Goal: Information Seeking & Learning: Learn about a topic

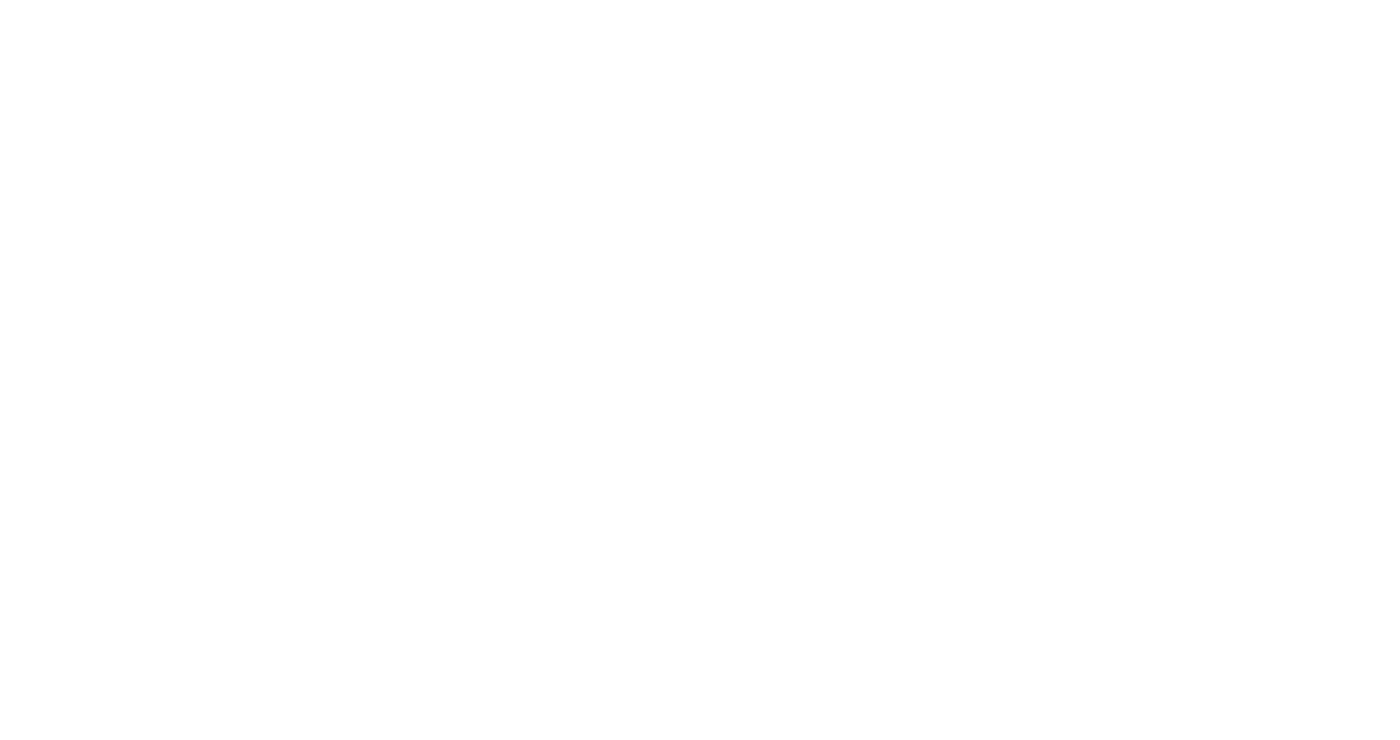
drag, startPoint x: 1399, startPoint y: 9, endPoint x: 1155, endPoint y: 226, distance: 326.8
click at [1155, 0] on html at bounding box center [700, 0] width 1400 height 0
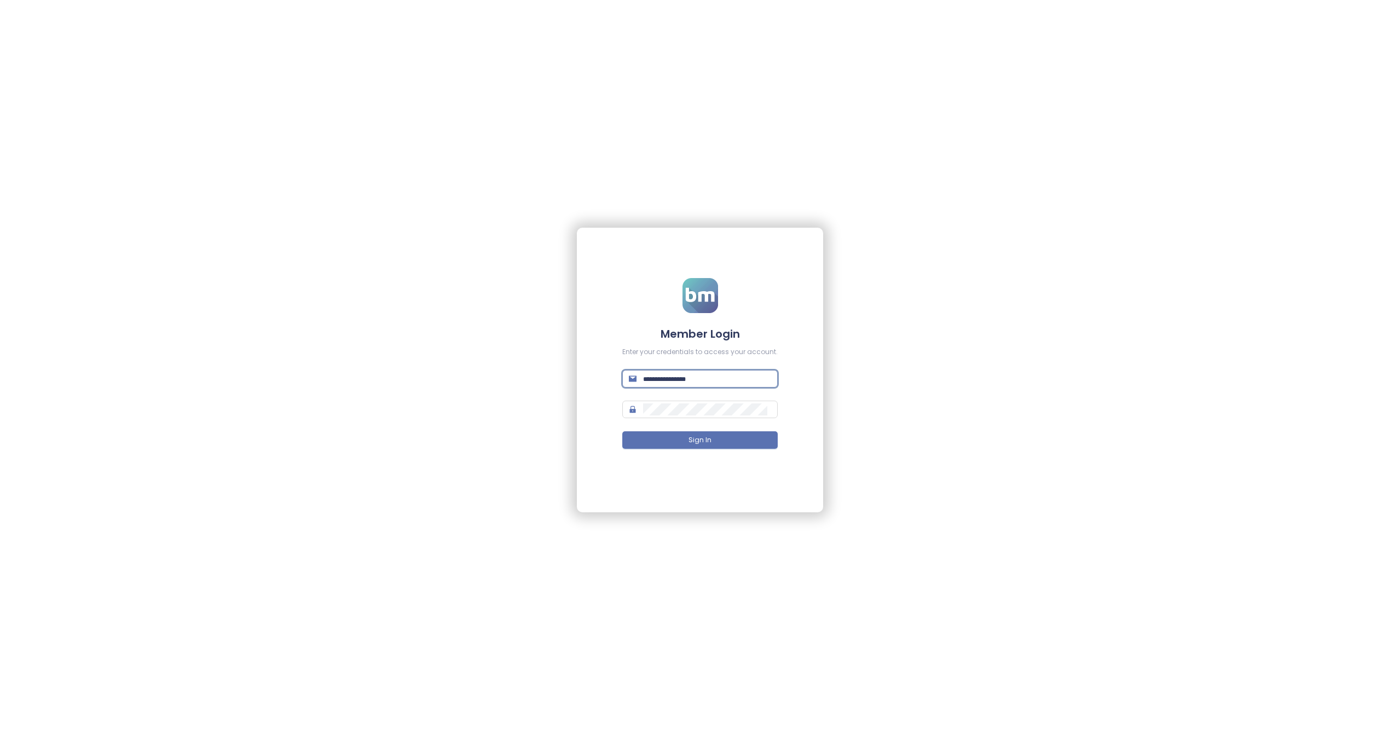
click at [673, 374] on input "text" at bounding box center [707, 379] width 128 height 12
paste input "**********"
type input "**********"
click at [674, 432] on button "Sign In" at bounding box center [699, 440] width 155 height 18
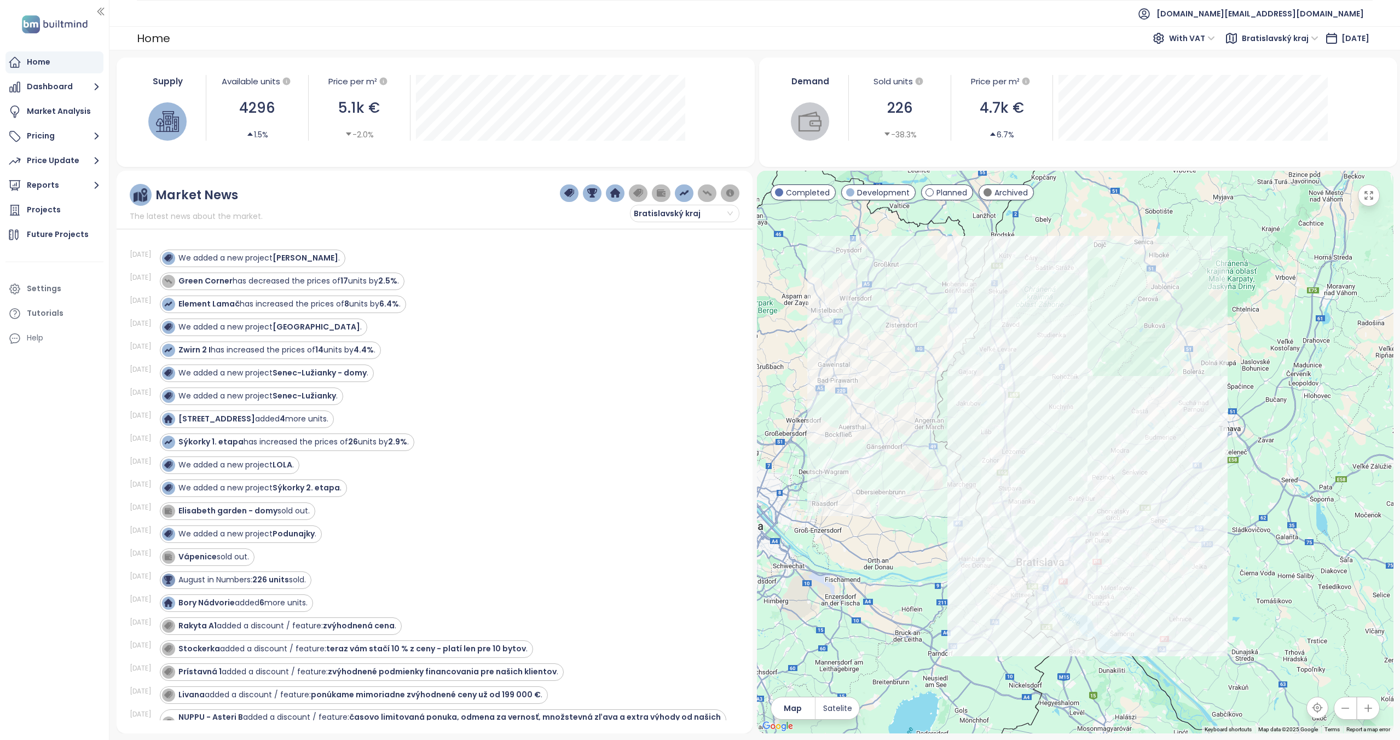
click at [57, 94] on button "Dashboard" at bounding box center [54, 87] width 98 height 22
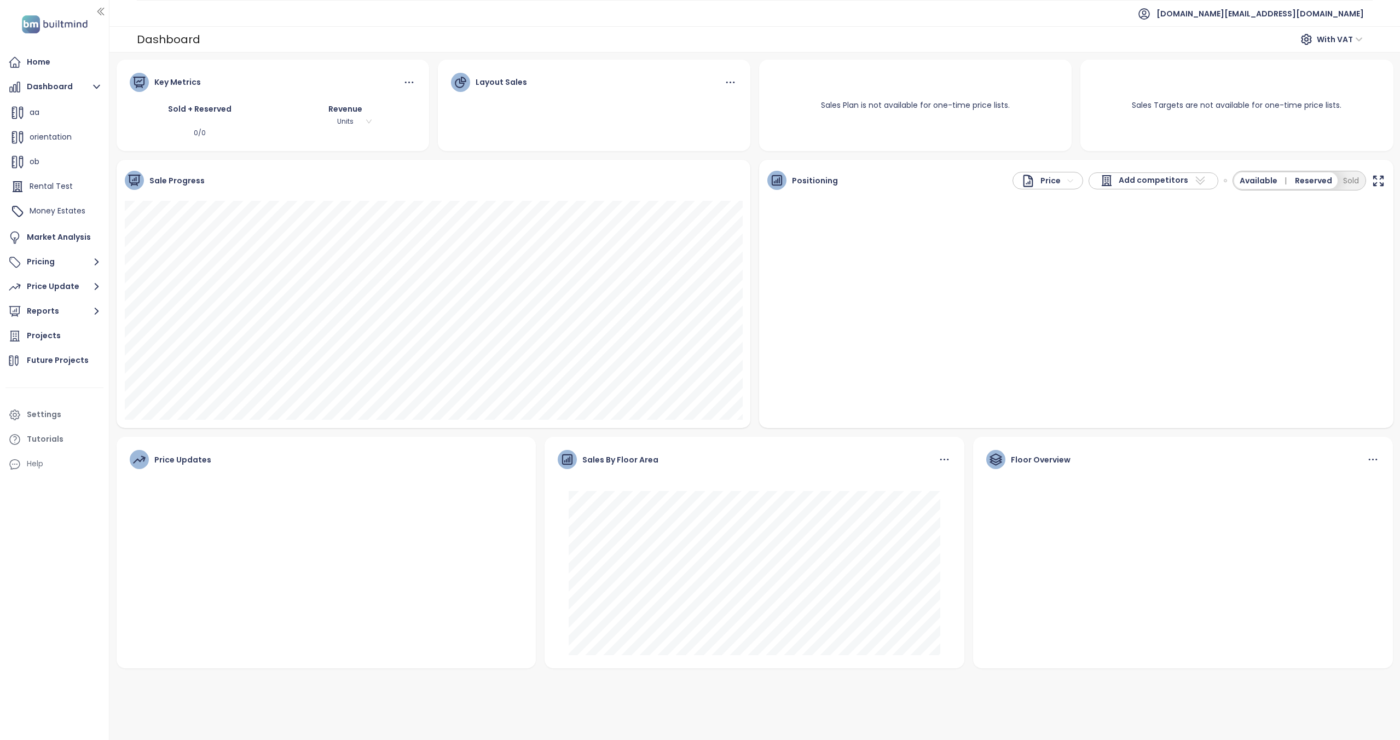
scroll to position [443, 0]
click at [53, 183] on span "Money Estates" at bounding box center [58, 187] width 56 height 11
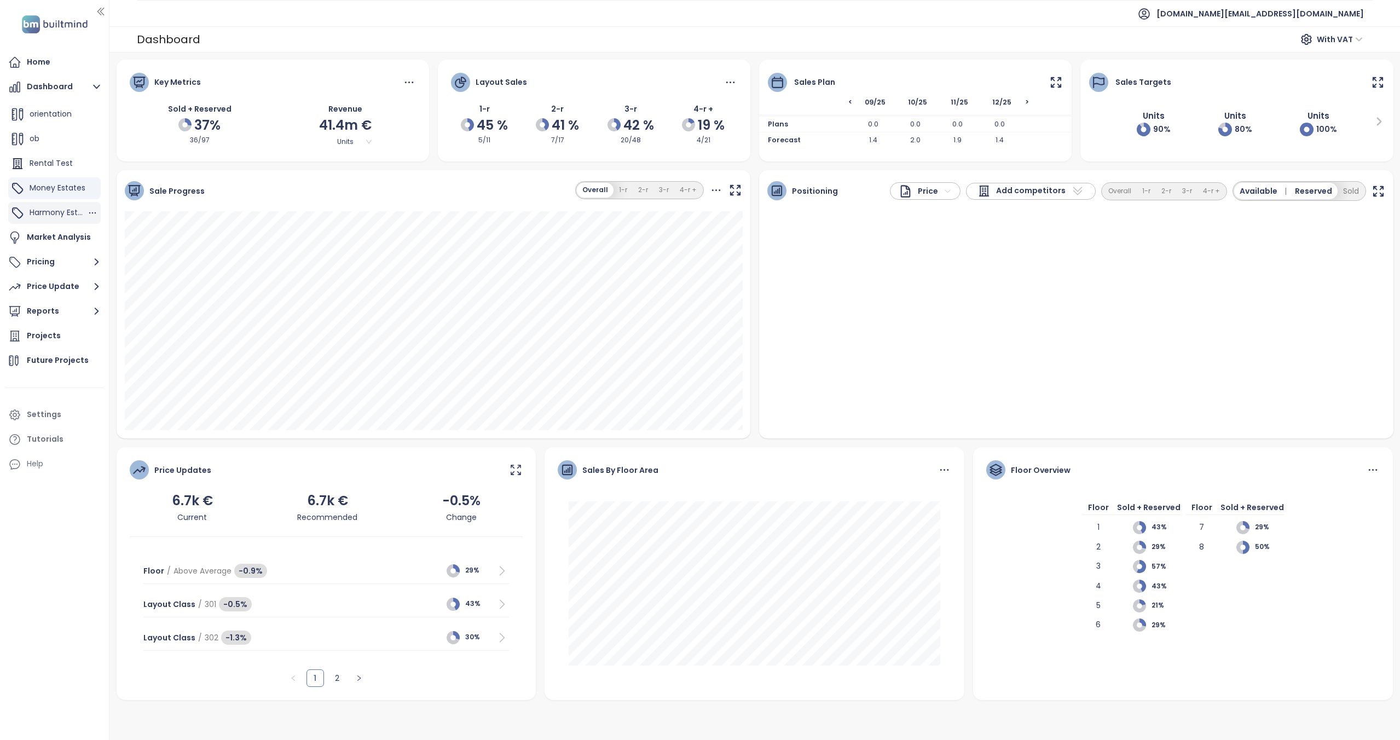
click at [37, 213] on span "Harmony Estates" at bounding box center [62, 212] width 65 height 11
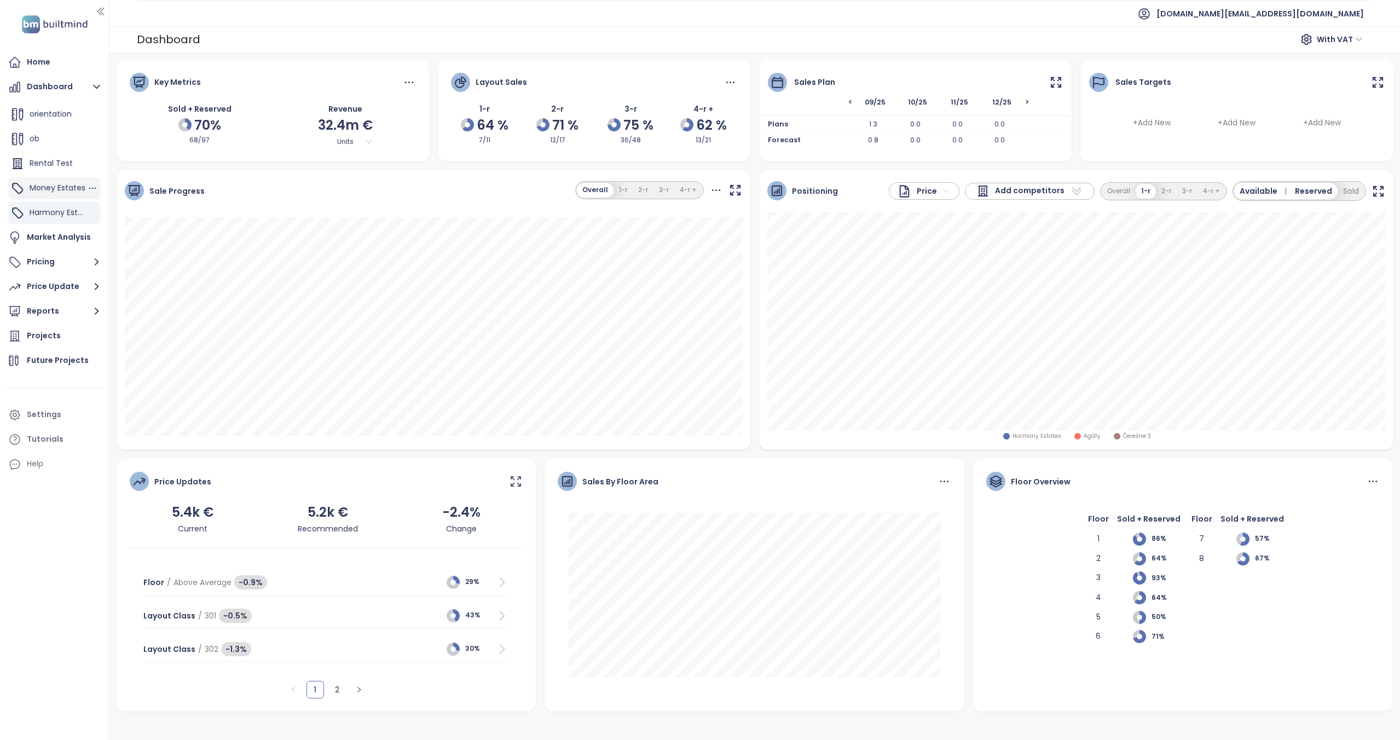
click at [43, 188] on span "Money Estates" at bounding box center [58, 187] width 56 height 11
click at [66, 263] on button "Pricing" at bounding box center [54, 262] width 98 height 22
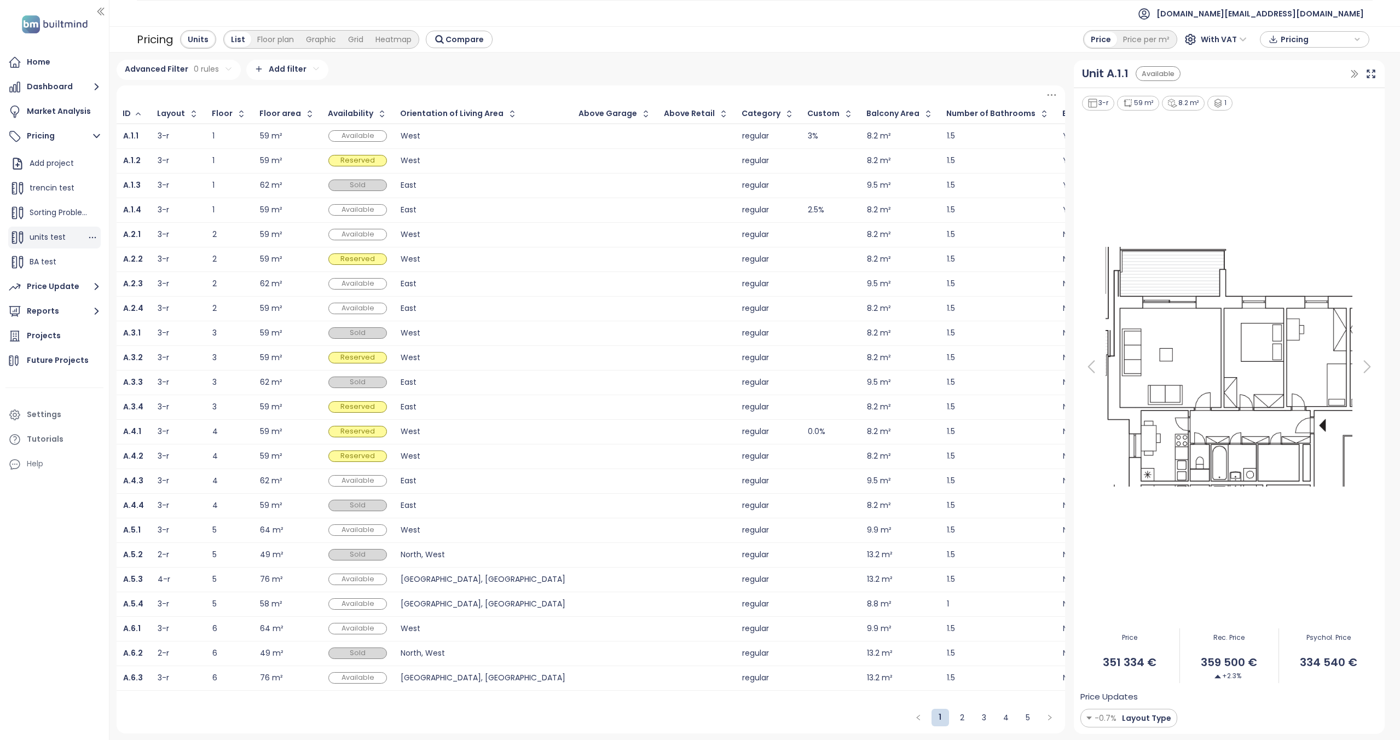
scroll to position [443, 0]
click at [271, 48] on div "List Floor plan Graphic Grid Heatmap" at bounding box center [321, 39] width 196 height 19
click at [273, 40] on div "Floor plan" at bounding box center [275, 39] width 49 height 15
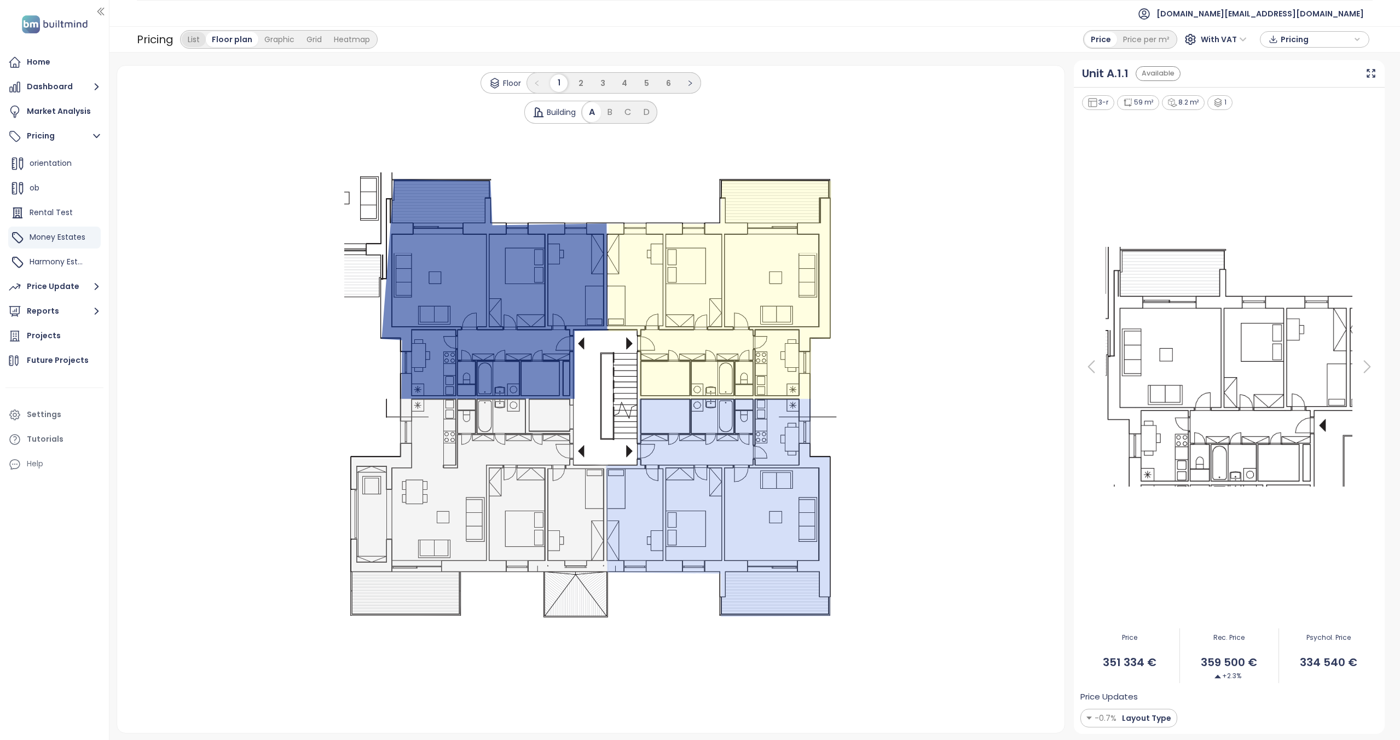
click at [199, 40] on div "List" at bounding box center [194, 39] width 24 height 15
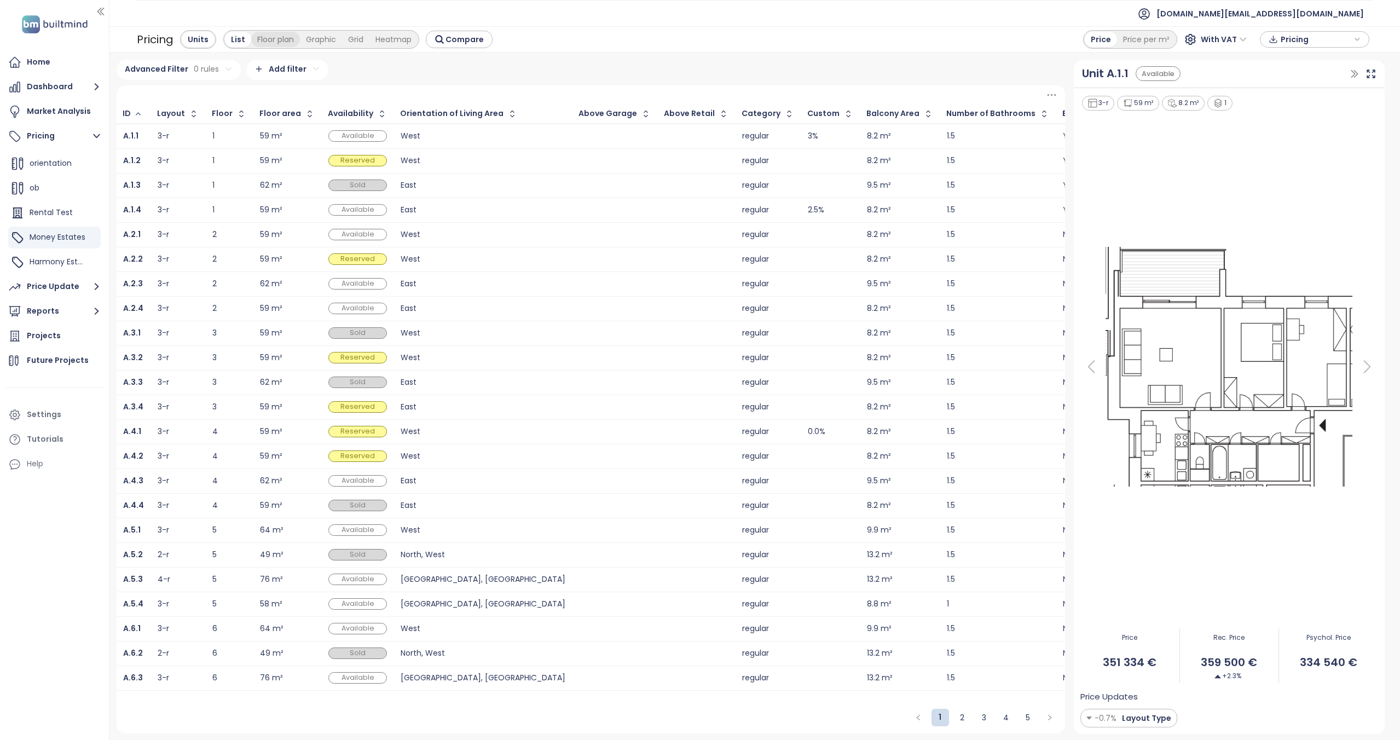
click at [275, 40] on div "Floor plan" at bounding box center [275, 39] width 49 height 15
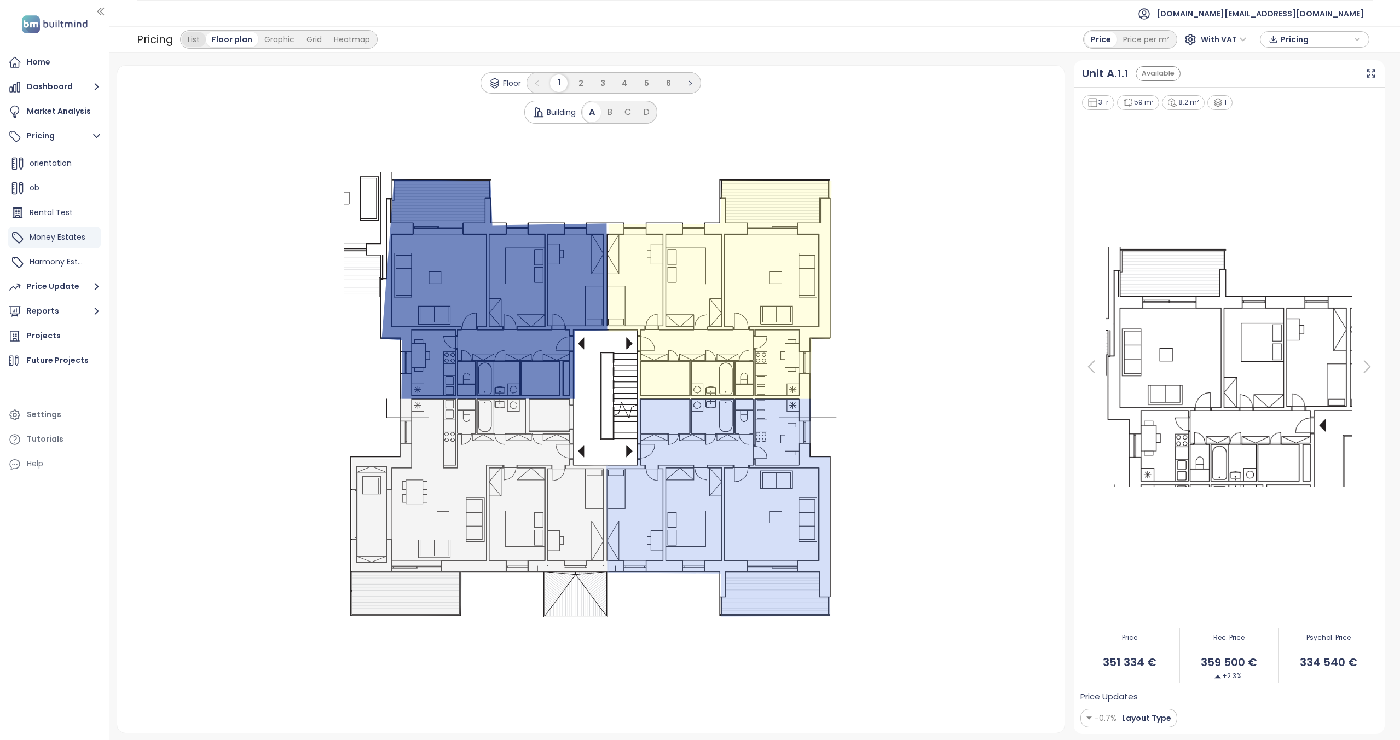
click at [198, 40] on div "List" at bounding box center [194, 39] width 24 height 15
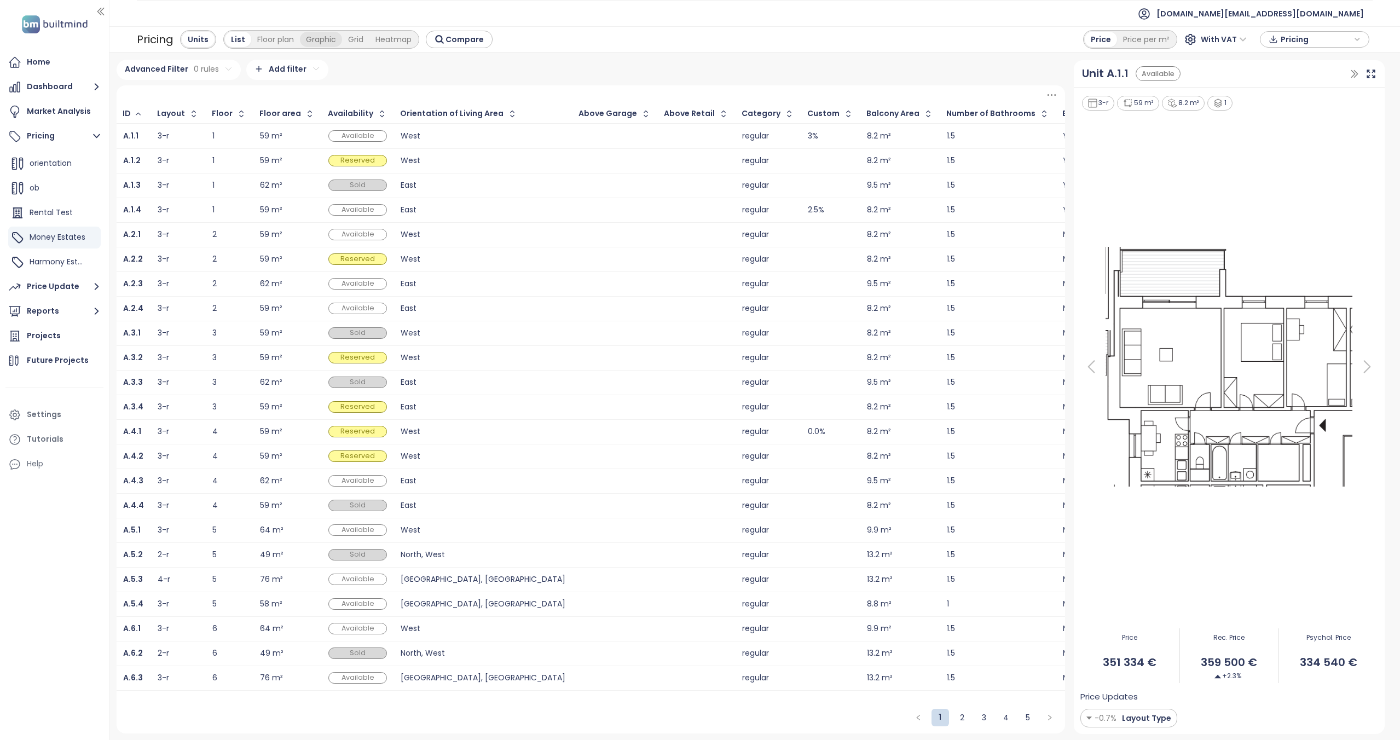
click at [321, 42] on div "Graphic" at bounding box center [321, 39] width 42 height 15
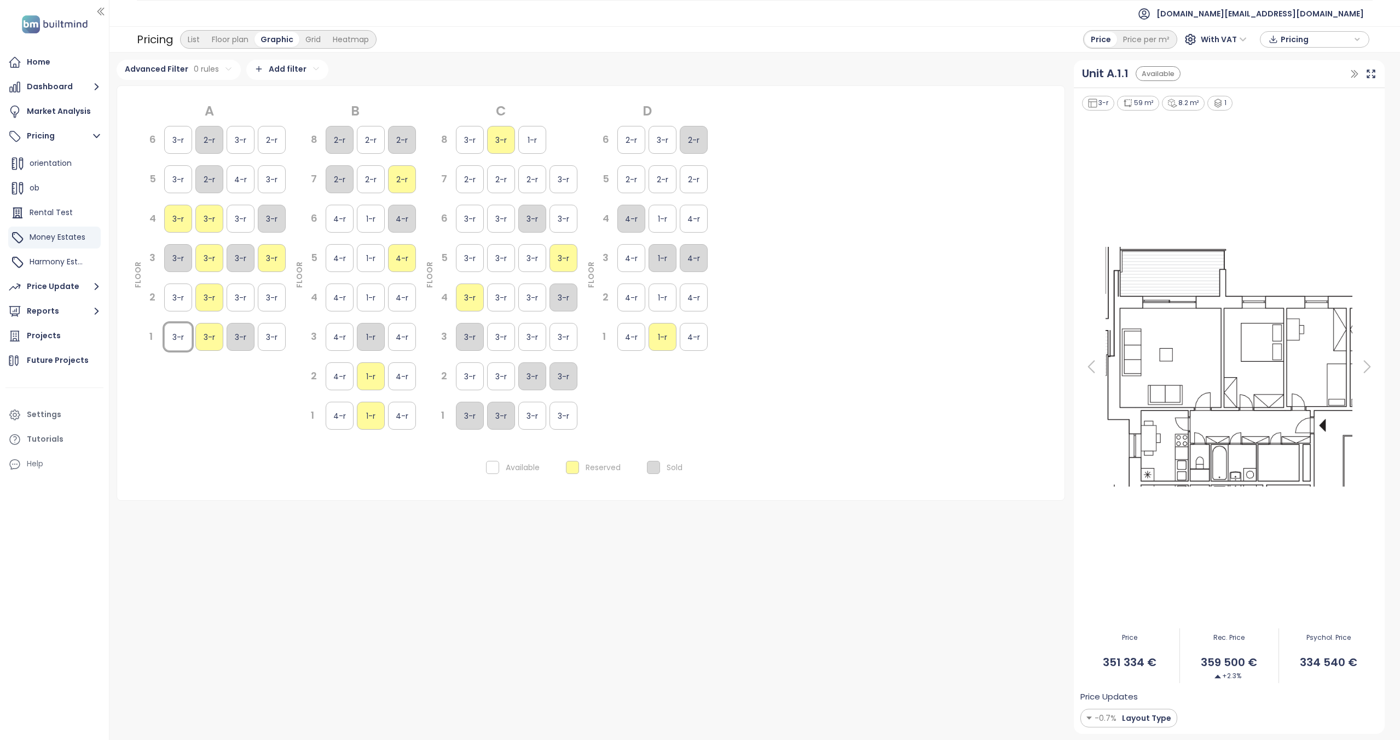
click at [288, 68] on html "Home Dashboard Market Analysis Pricing Add project trencin test Sorting Problem…" at bounding box center [700, 370] width 1400 height 740
click at [265, 166] on span "Layout" at bounding box center [283, 167] width 109 height 15
click at [248, 122] on html "Home Dashboard Market Analysis Pricing Add project trencin test Sorting Problem…" at bounding box center [700, 370] width 1400 height 740
click at [242, 114] on html "Home Dashboard Market Analysis Pricing Add project trencin test Sorting Problem…" at bounding box center [700, 370] width 1400 height 740
click at [266, 93] on html "Home Dashboard Market Analysis Pricing Add project trencin test Sorting Problem…" at bounding box center [700, 370] width 1400 height 740
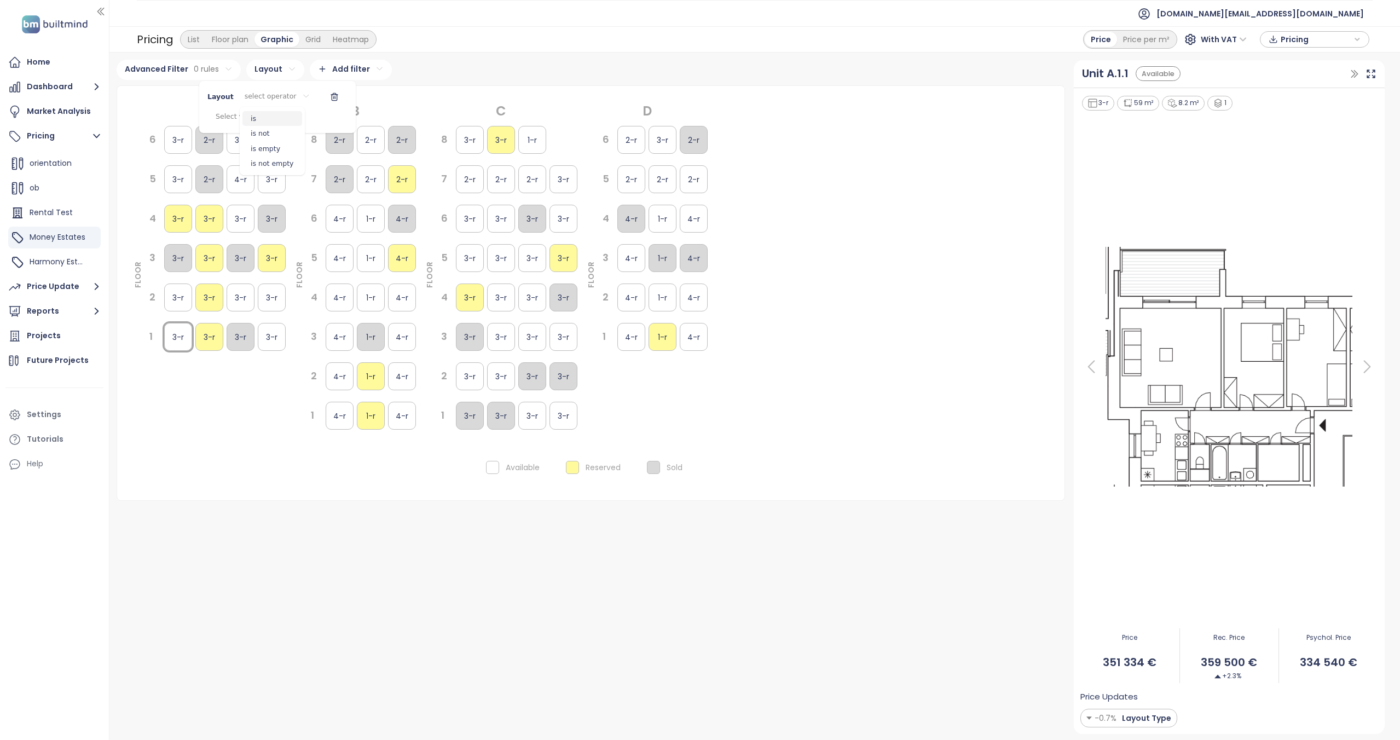
click at [256, 120] on span "is" at bounding box center [272, 118] width 60 height 15
click at [252, 114] on html "Home Dashboard Market Analysis Pricing Add project trencin test Sorting Problem…" at bounding box center [700, 370] width 1400 height 740
click at [232, 140] on div "Reset selection" at bounding box center [263, 141] width 109 height 18
click at [304, 94] on html "Home Dashboard Market Analysis Pricing Add project trencin test Sorting Problem…" at bounding box center [700, 370] width 1400 height 740
click at [307, 94] on icon "button" at bounding box center [311, 96] width 9 height 9
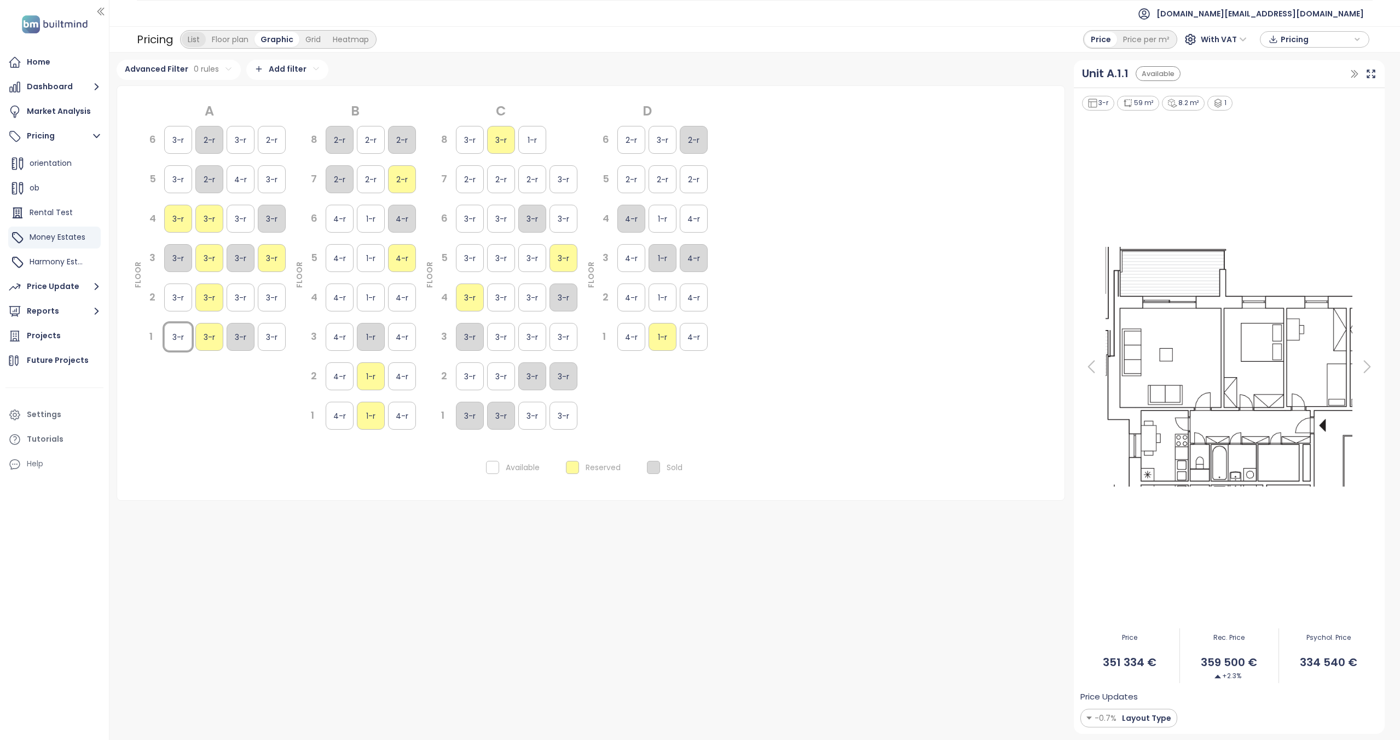
click at [201, 42] on div "List" at bounding box center [194, 39] width 24 height 15
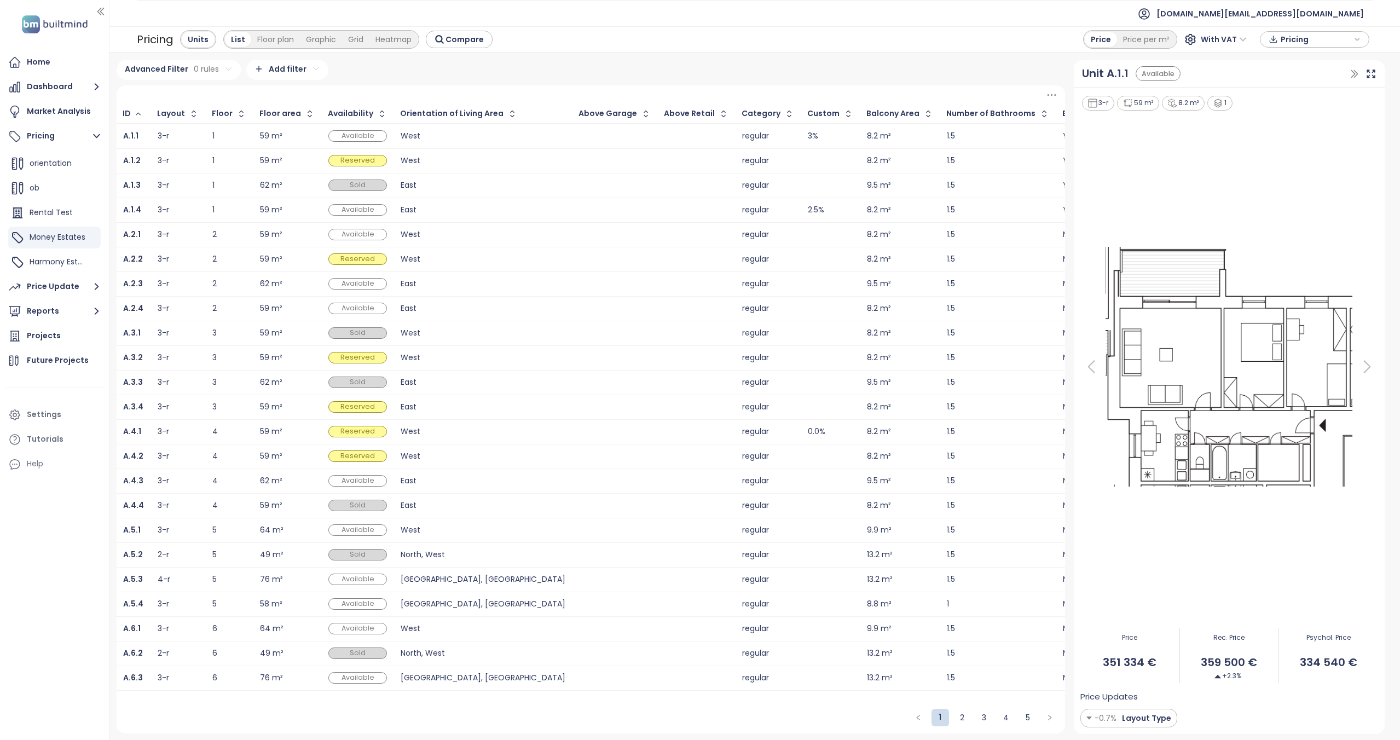
click at [276, 64] on html "Home Dashboard Market Analysis Pricing Add project trencin test Sorting Problem…" at bounding box center [700, 370] width 1400 height 740
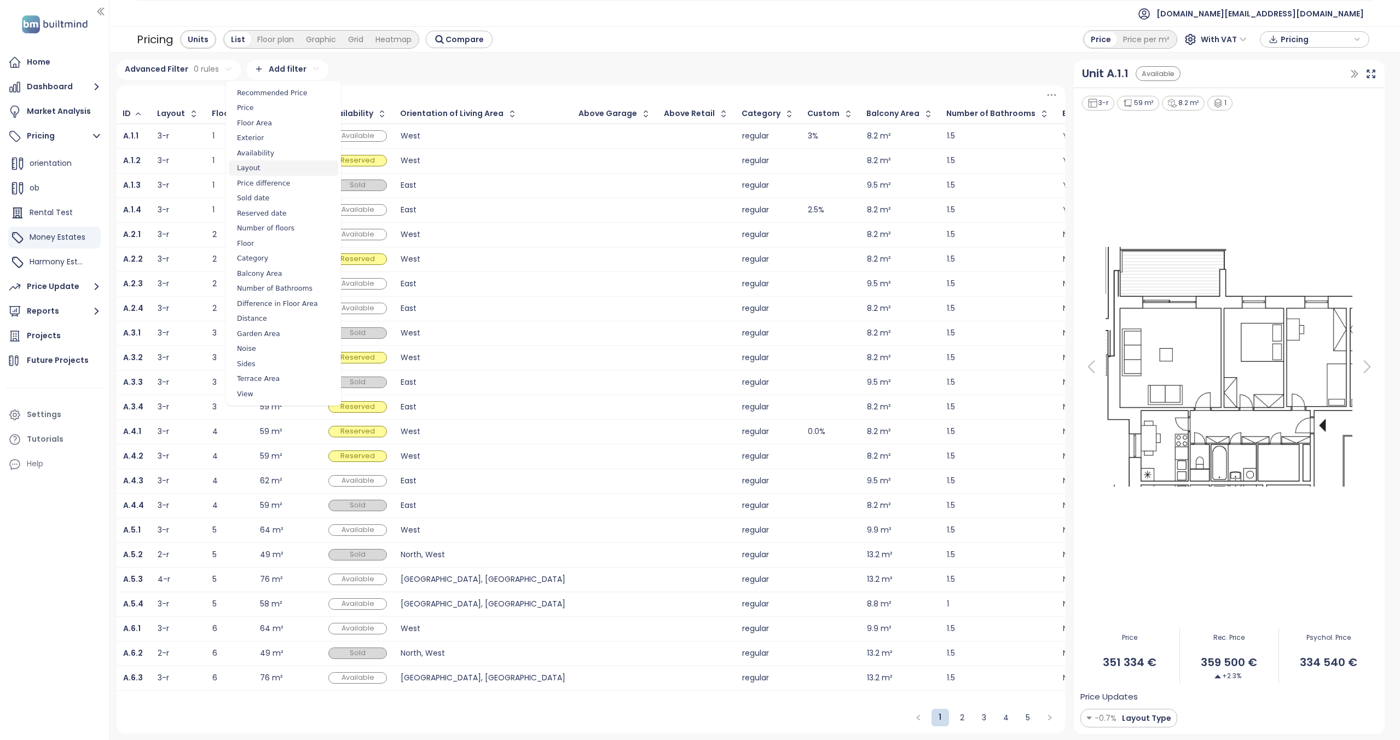
click at [271, 161] on span "Layout" at bounding box center [283, 167] width 109 height 15
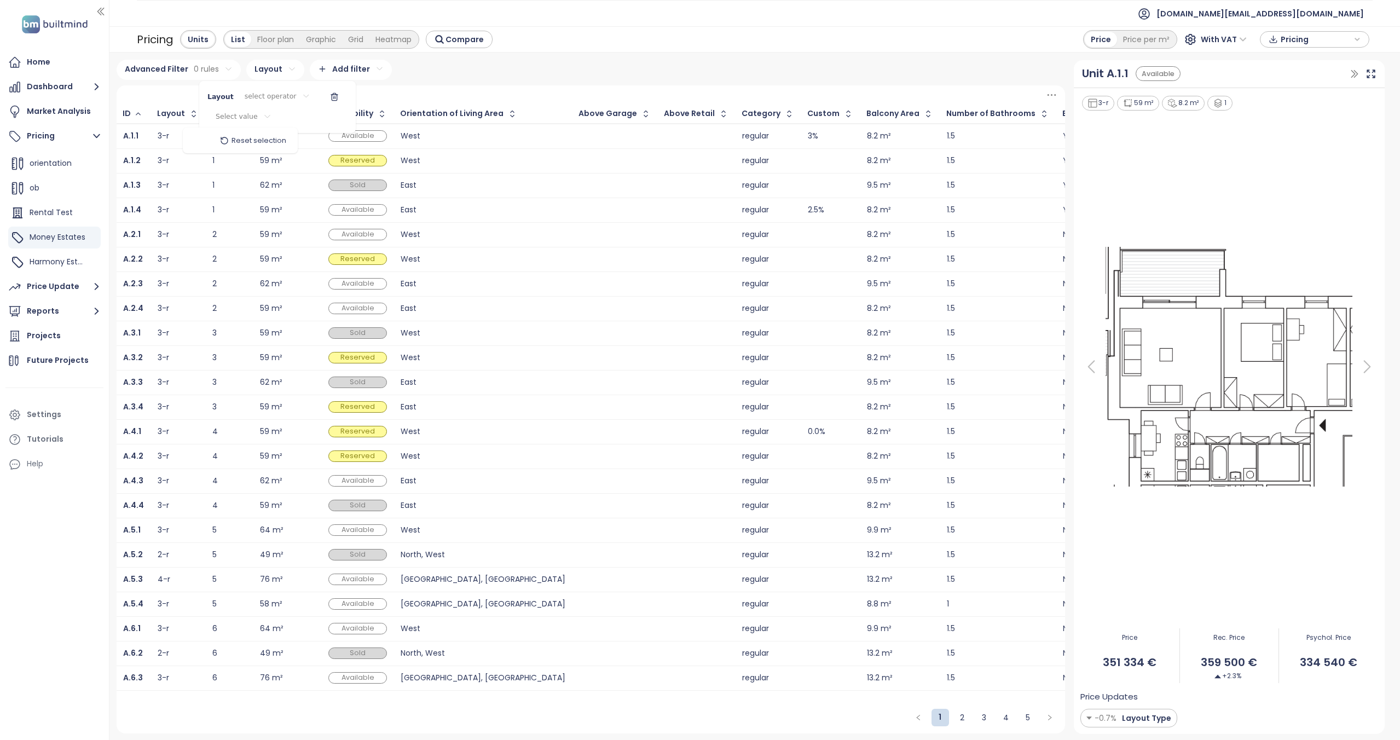
click at [238, 119] on html "Home Dashboard Market Analysis Pricing Add project trencin test Sorting Problem…" at bounding box center [700, 370] width 1400 height 740
click at [198, 142] on div "Reset selection" at bounding box center [240, 141] width 109 height 18
click at [248, 117] on html "Home Dashboard Market Analysis Pricing Add project trencin test Sorting Problem…" at bounding box center [700, 370] width 1400 height 740
click at [321, 98] on button "button" at bounding box center [334, 97] width 26 height 18
click at [322, 40] on div "Graphic" at bounding box center [321, 39] width 42 height 15
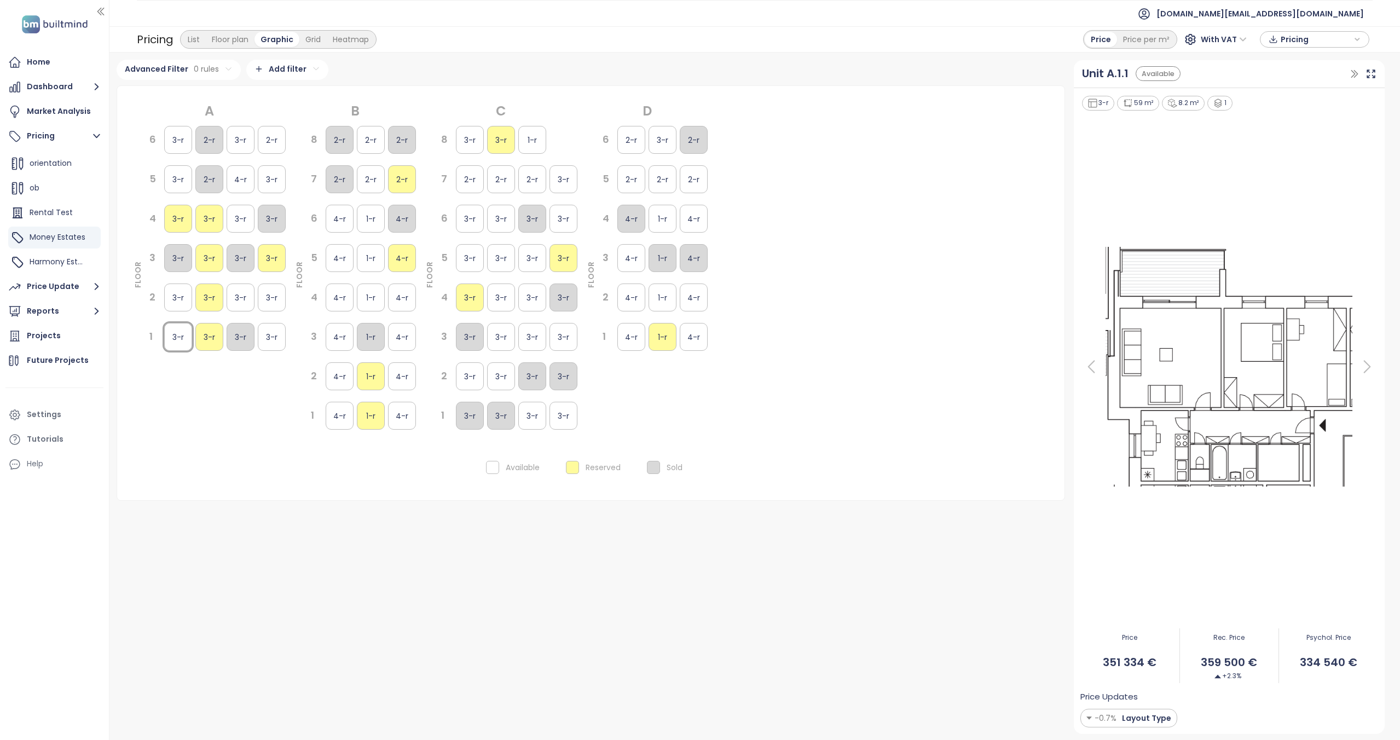
click at [279, 63] on html "Home Dashboard Market Analysis Pricing Add project trencin test Sorting Problem…" at bounding box center [700, 370] width 1400 height 740
click at [269, 150] on span "Availability" at bounding box center [283, 153] width 109 height 15
click at [247, 118] on html "Home Dashboard Market Analysis Pricing Add project trencin test Sorting Problem…" at bounding box center [700, 370] width 1400 height 740
click at [234, 139] on span "Available" at bounding box center [224, 138] width 30 height 11
click at [302, 96] on html "Home Dashboard Market Analysis Pricing Add project trencin test Sorting Problem…" at bounding box center [700, 370] width 1400 height 740
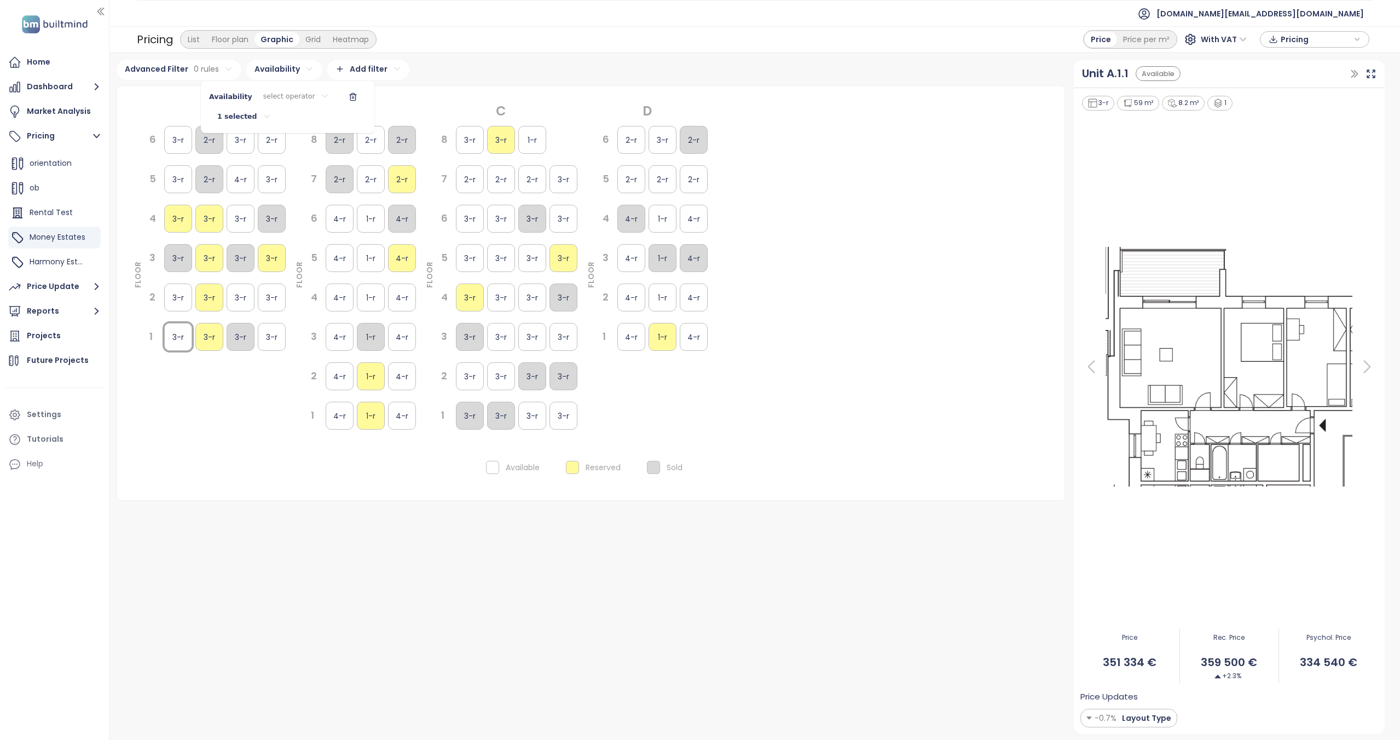
click at [294, 103] on html "Home Dashboard Market Analysis Pricing Add project trencin test Sorting Problem…" at bounding box center [700, 370] width 1400 height 740
click at [283, 123] on span "is" at bounding box center [288, 118] width 60 height 15
click at [439, 107] on html "Home Dashboard Market Analysis Pricing Add project trencin test Sorting Problem…" at bounding box center [700, 370] width 1400 height 740
click at [193, 38] on div "List" at bounding box center [194, 39] width 24 height 15
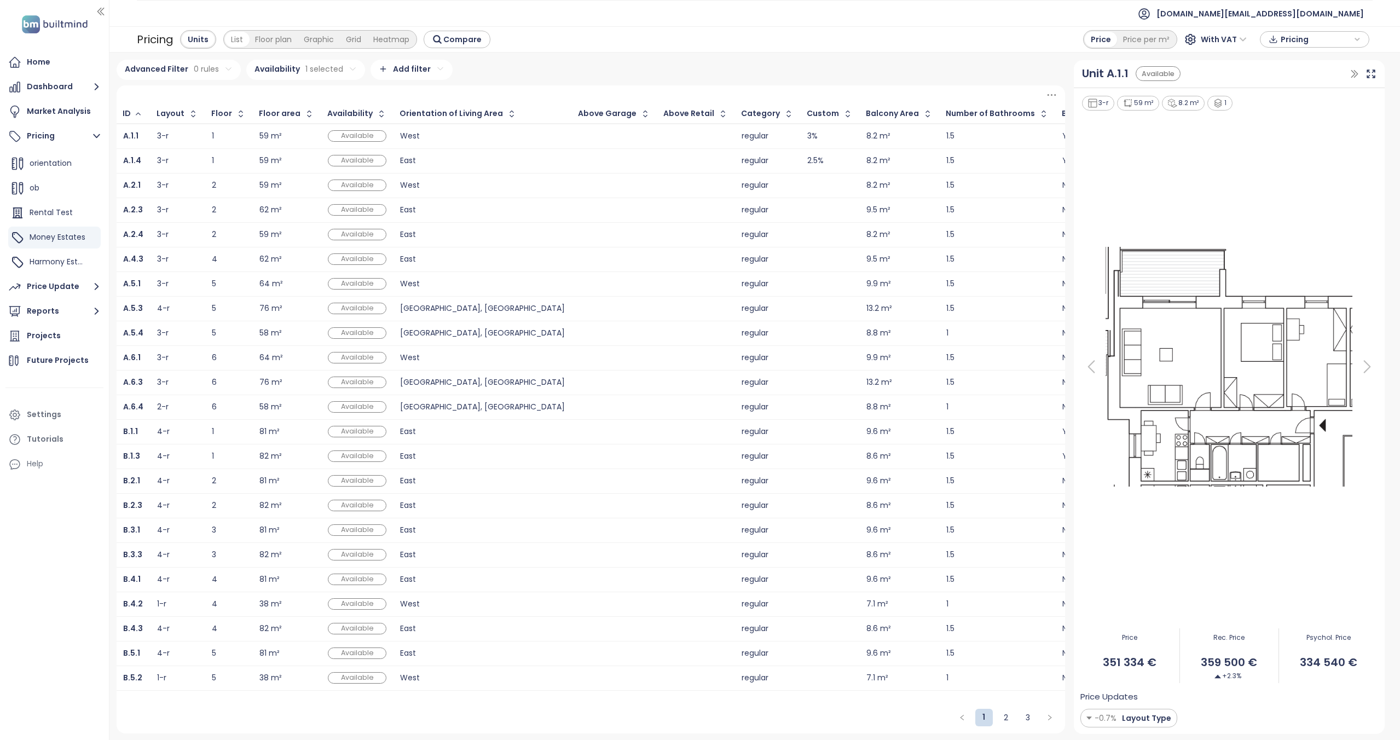
click at [329, 38] on div "Graphic" at bounding box center [319, 39] width 42 height 15
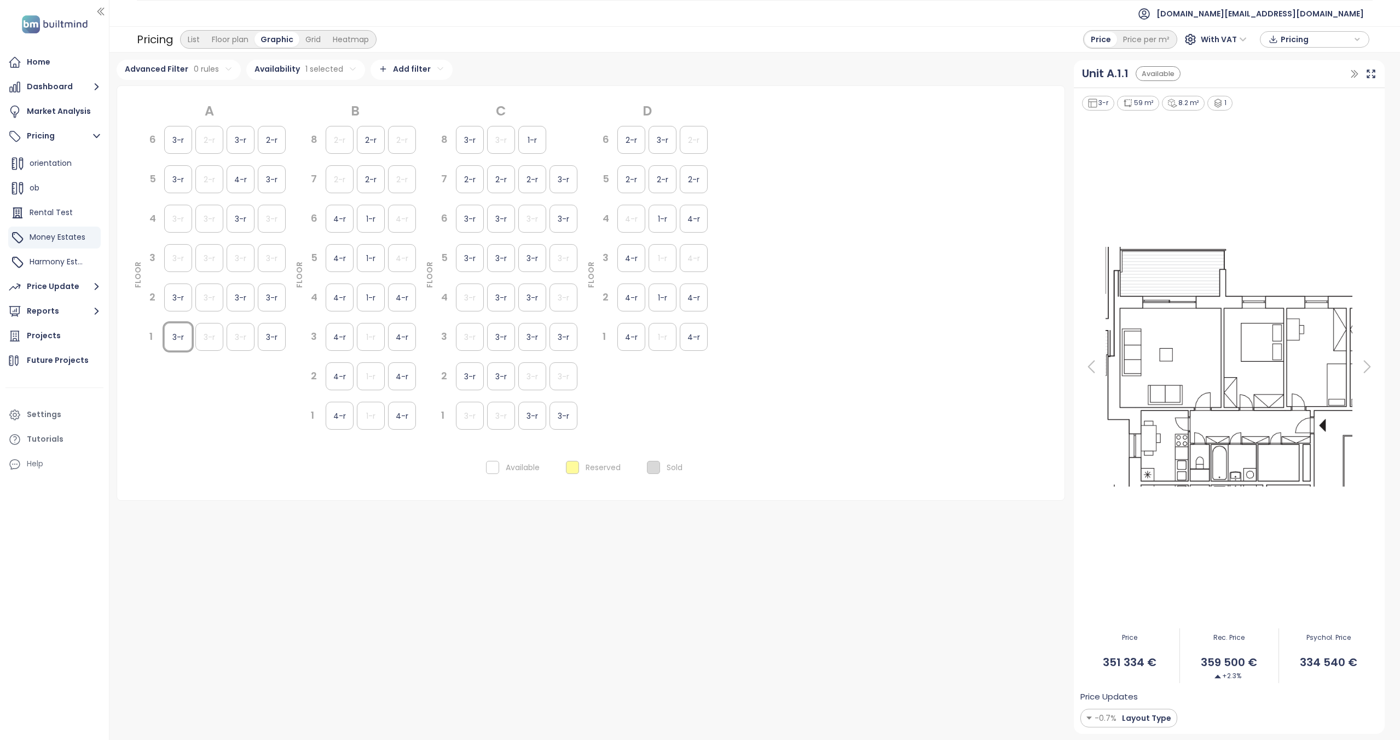
click at [347, 70] on html "Home Dashboard Market Analysis Pricing Add project trencin test Sorting Problem…" at bounding box center [700, 370] width 1400 height 740
click at [344, 97] on icon "button" at bounding box center [348, 96] width 9 height 9
click at [204, 44] on div "List" at bounding box center [194, 39] width 24 height 15
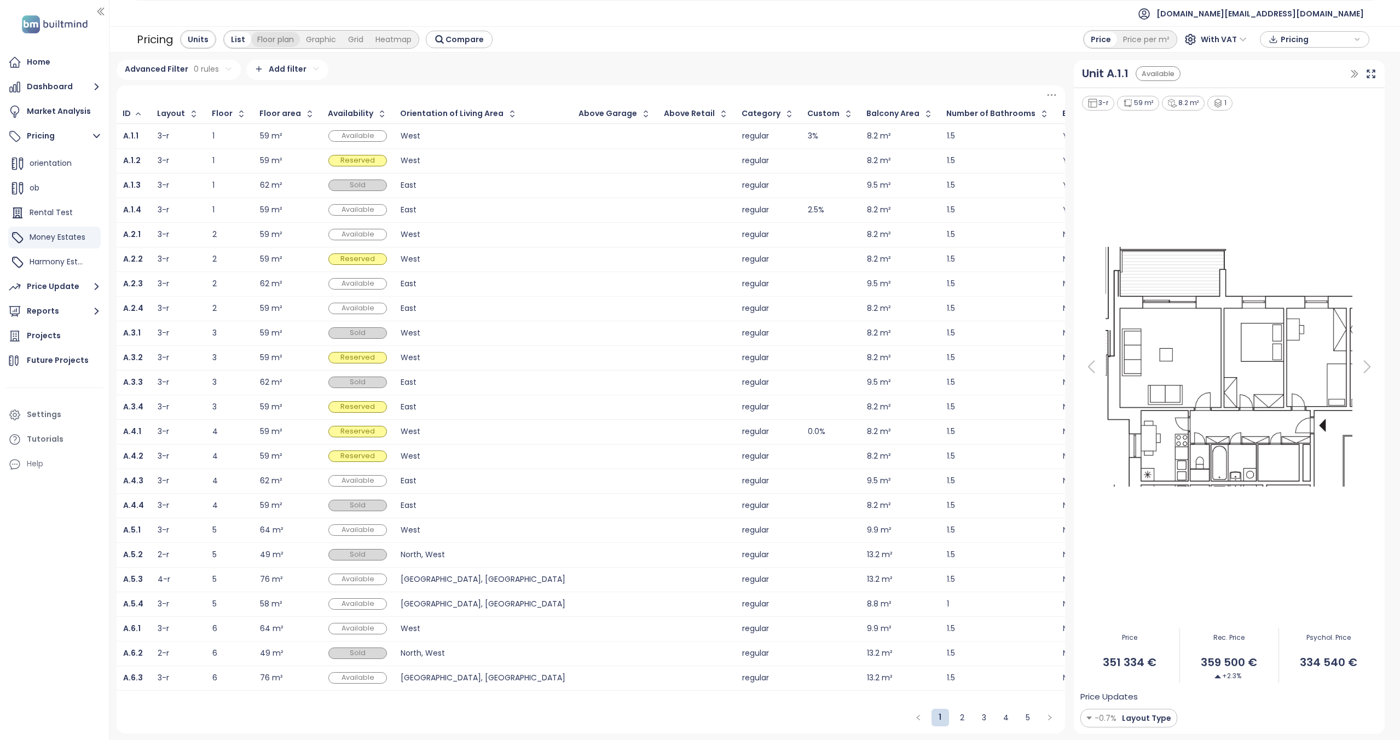
click at [270, 37] on div "Floor plan" at bounding box center [275, 39] width 49 height 15
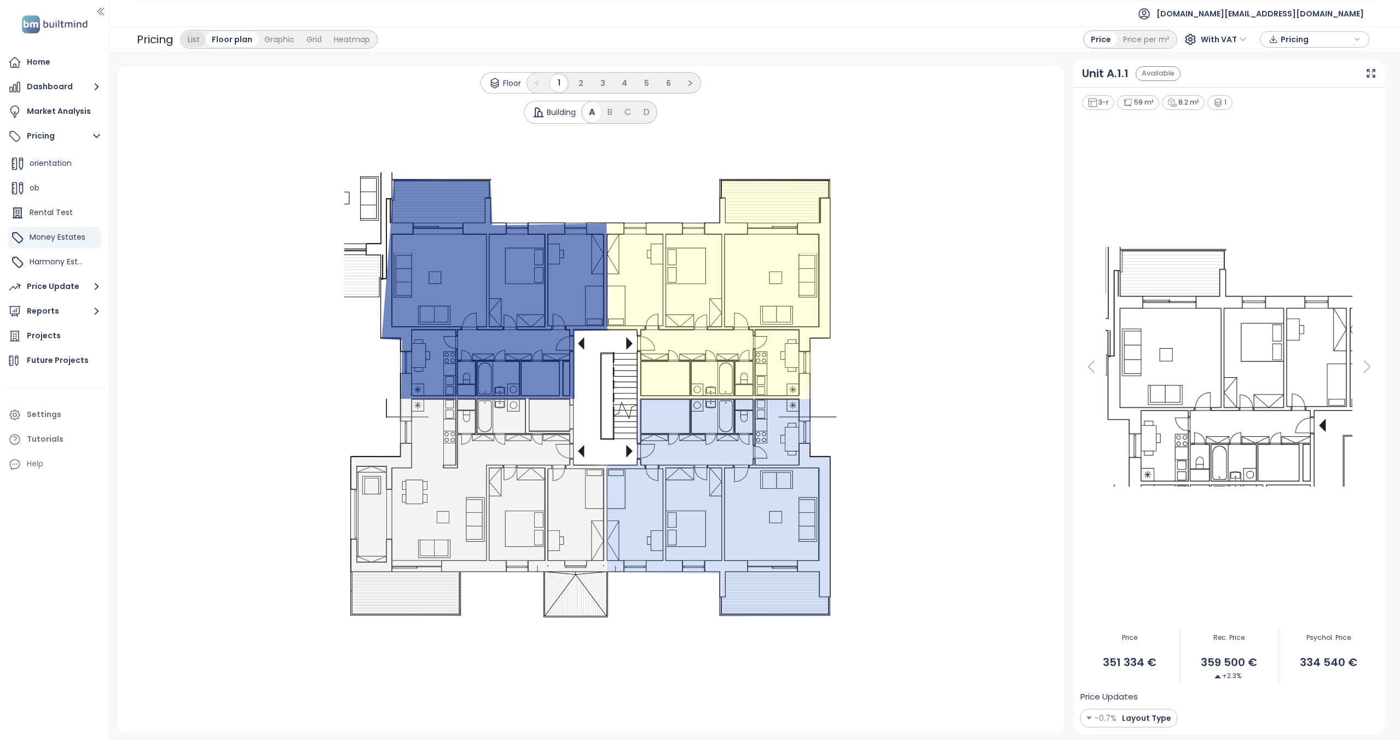
click at [202, 36] on div "List" at bounding box center [194, 39] width 24 height 15
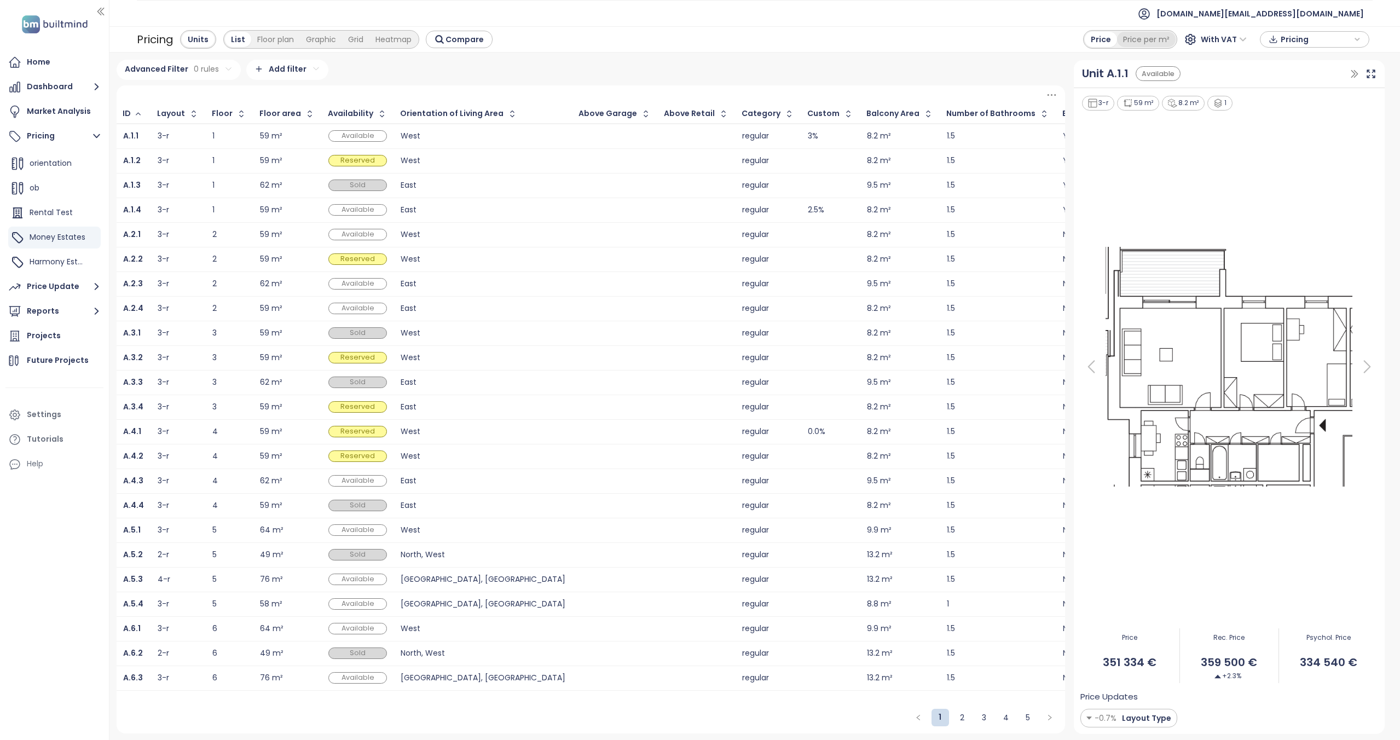
click at [1158, 38] on div "Price per m²" at bounding box center [1146, 39] width 59 height 15
click at [1097, 35] on div "Price" at bounding box center [1100, 39] width 31 height 15
click at [1373, 73] on icon at bounding box center [1370, 73] width 11 height 11
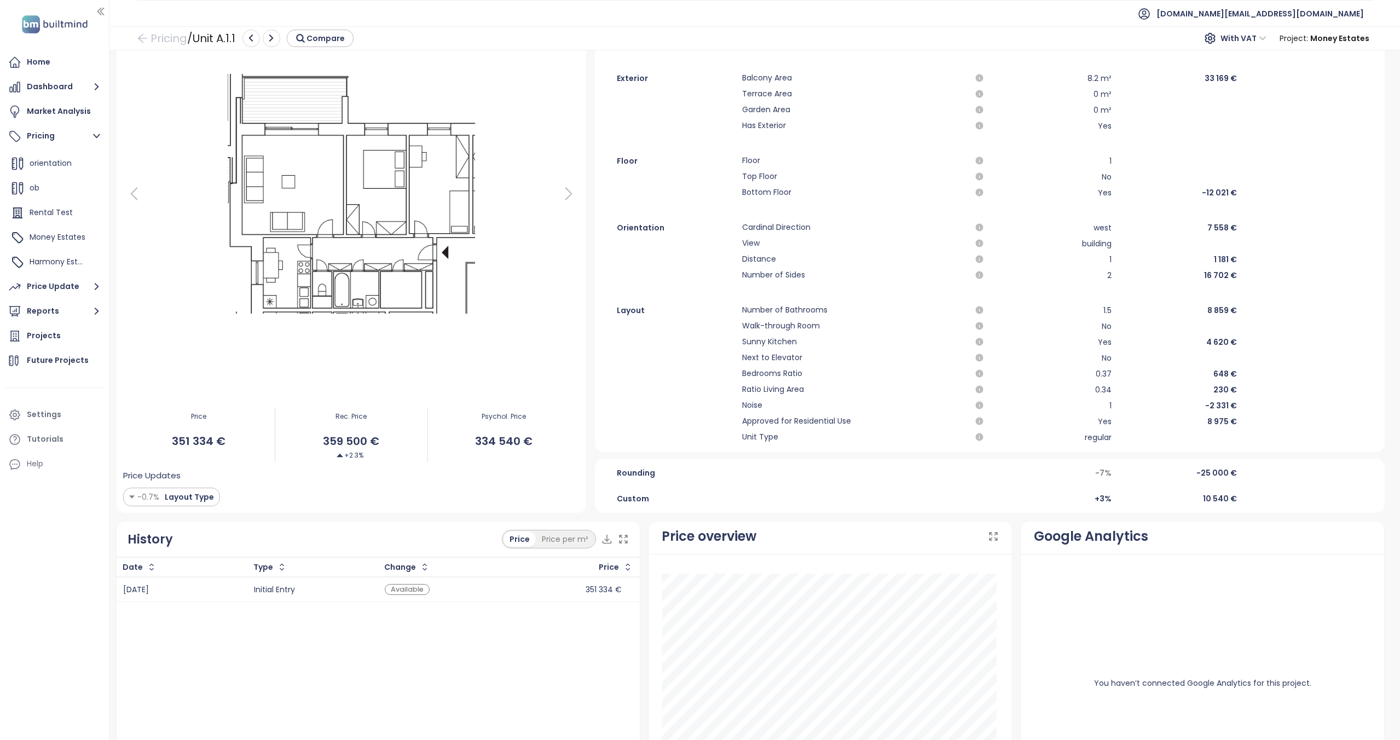
scroll to position [199, 0]
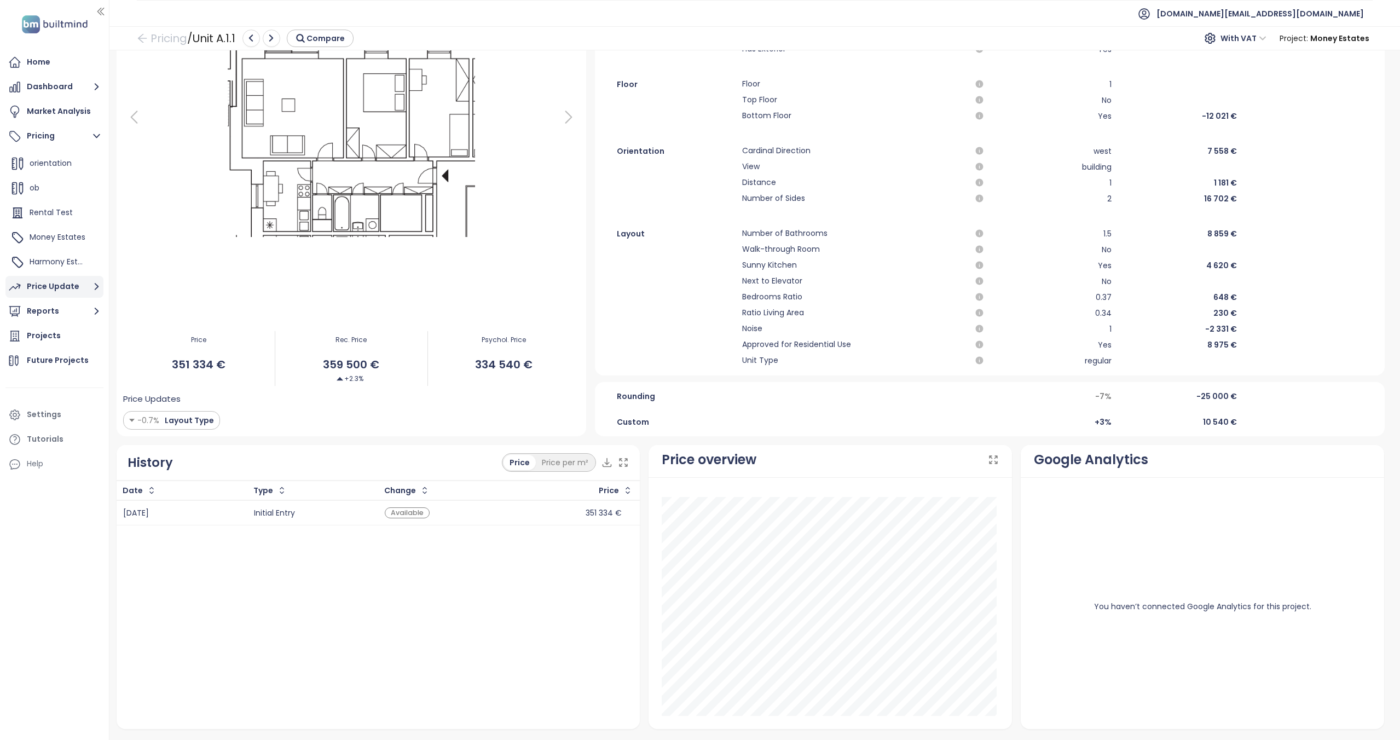
click at [68, 290] on div "Price Update" at bounding box center [53, 287] width 53 height 14
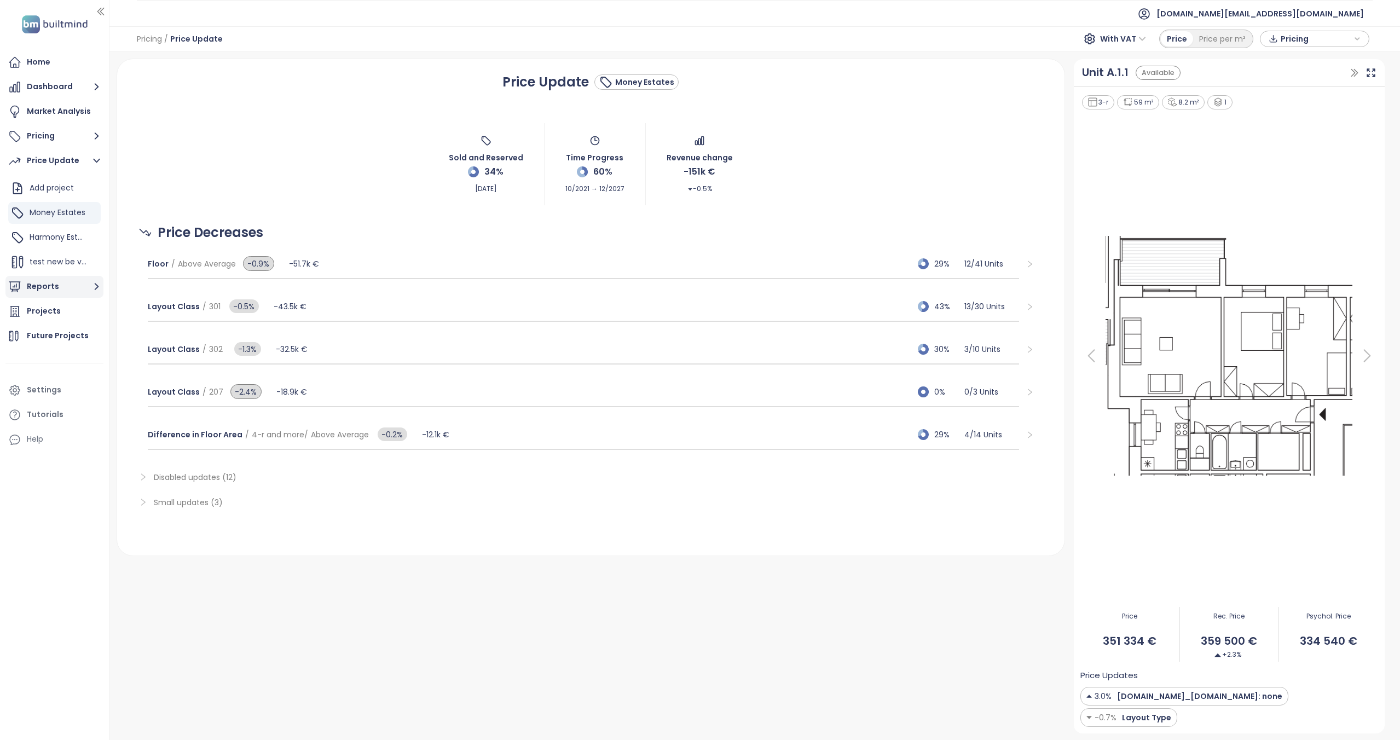
click at [44, 283] on button "Reports" at bounding box center [54, 287] width 98 height 22
click at [55, 225] on div "Bratislavský kraj" at bounding box center [64, 231] width 59 height 14
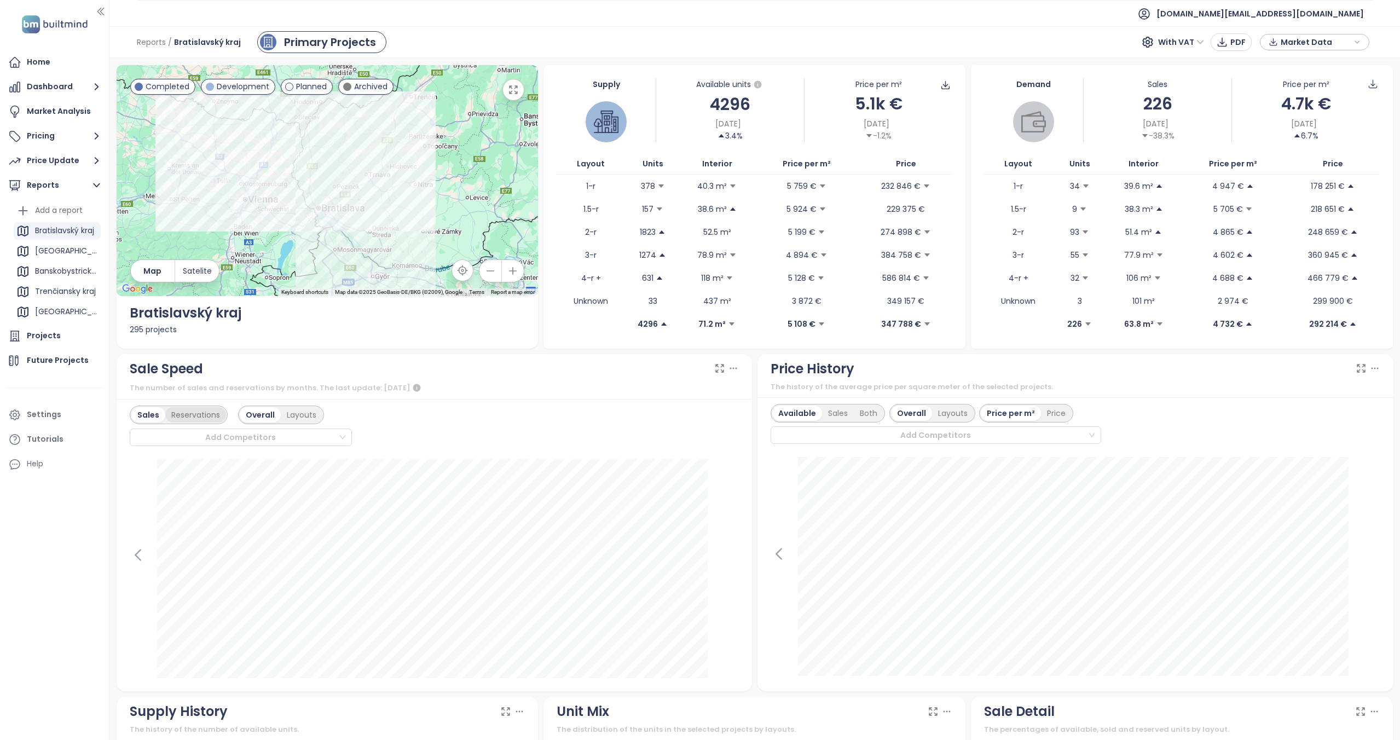
click at [206, 416] on div "Reservations" at bounding box center [195, 414] width 61 height 15
click at [146, 418] on div "Sales" at bounding box center [147, 414] width 32 height 15
click at [286, 416] on div "Layouts" at bounding box center [302, 414] width 42 height 15
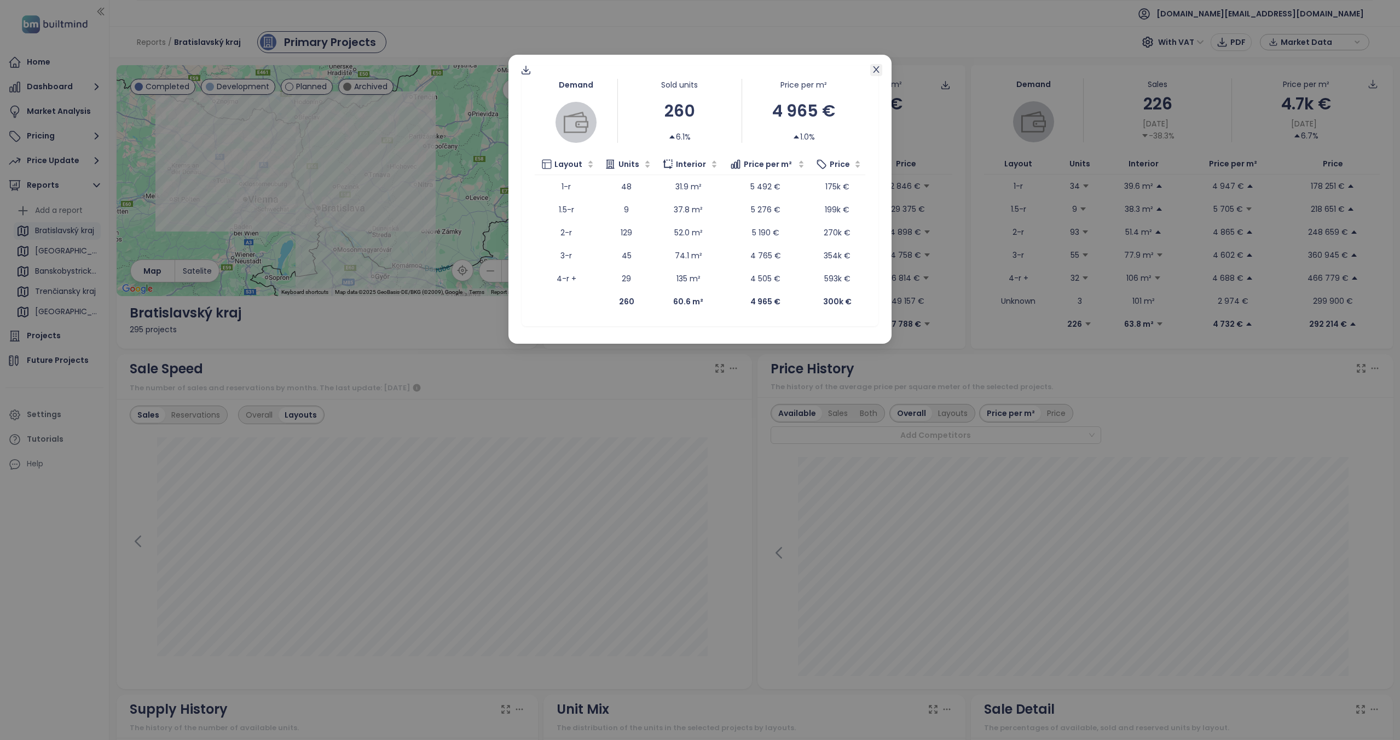
click at [871, 68] on span "Close" at bounding box center [876, 70] width 12 height 12
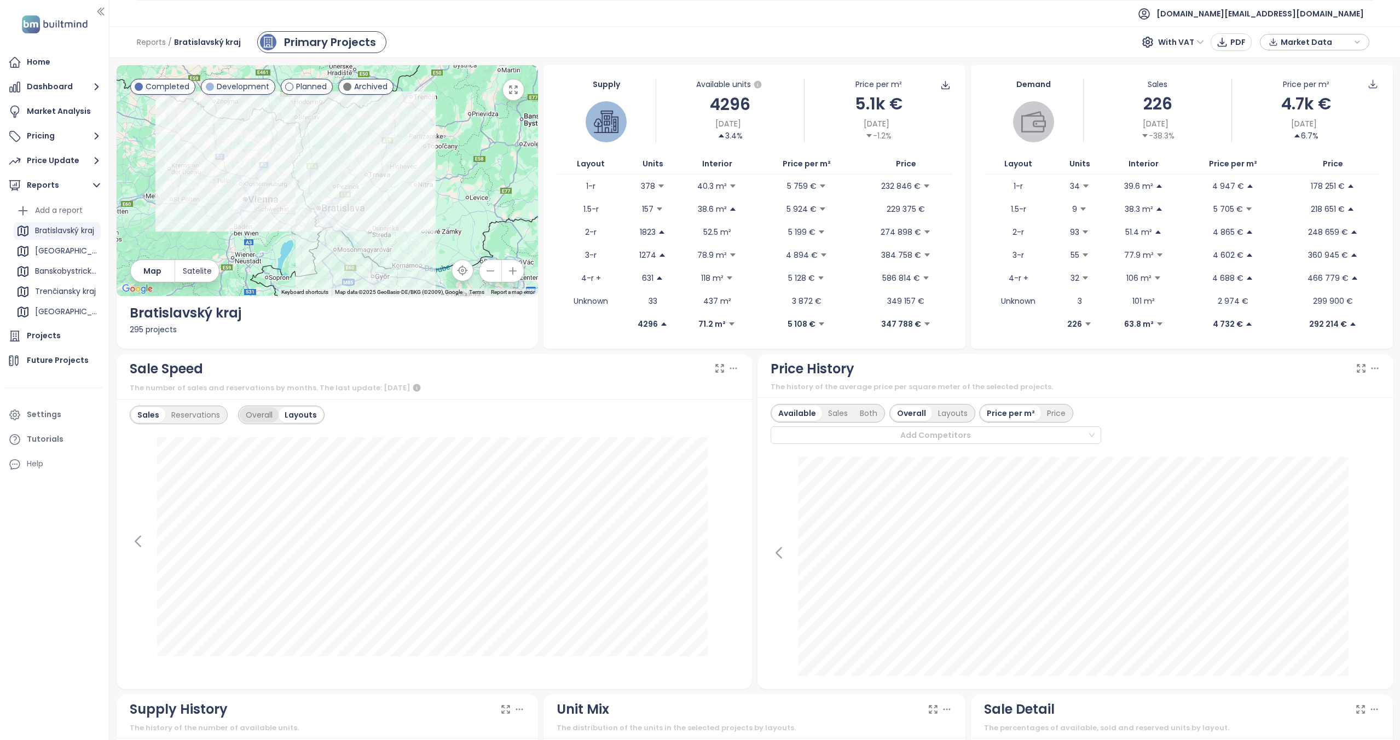
click at [257, 413] on div "Overall" at bounding box center [259, 414] width 39 height 15
click at [205, 436] on div at bounding box center [236, 437] width 205 height 13
click at [195, 456] on div "Agáty" at bounding box center [239, 459] width 202 height 12
click at [597, 443] on div "Sales Reservations Overall Layouts Add Competitors" at bounding box center [435, 426] width 610 height 40
click at [209, 414] on div "Reservations" at bounding box center [195, 414] width 61 height 15
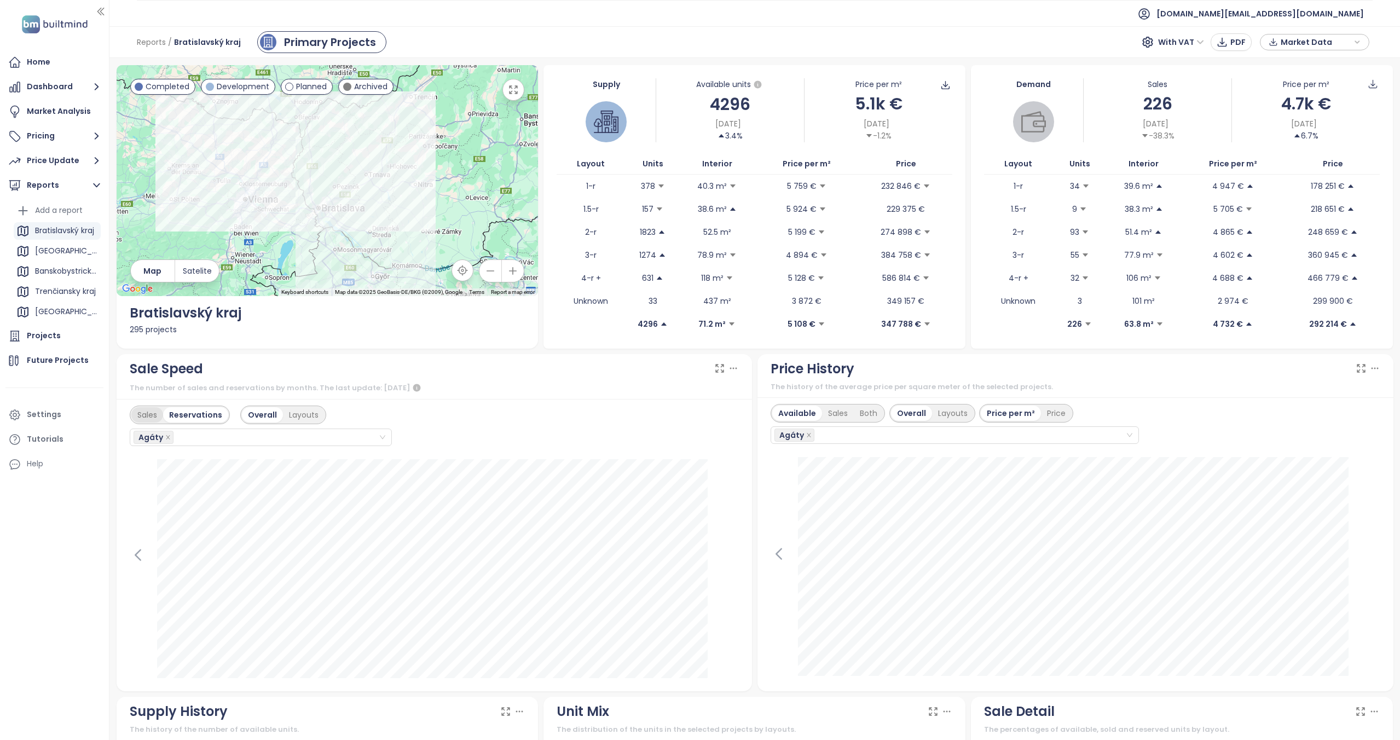
click at [144, 418] on div "Sales" at bounding box center [147, 414] width 32 height 15
click at [806, 437] on icon "close" at bounding box center [808, 434] width 5 height 5
click at [833, 412] on div "Sales" at bounding box center [838, 413] width 32 height 15
click at [940, 416] on div "Layouts" at bounding box center [951, 413] width 42 height 15
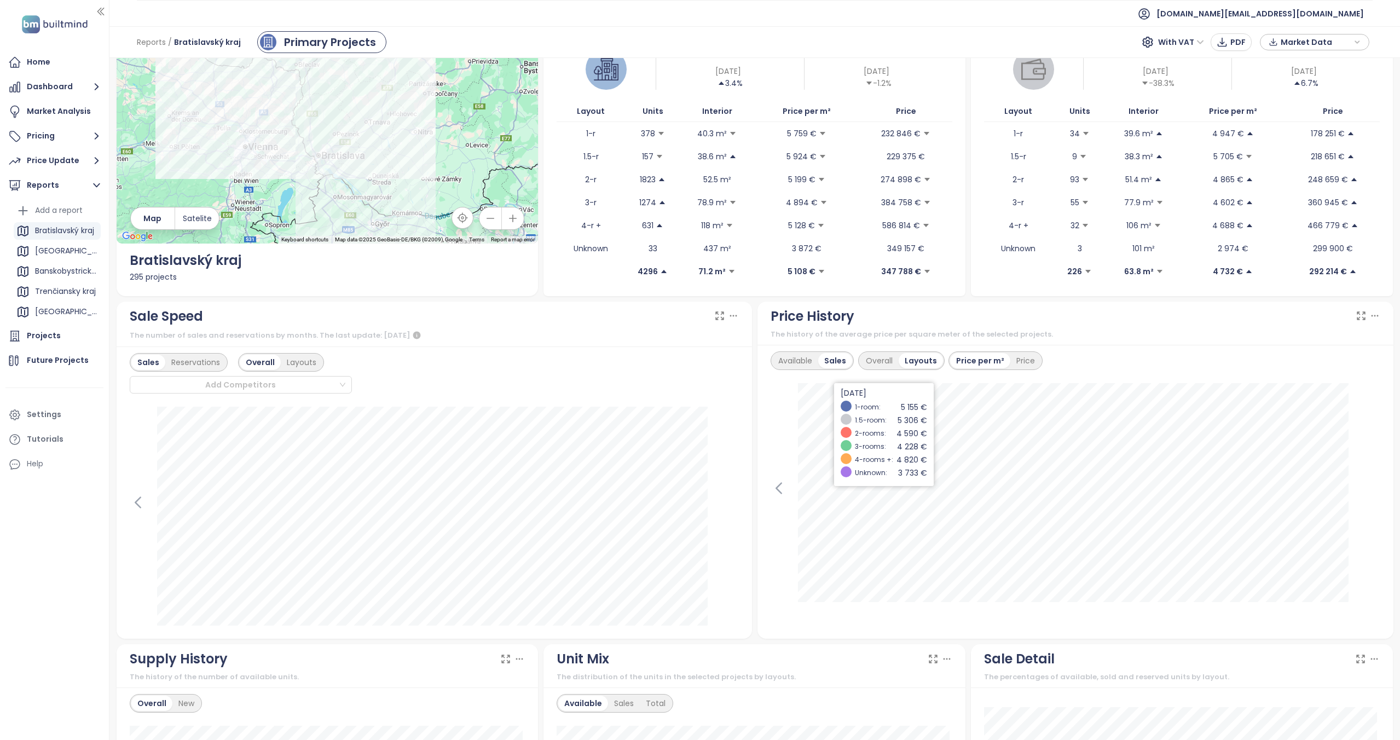
scroll to position [54, 0]
click at [1021, 363] on div "Price" at bounding box center [1025, 359] width 31 height 15
click at [877, 357] on div "Overall" at bounding box center [879, 359] width 39 height 15
click at [791, 362] on div "Available" at bounding box center [795, 359] width 46 height 15
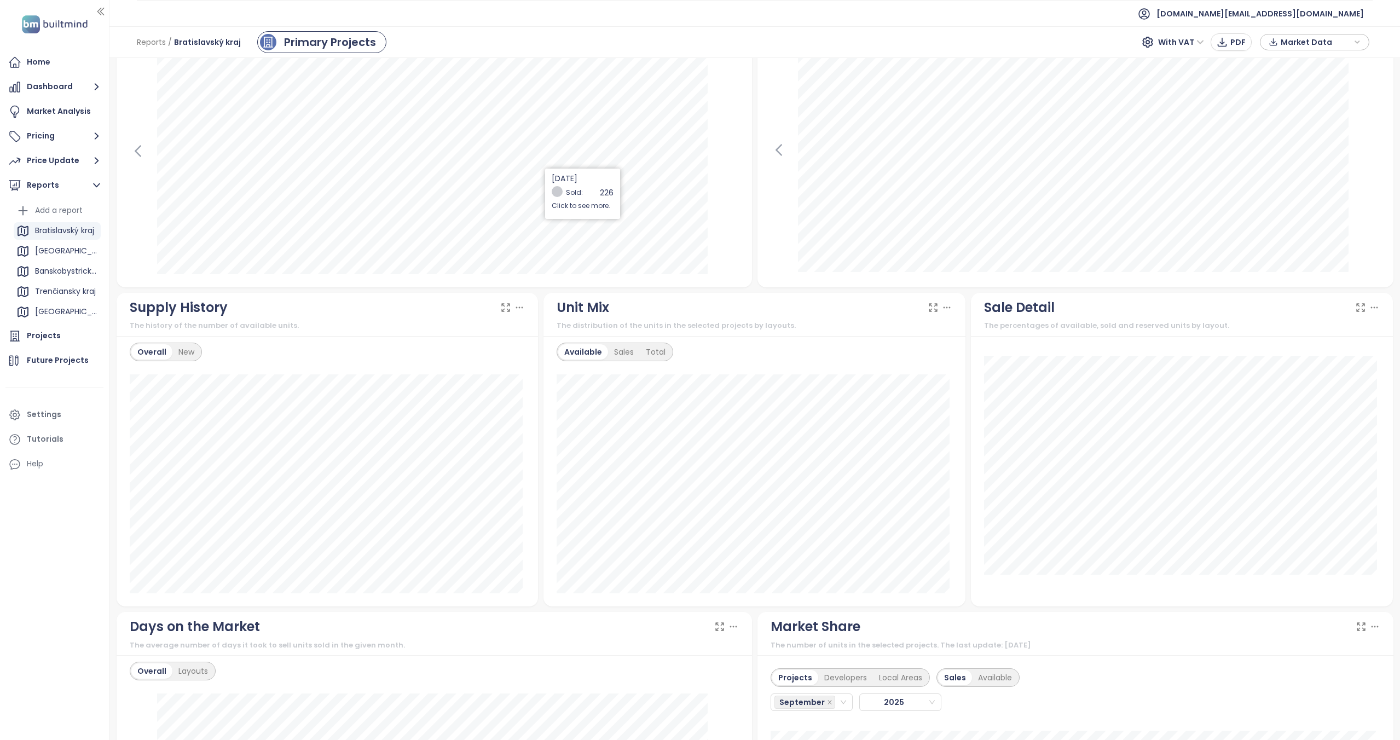
scroll to position [413, 0]
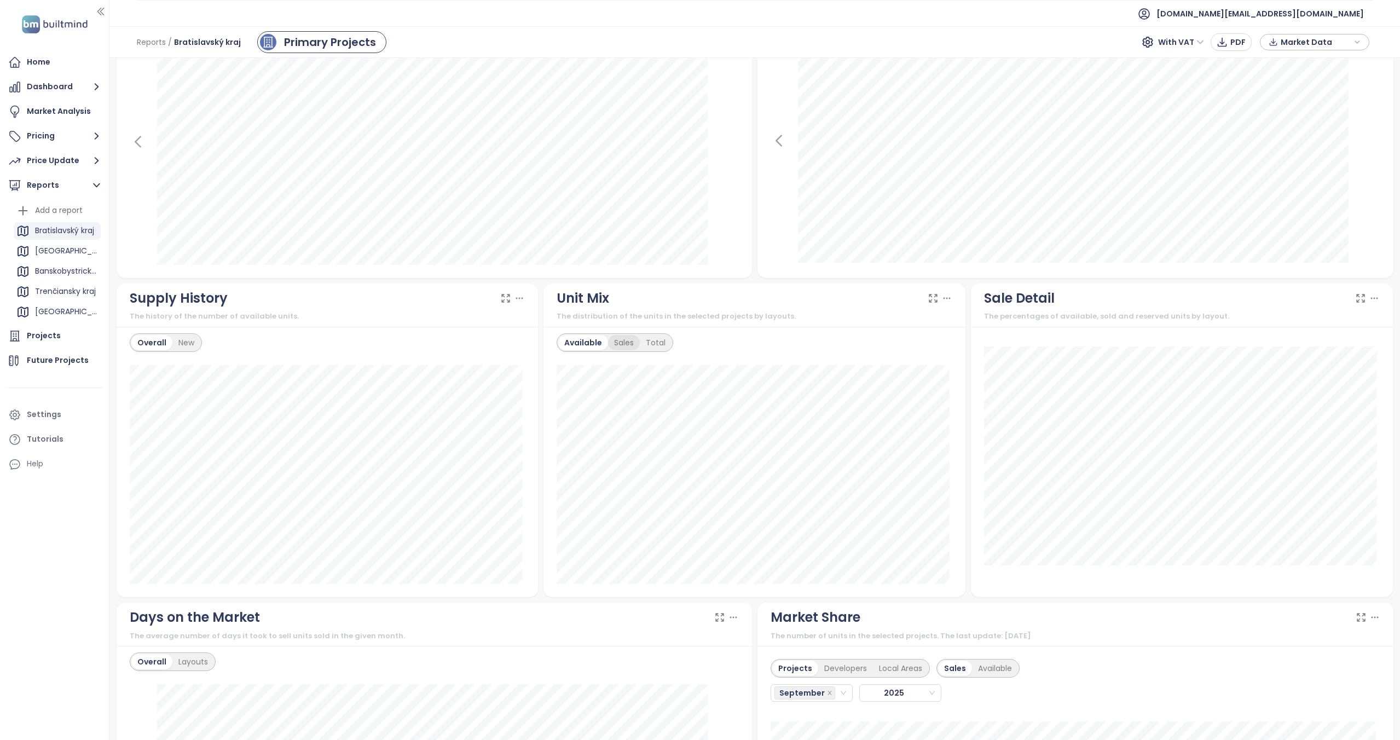
click at [626, 345] on div "Sales" at bounding box center [624, 342] width 32 height 15
click at [638, 337] on div "Total" at bounding box center [654, 342] width 32 height 15
click at [577, 336] on div "Available" at bounding box center [581, 342] width 46 height 15
click at [928, 290] on div "Unit Mix" at bounding box center [755, 298] width 396 height 21
click at [928, 295] on icon at bounding box center [933, 298] width 11 height 11
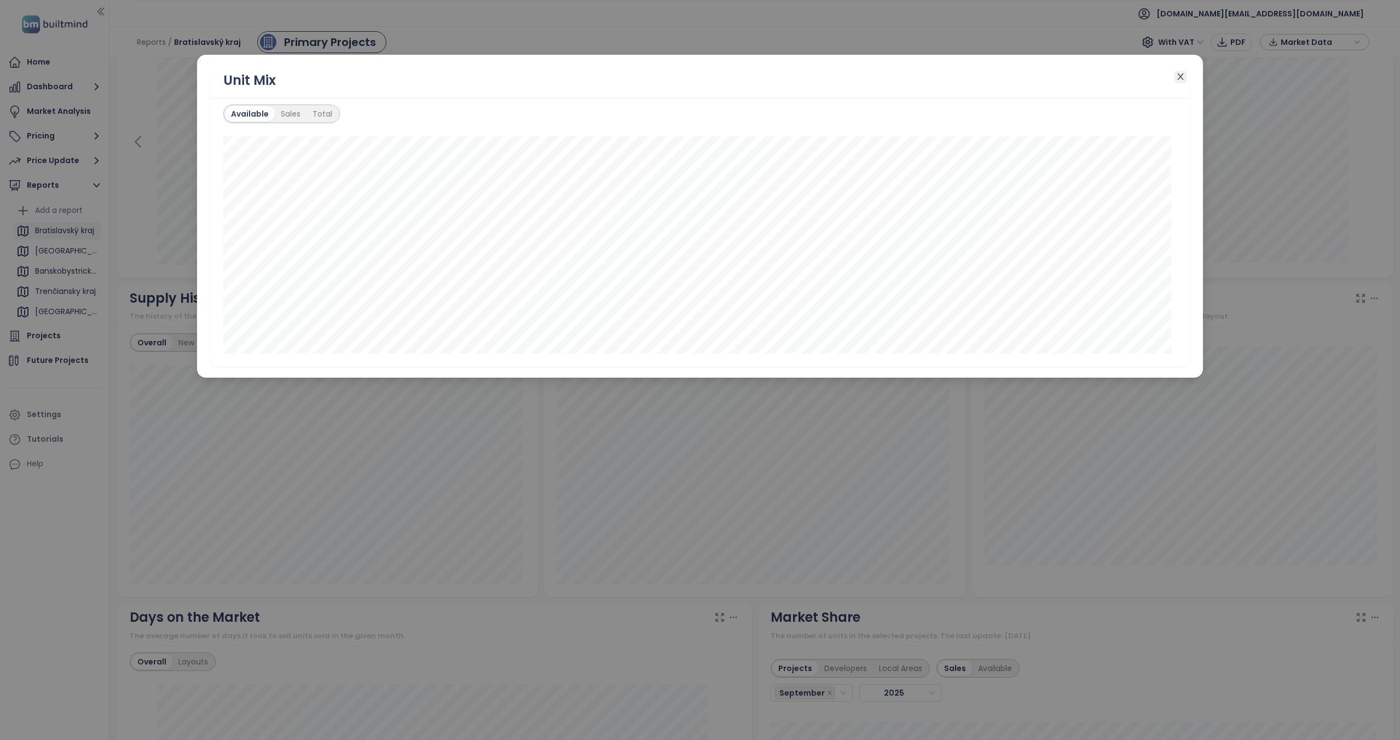
click at [1181, 72] on icon "close" at bounding box center [1180, 76] width 9 height 9
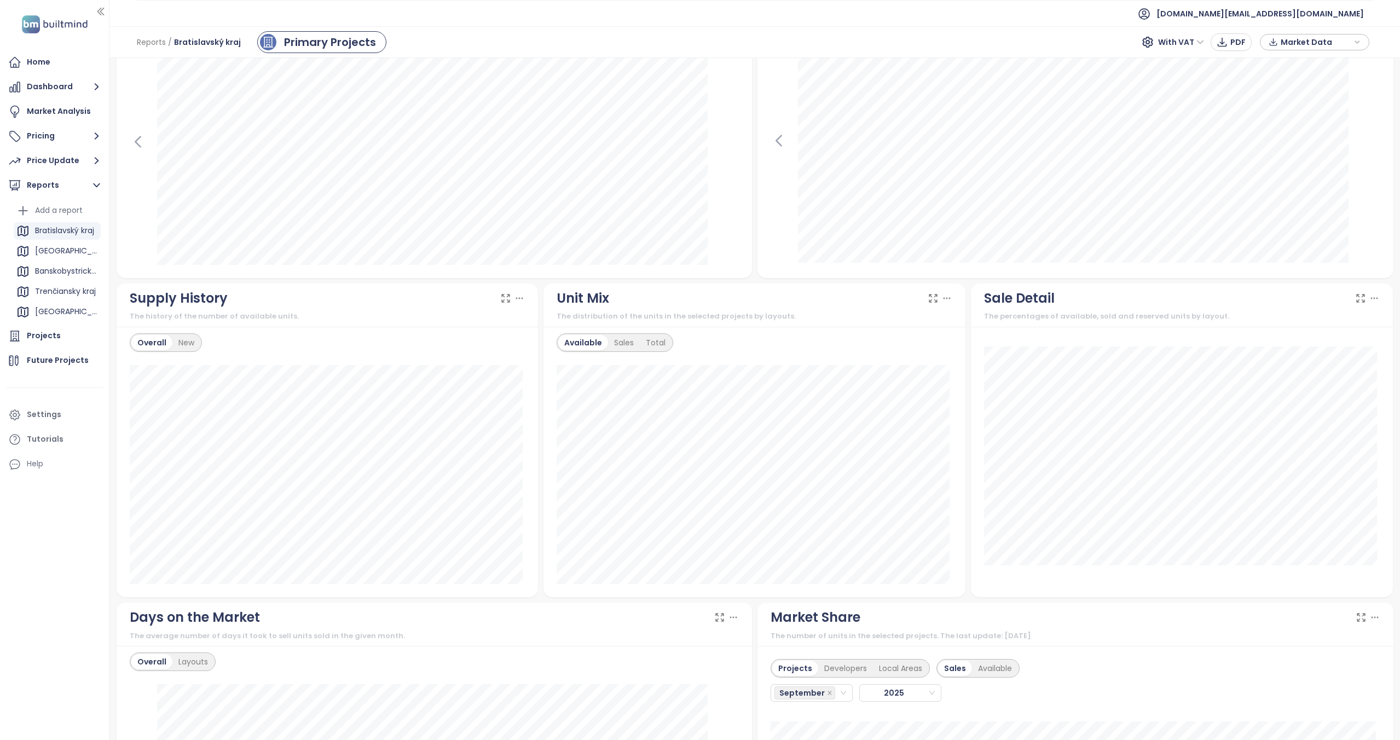
click at [496, 302] on div "Supply History" at bounding box center [328, 298] width 396 height 21
click at [500, 303] on icon at bounding box center [505, 298] width 11 height 11
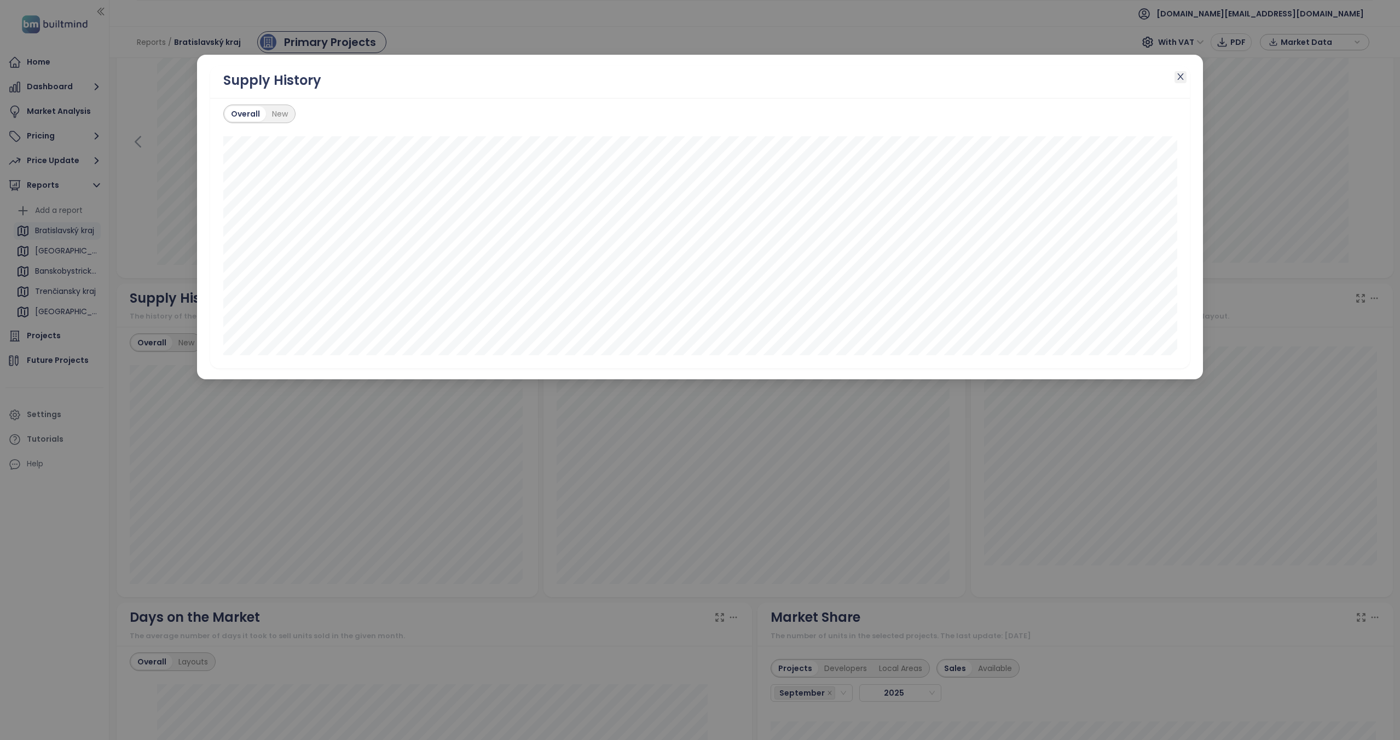
click at [1180, 80] on icon "close" at bounding box center [1180, 76] width 9 height 9
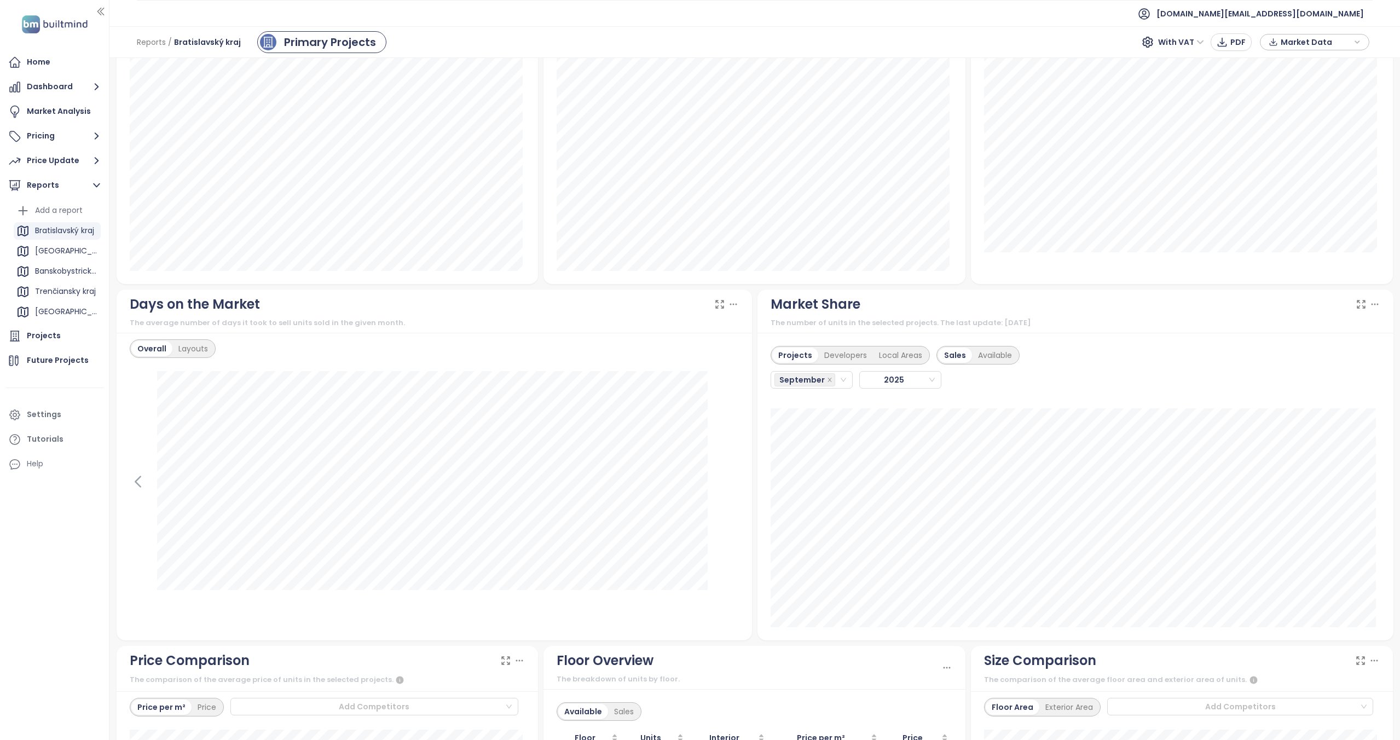
scroll to position [751, 0]
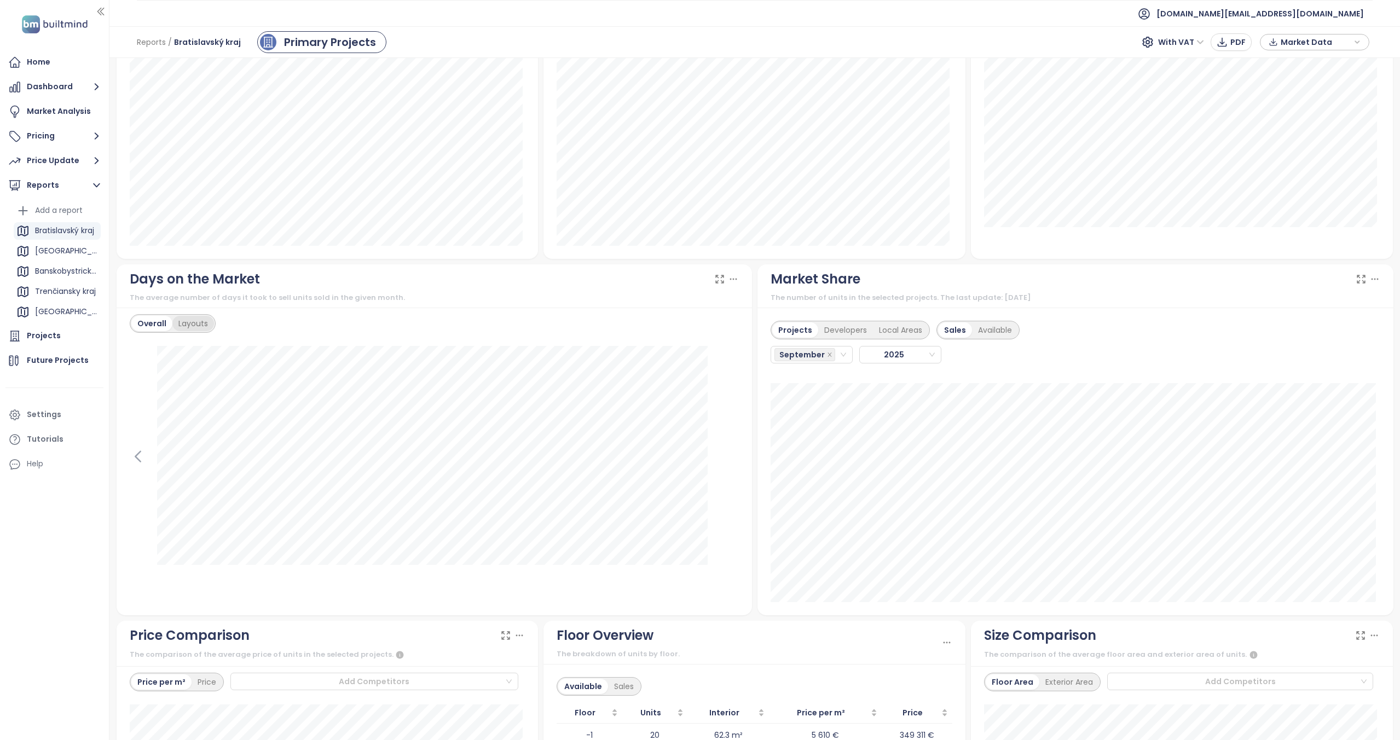
click at [207, 321] on div "Layouts" at bounding box center [193, 323] width 42 height 15
click at [161, 323] on div "Overall" at bounding box center [150, 323] width 39 height 15
click at [851, 330] on div "Developers" at bounding box center [845, 329] width 55 height 15
click at [913, 319] on div "Projects Developers Local Areas Sales Available" at bounding box center [895, 326] width 249 height 25
click at [912, 322] on div "Local Areas" at bounding box center [900, 329] width 55 height 15
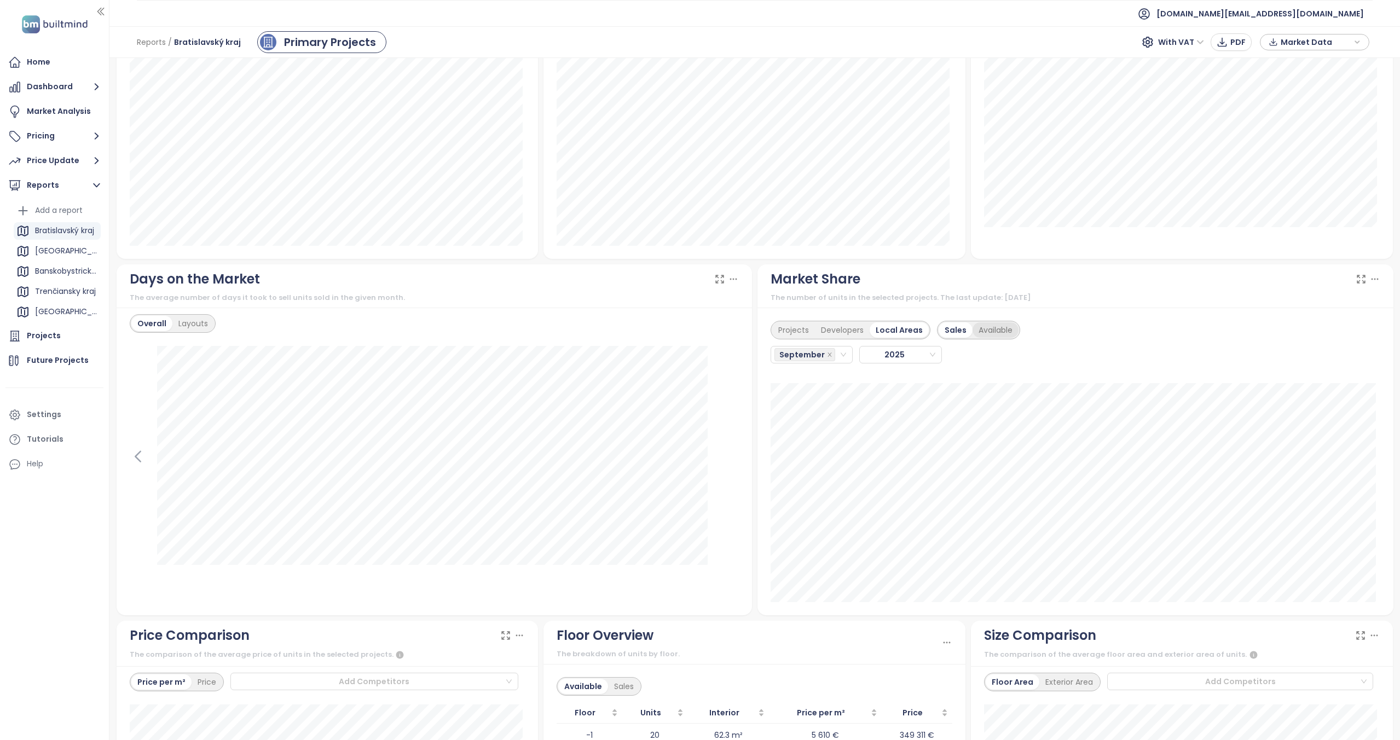
click at [988, 335] on div "Available" at bounding box center [996, 329] width 46 height 15
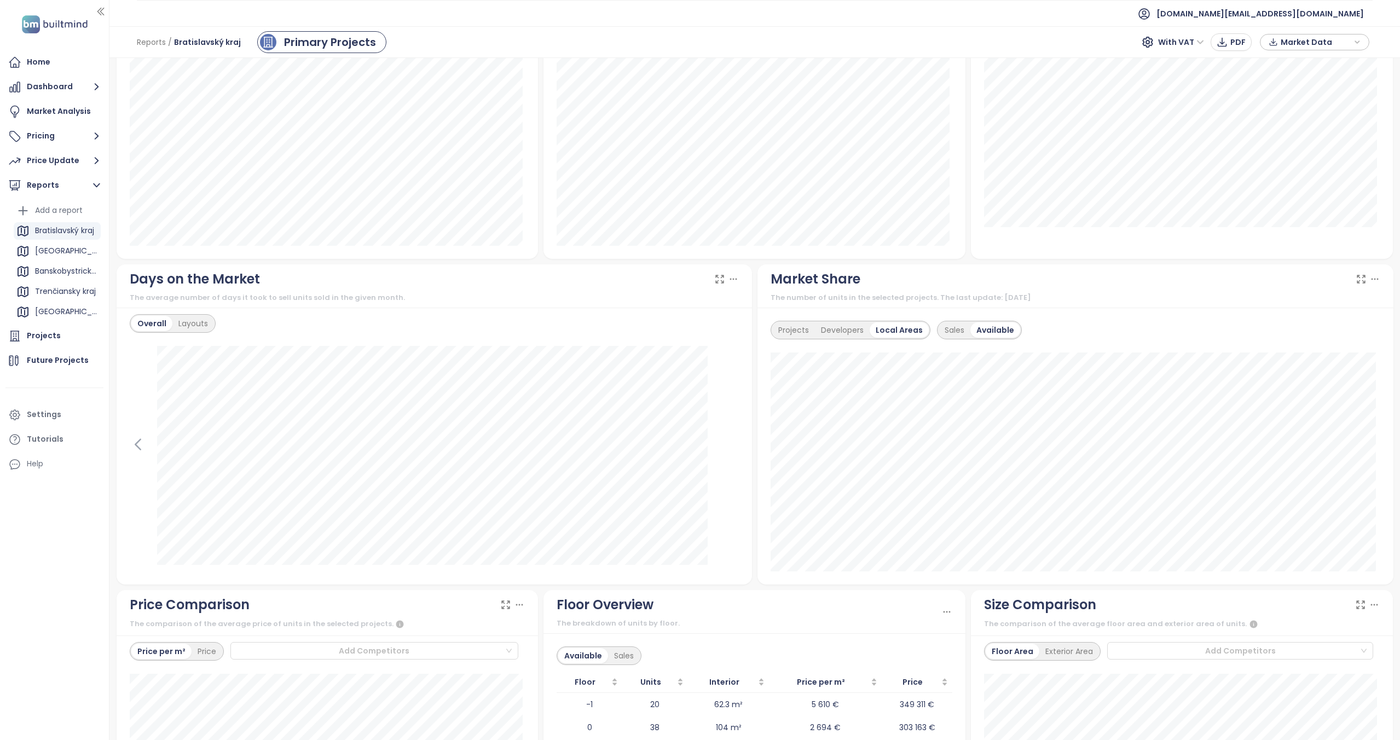
click at [803, 340] on div "Projects Developers Local Areas Sales Available" at bounding box center [1075, 446] width 636 height 277
click at [805, 335] on div "Projects" at bounding box center [793, 329] width 43 height 15
click at [940, 328] on div "Sales" at bounding box center [954, 329] width 32 height 15
click at [888, 354] on span "2025" at bounding box center [898, 354] width 71 height 16
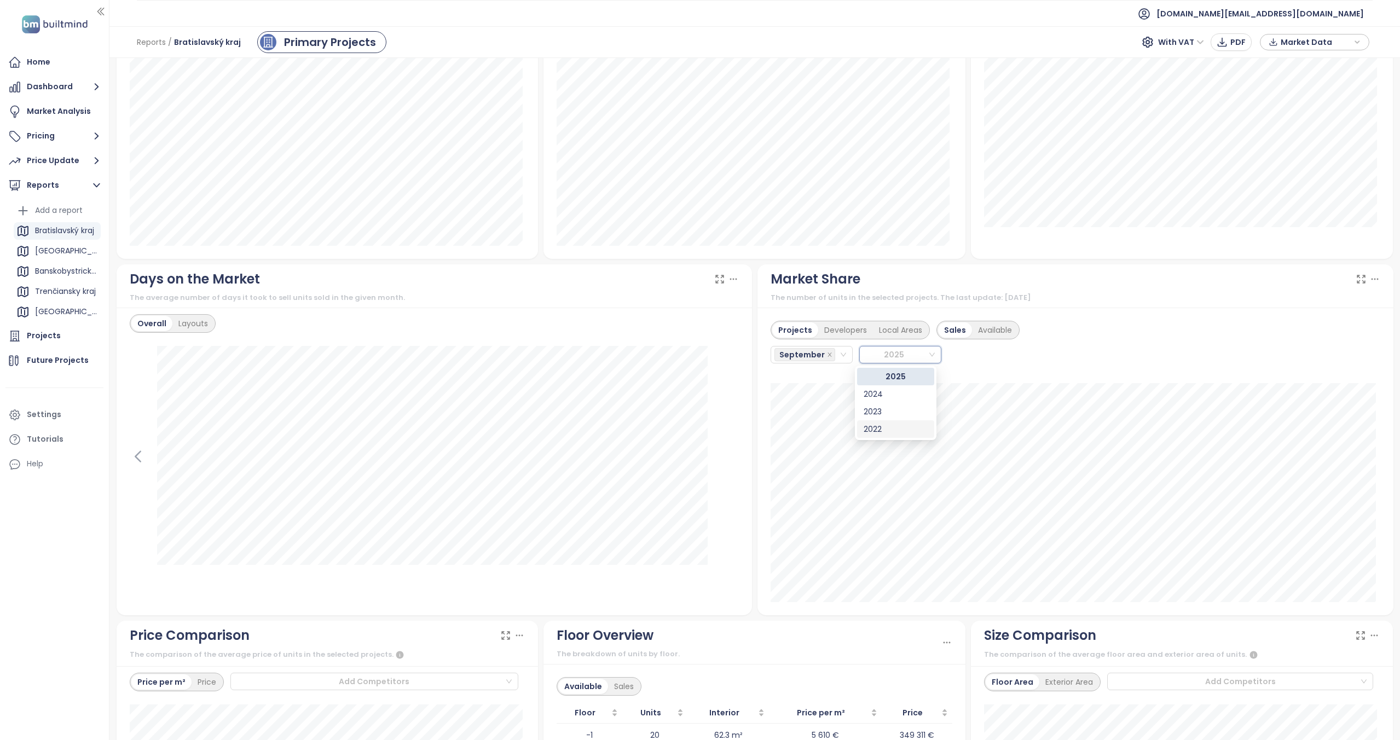
click at [881, 426] on div "2022" at bounding box center [896, 429] width 64 height 12
click at [887, 359] on span "2022" at bounding box center [899, 354] width 72 height 16
click at [883, 378] on div "2025" at bounding box center [896, 377] width 64 height 12
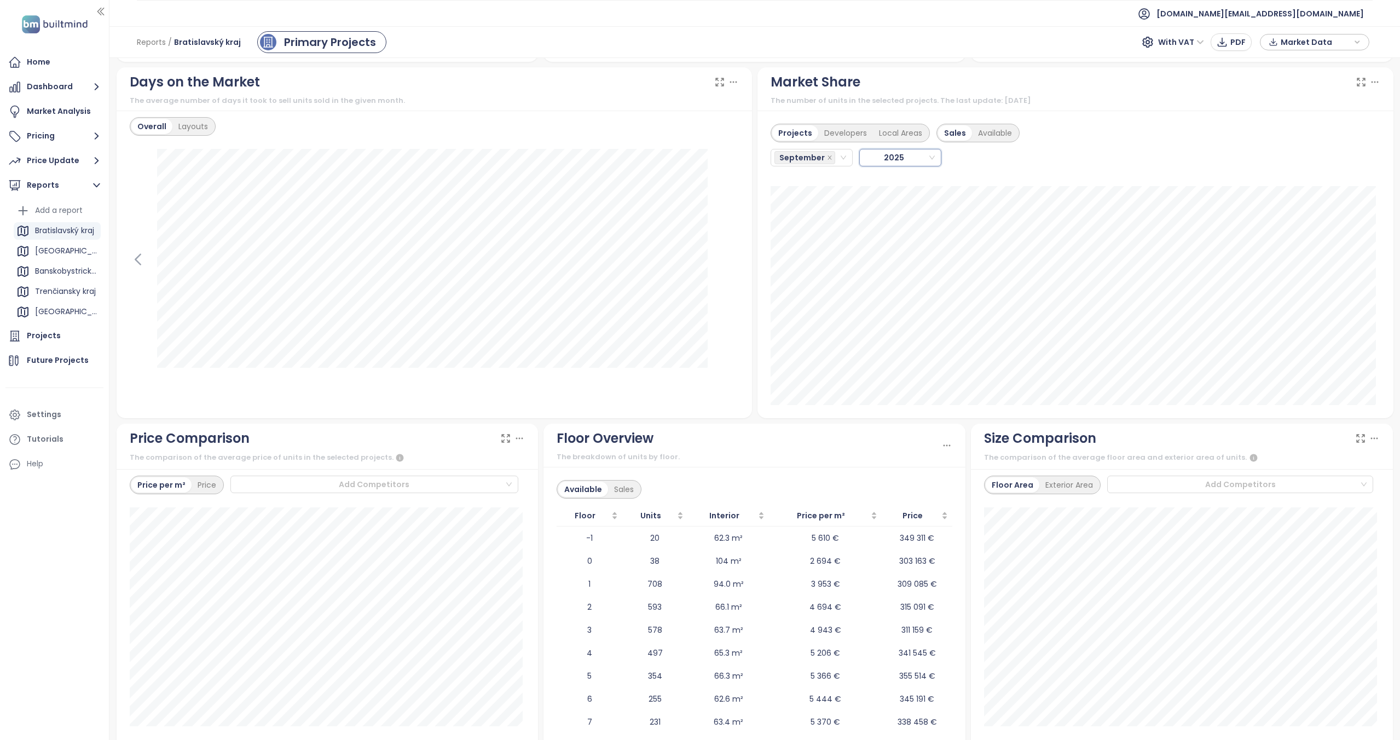
scroll to position [1016, 0]
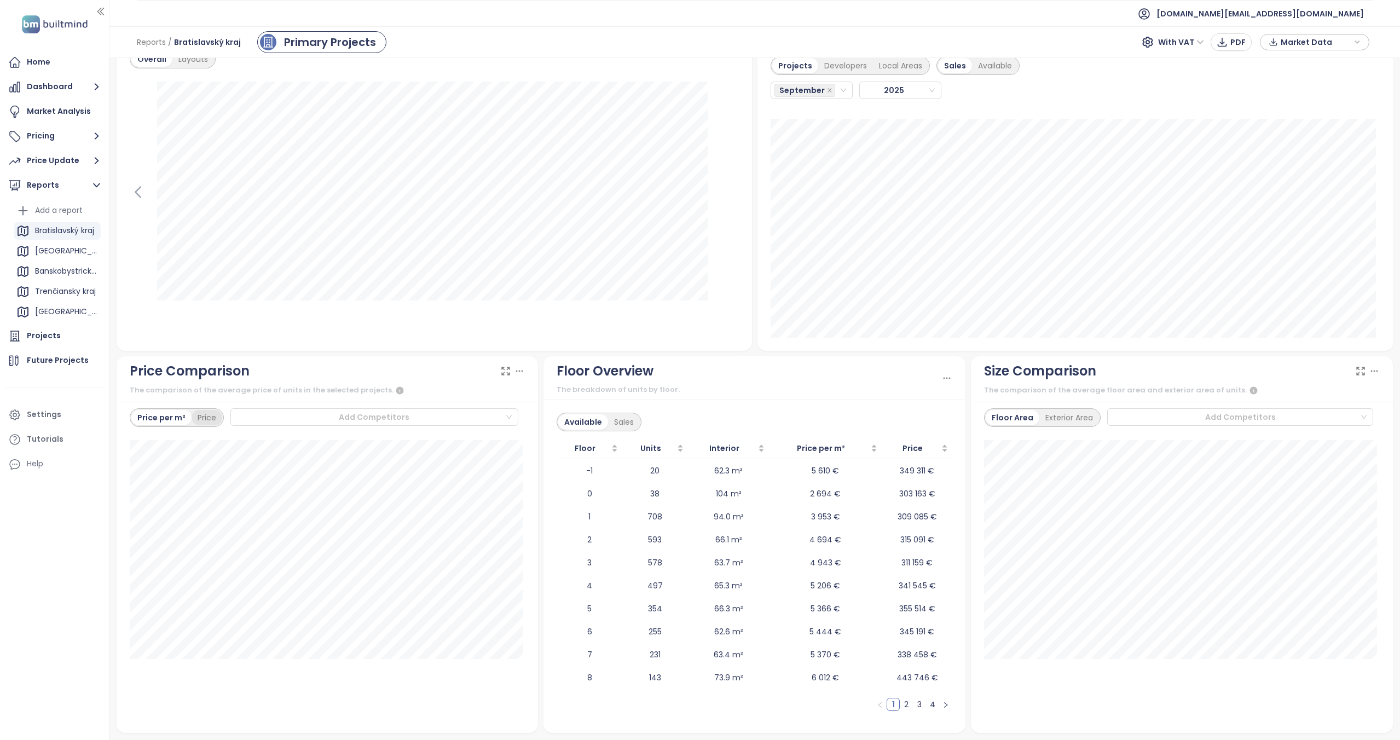
click at [207, 416] on div "Price" at bounding box center [207, 417] width 31 height 15
click at [154, 412] on div "Price per m²" at bounding box center [160, 417] width 59 height 15
click at [628, 419] on div "Sales" at bounding box center [624, 421] width 32 height 15
click at [587, 417] on div "Available" at bounding box center [581, 421] width 46 height 15
click at [1073, 418] on div "Exterior Area" at bounding box center [1069, 417] width 60 height 15
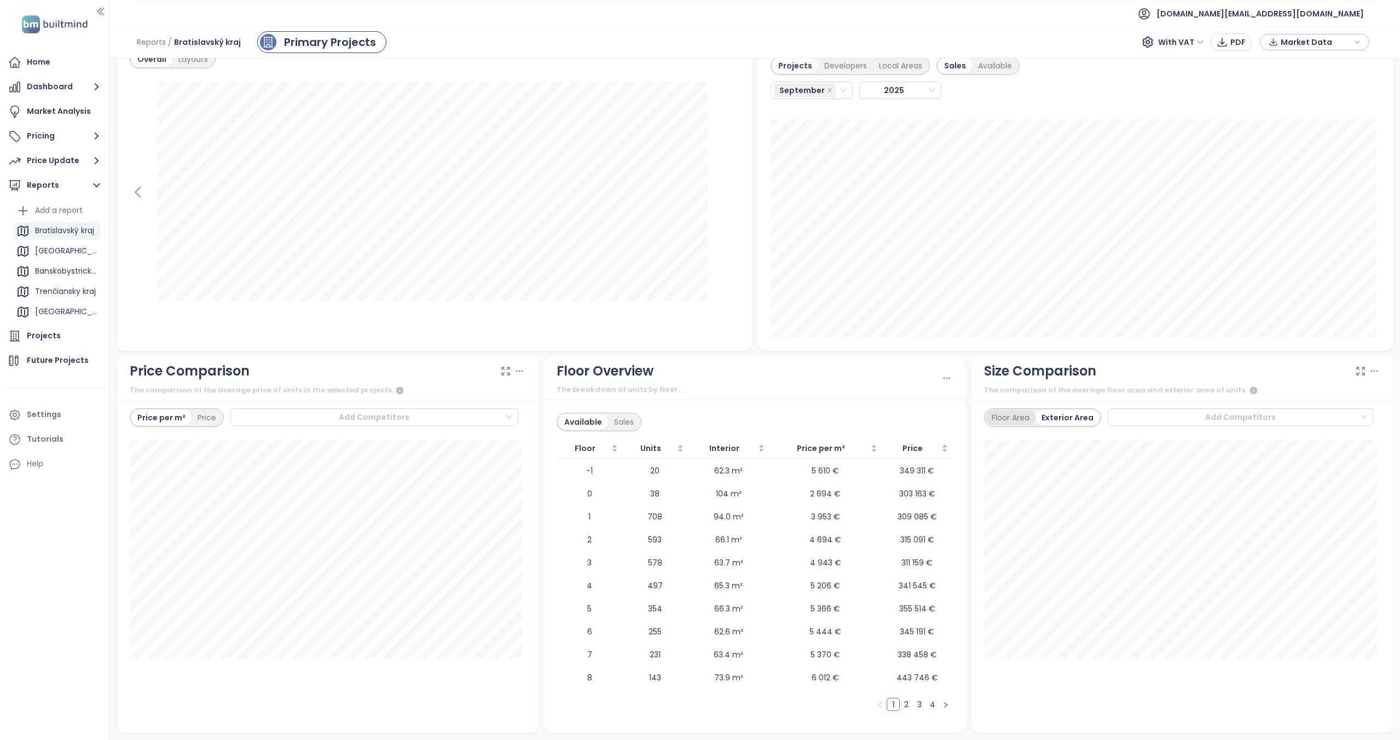
click at [1006, 419] on div "Floor Area" at bounding box center [1011, 417] width 50 height 15
click at [42, 342] on div "Projects" at bounding box center [44, 336] width 34 height 14
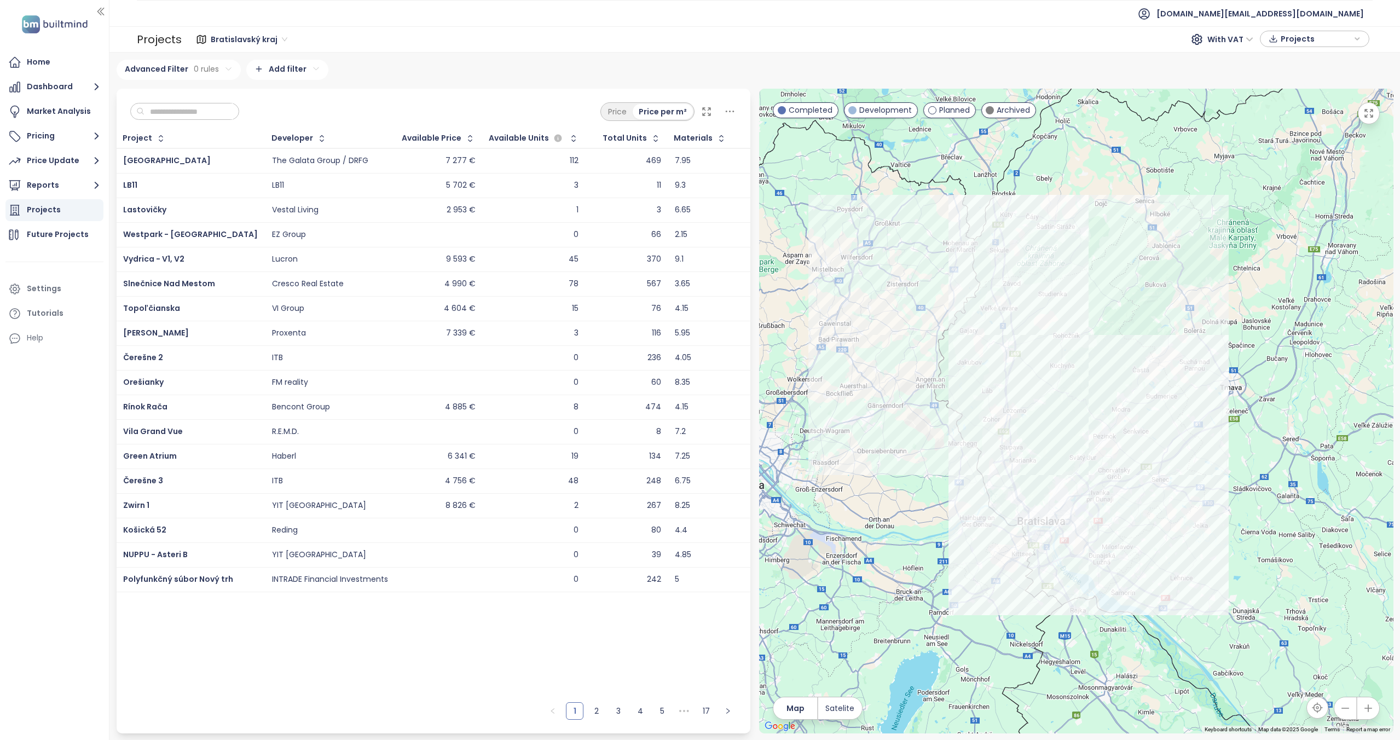
click at [190, 109] on input "text" at bounding box center [188, 111] width 89 height 16
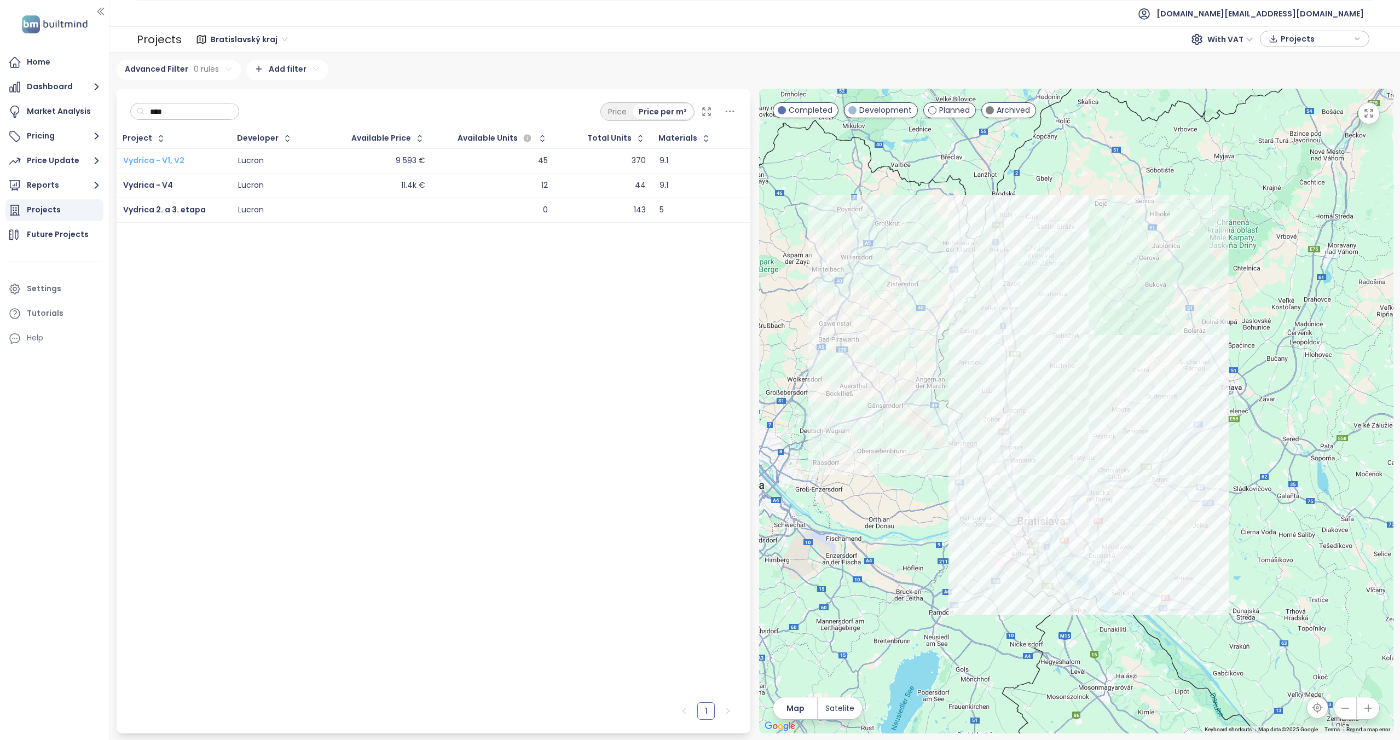
type input "****"
click at [173, 158] on span "Vydrica - V1, V2" at bounding box center [153, 160] width 61 height 11
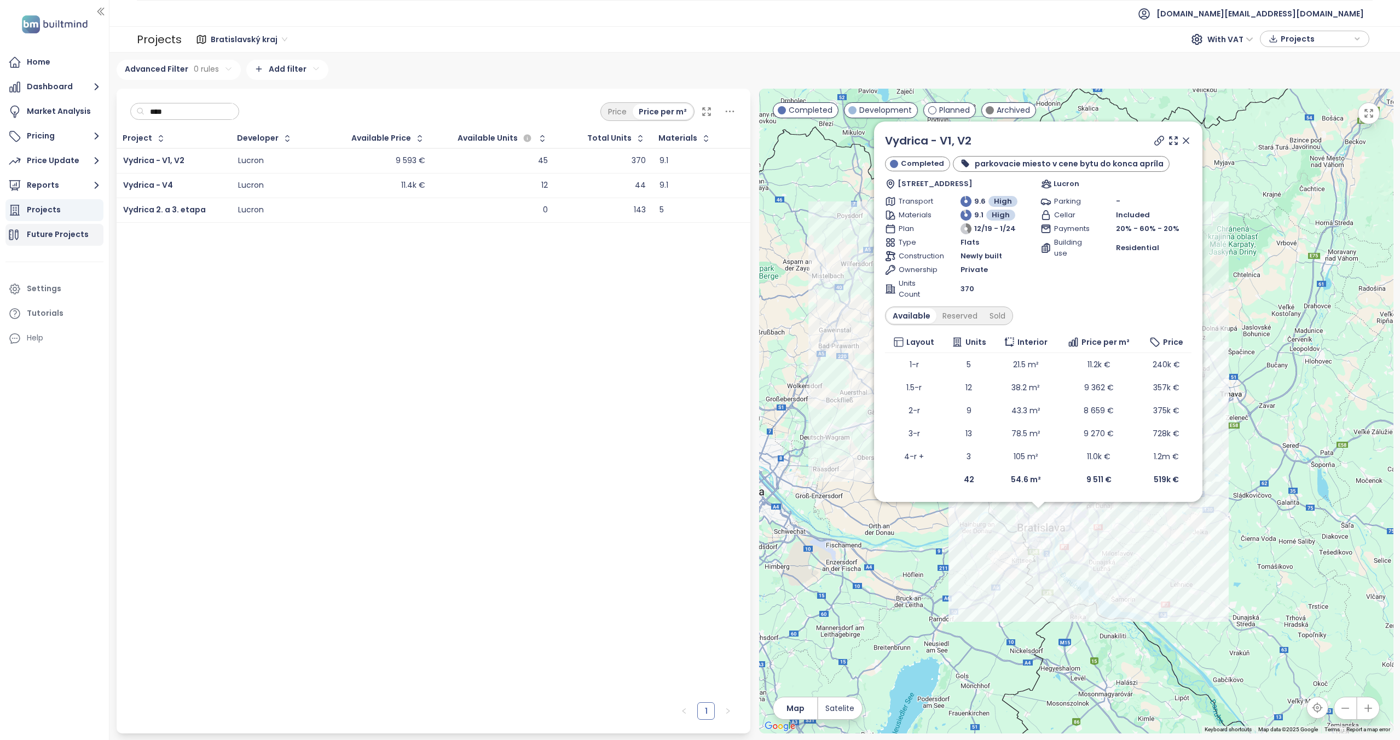
click at [53, 238] on div "Future Projects" at bounding box center [58, 235] width 62 height 14
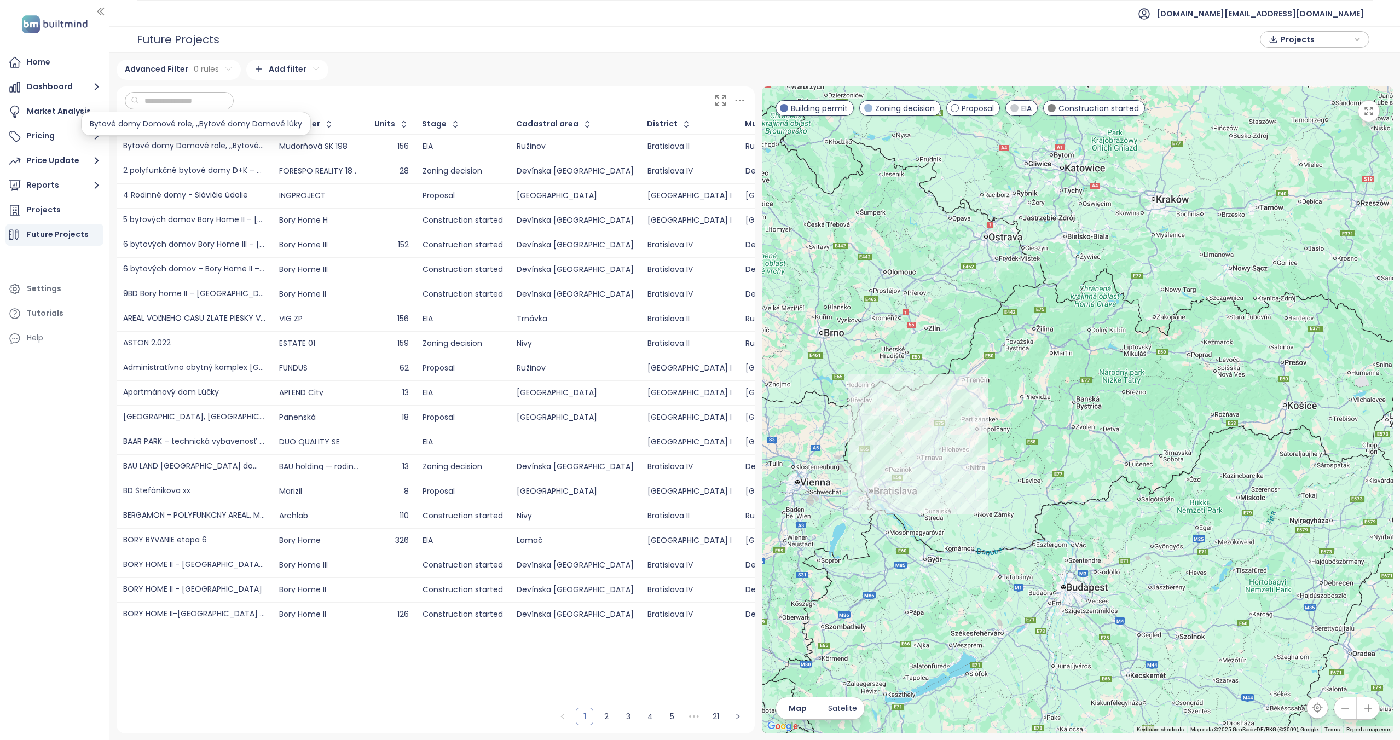
click at [228, 147] on div "Bytové domy Domové role, ,,Bytové domy Domové lúky" at bounding box center [194, 146] width 142 height 8
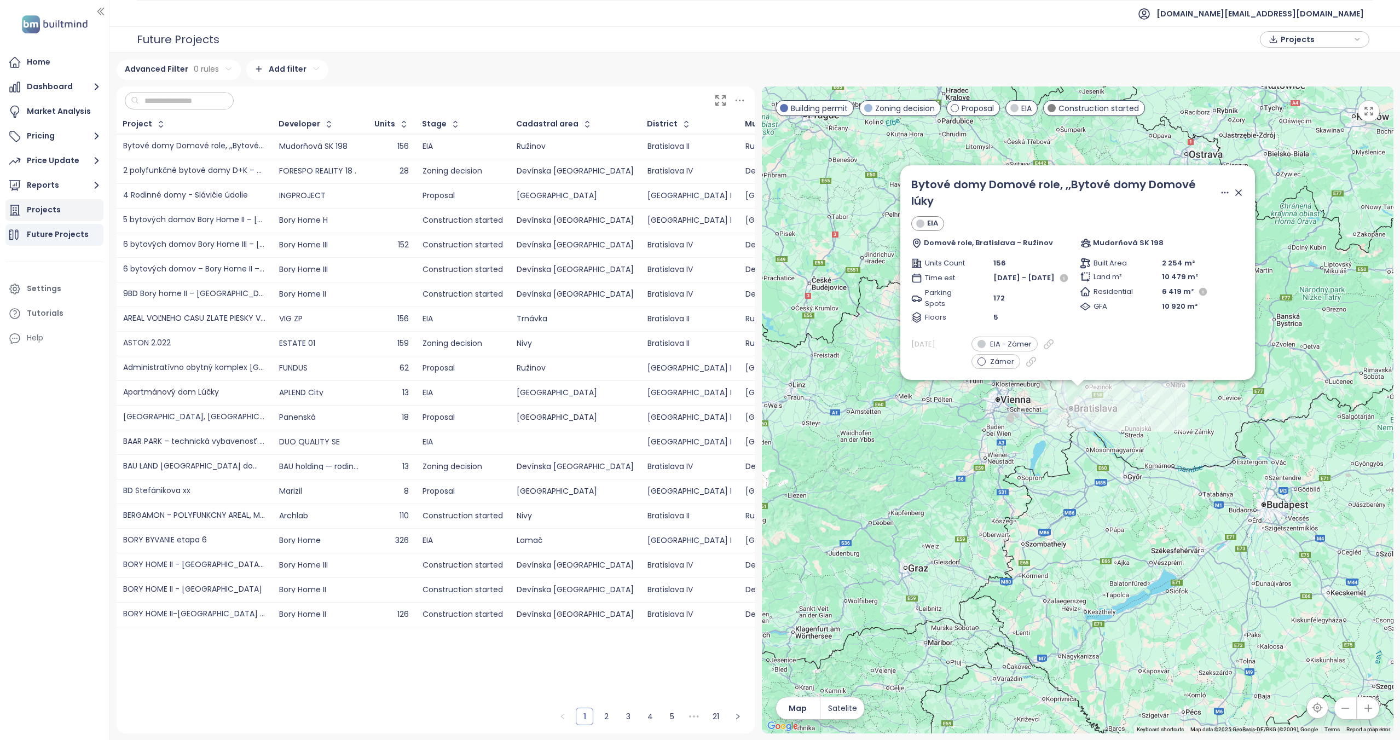
click at [57, 206] on div "Projects" at bounding box center [44, 210] width 34 height 14
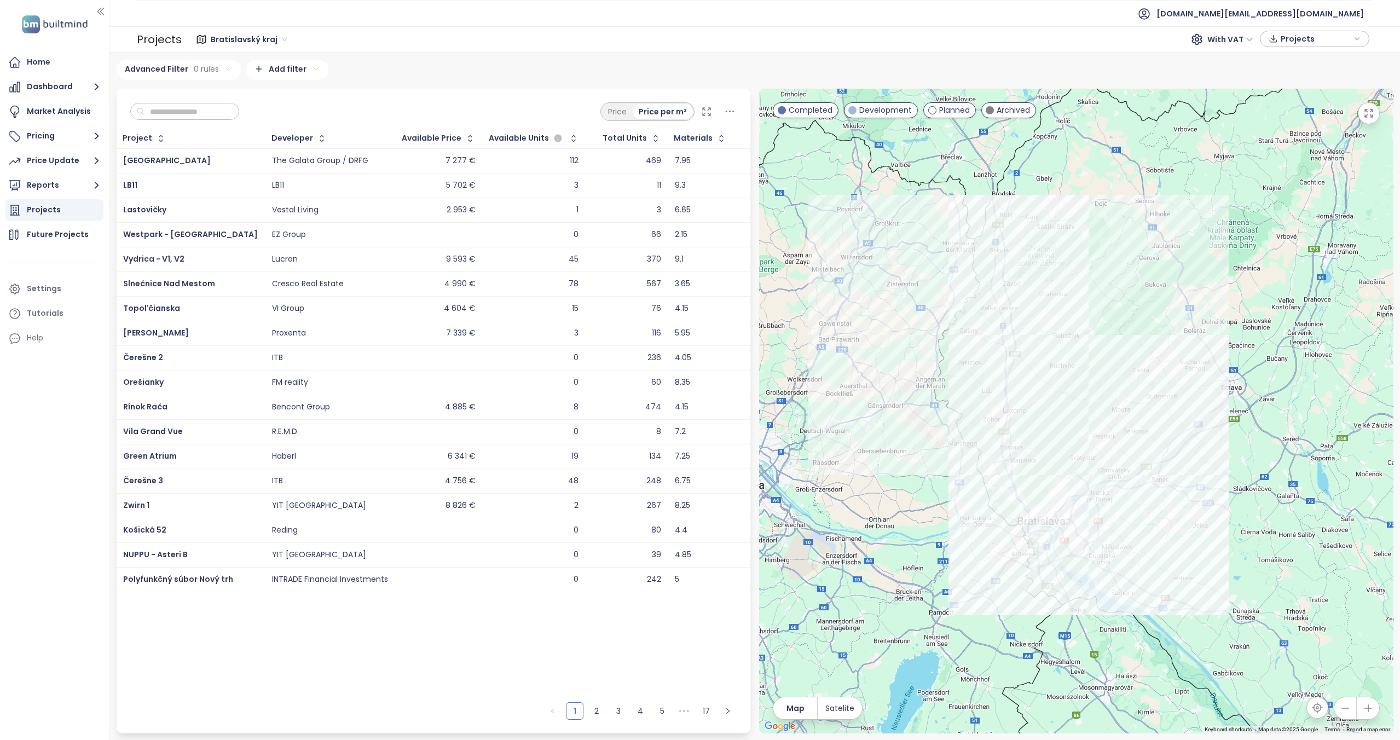
click at [482, 160] on td "112" at bounding box center [533, 160] width 103 height 25
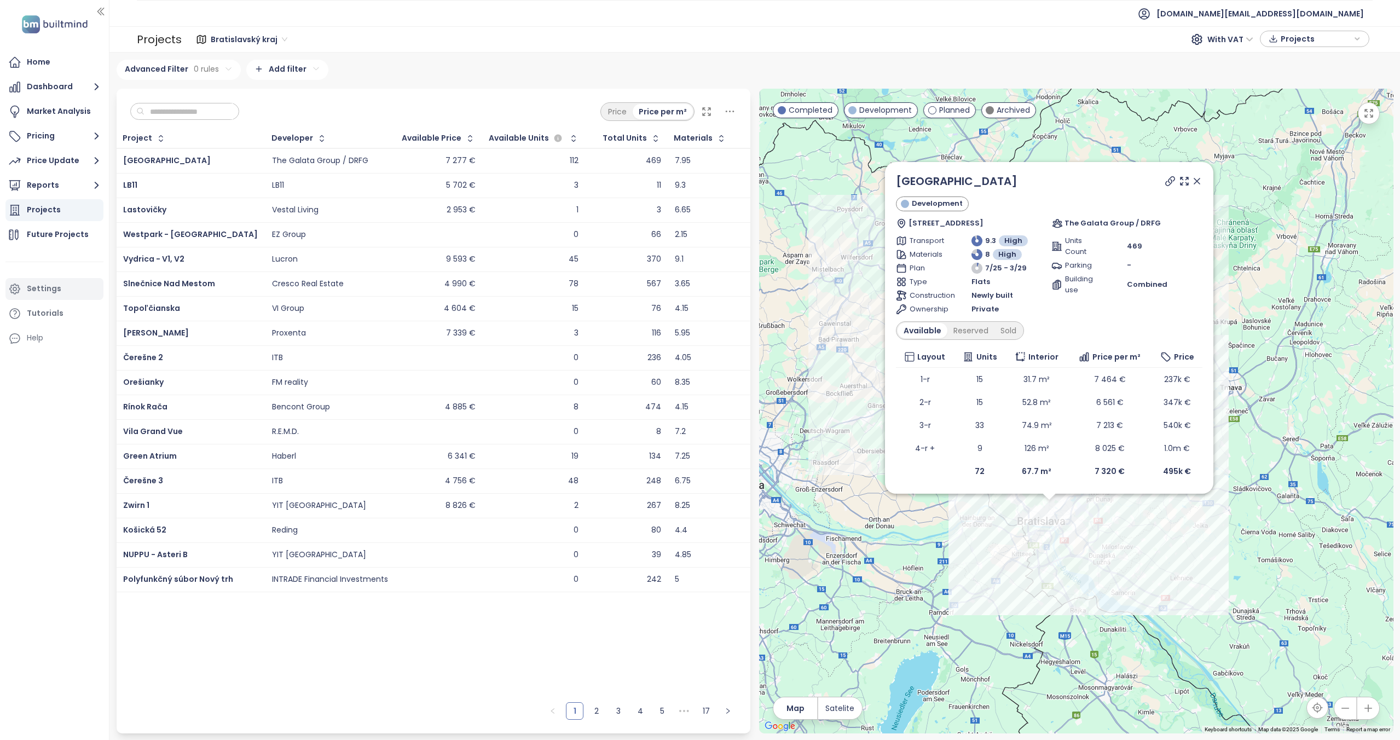
click at [50, 282] on div "Settings" at bounding box center [44, 289] width 34 height 14
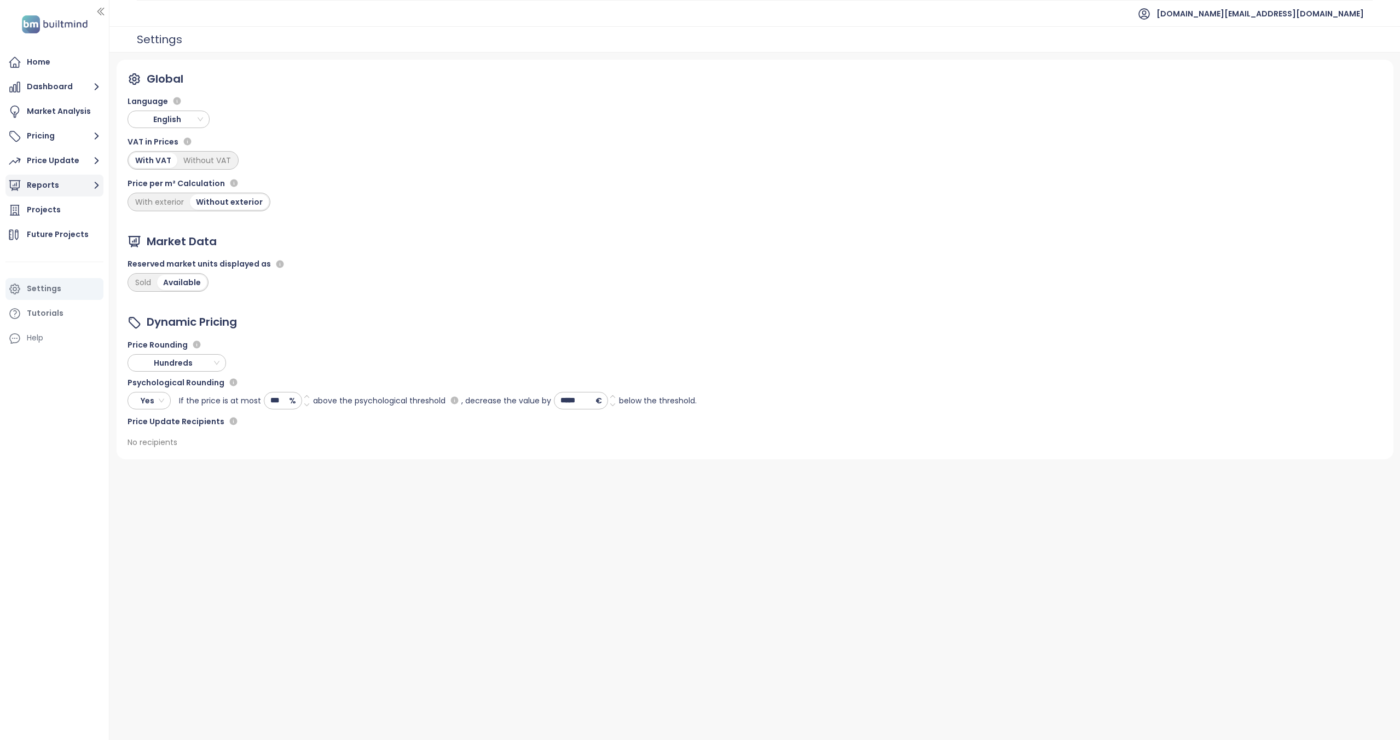
click at [82, 188] on button "Reports" at bounding box center [54, 186] width 98 height 22
click at [73, 237] on div "Bratislavský kraj" at bounding box center [64, 231] width 59 height 14
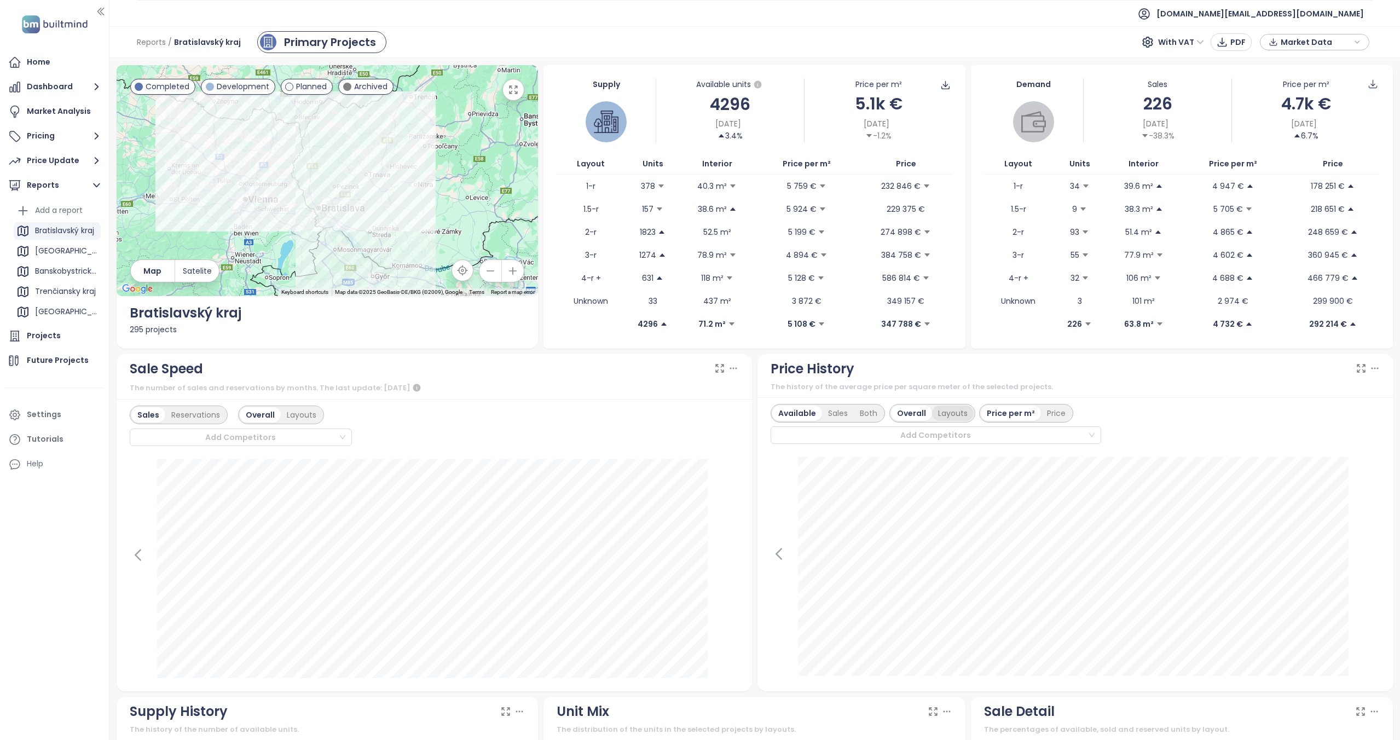
click at [961, 406] on div "Layouts" at bounding box center [953, 413] width 42 height 15
click at [835, 410] on div "Sales" at bounding box center [838, 413] width 32 height 15
click at [1022, 409] on div "Price" at bounding box center [1025, 413] width 31 height 15
click at [795, 407] on div "Available" at bounding box center [795, 413] width 46 height 15
click at [969, 410] on div "Price per m²" at bounding box center [981, 413] width 59 height 15
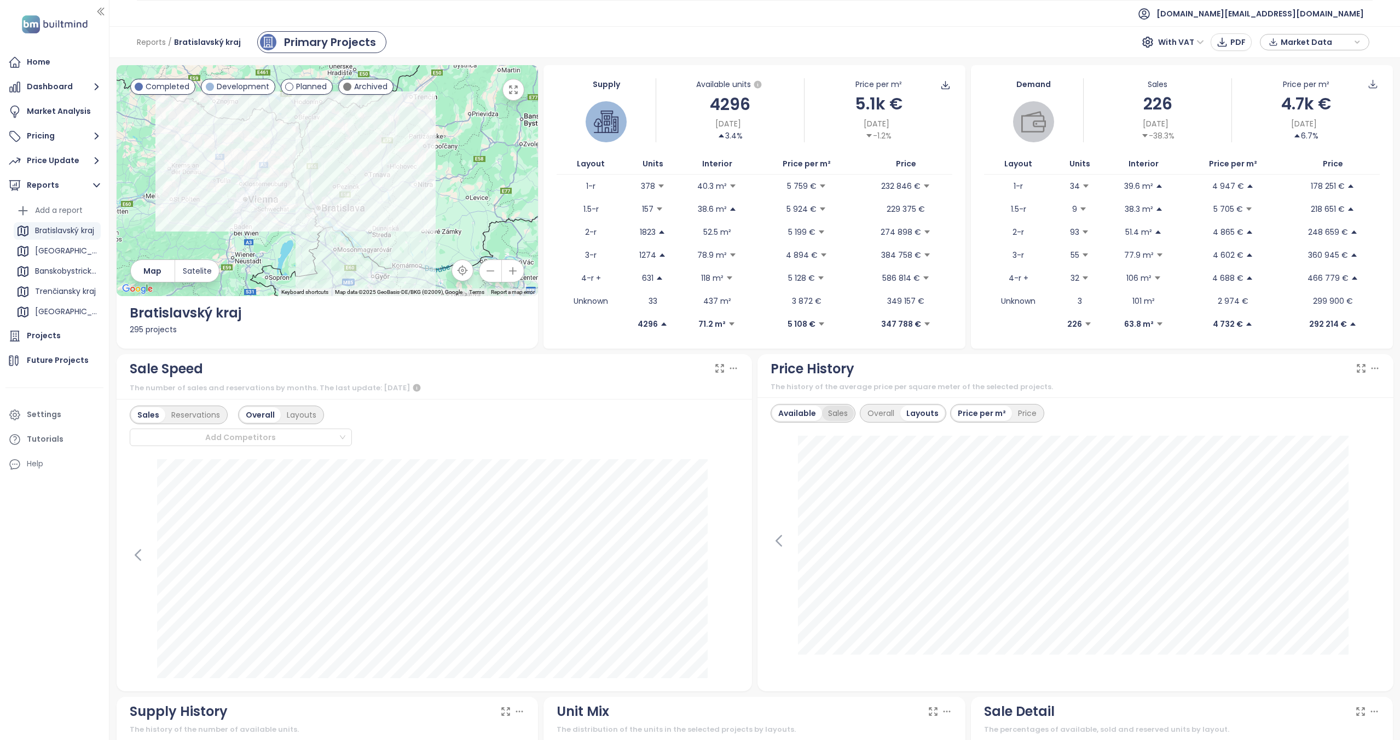
click at [842, 417] on div "Sales" at bounding box center [838, 413] width 32 height 15
click at [1008, 404] on div "Price per m² Price" at bounding box center [995, 413] width 94 height 19
click at [1010, 412] on div "Price" at bounding box center [1025, 413] width 31 height 15
click at [952, 409] on div "Price per m²" at bounding box center [979, 413] width 59 height 15
drag, startPoint x: 1018, startPoint y: 416, endPoint x: 1027, endPoint y: 421, distance: 9.8
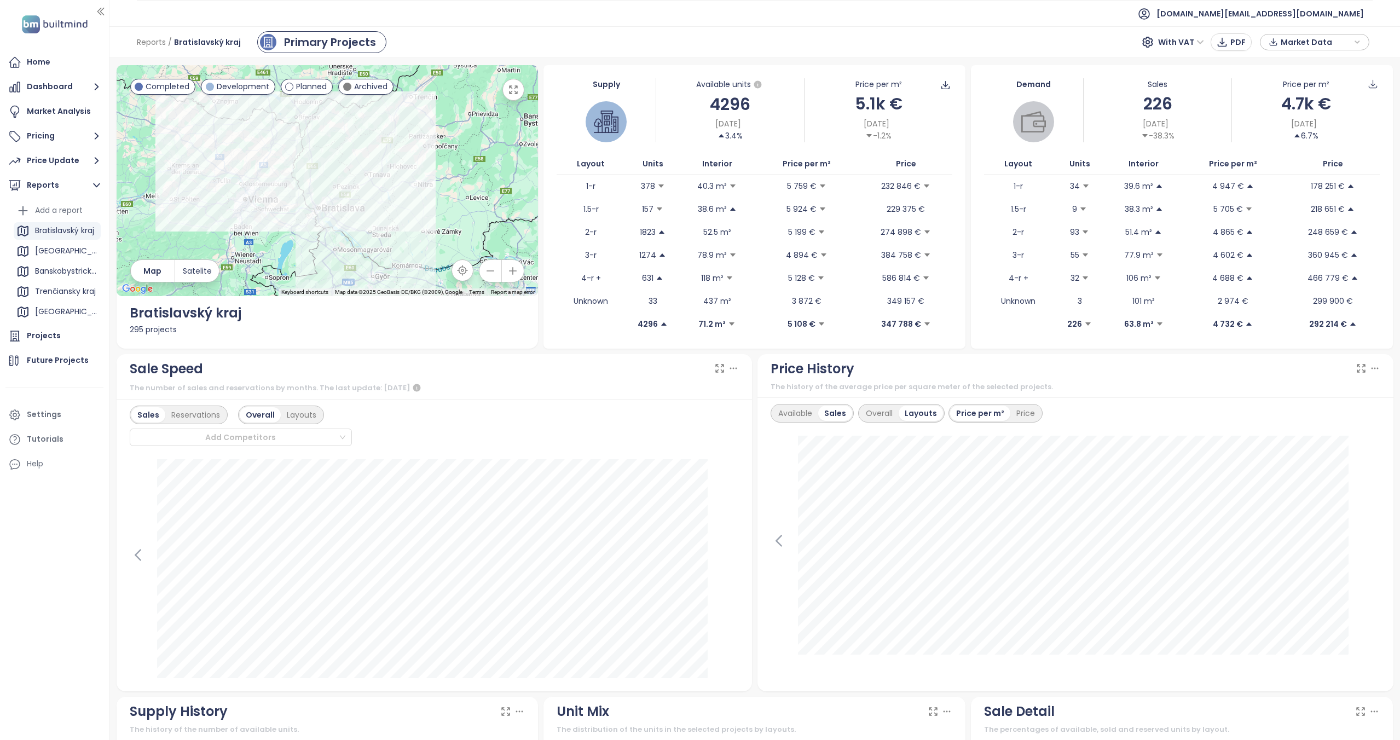
click at [1018, 416] on div "Price" at bounding box center [1025, 413] width 31 height 15
click at [62, 252] on div "[GEOGRAPHIC_DATA]" at bounding box center [66, 251] width 63 height 14
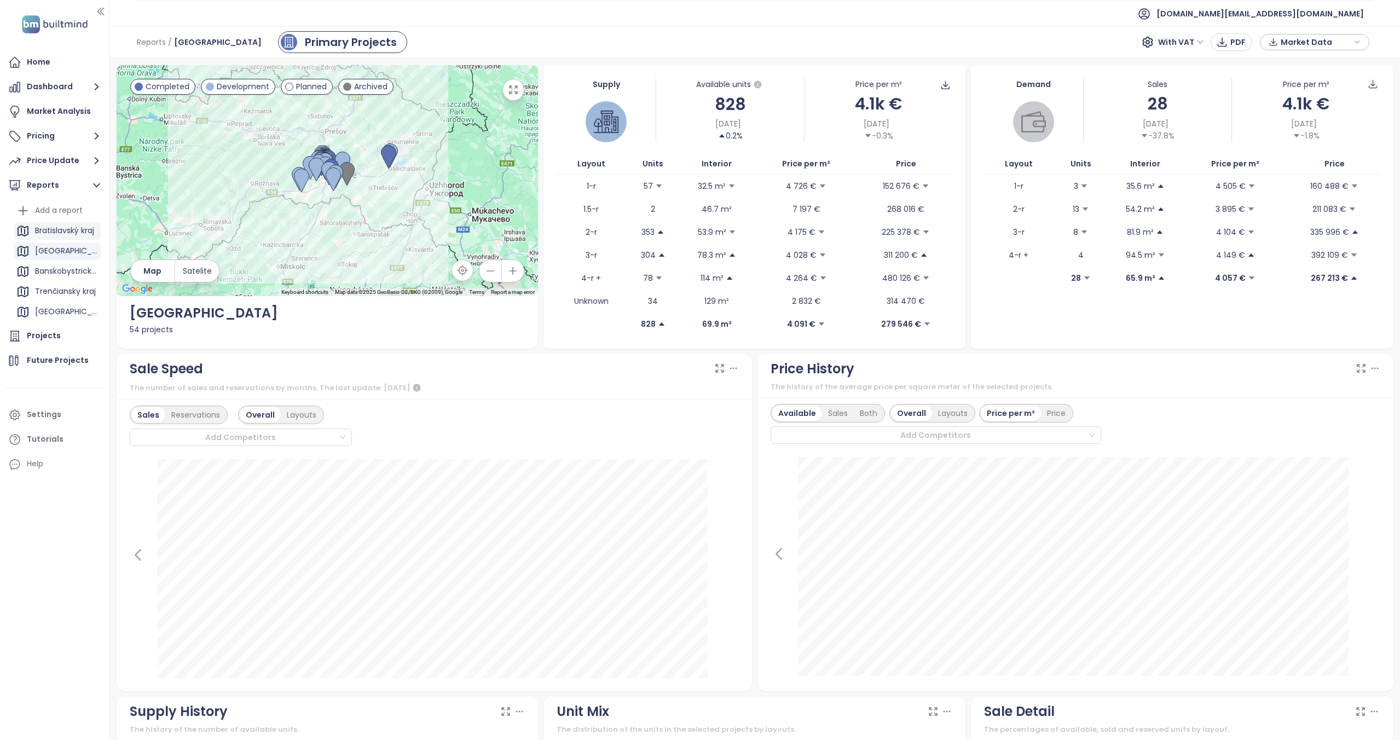
click at [78, 228] on div "Bratislavský kraj" at bounding box center [64, 231] width 59 height 14
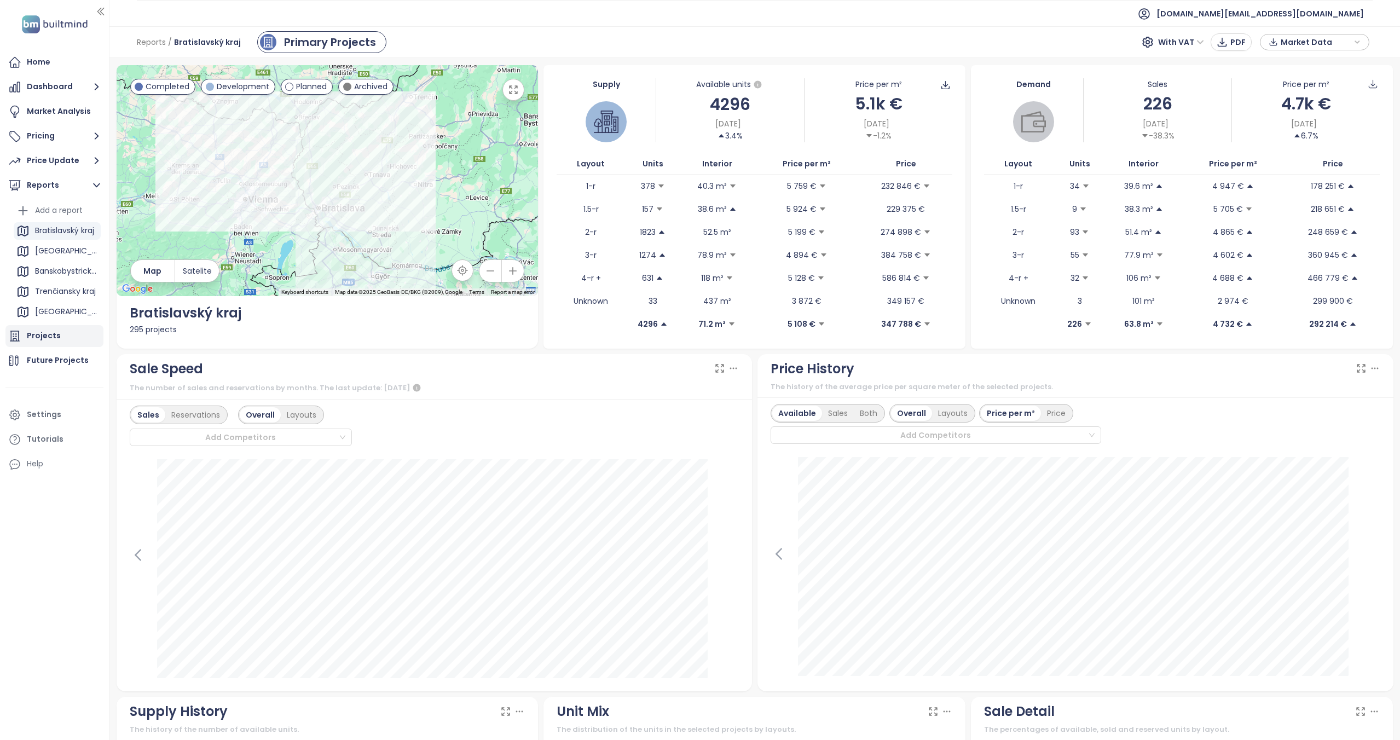
click at [32, 340] on div "Projects" at bounding box center [44, 336] width 34 height 14
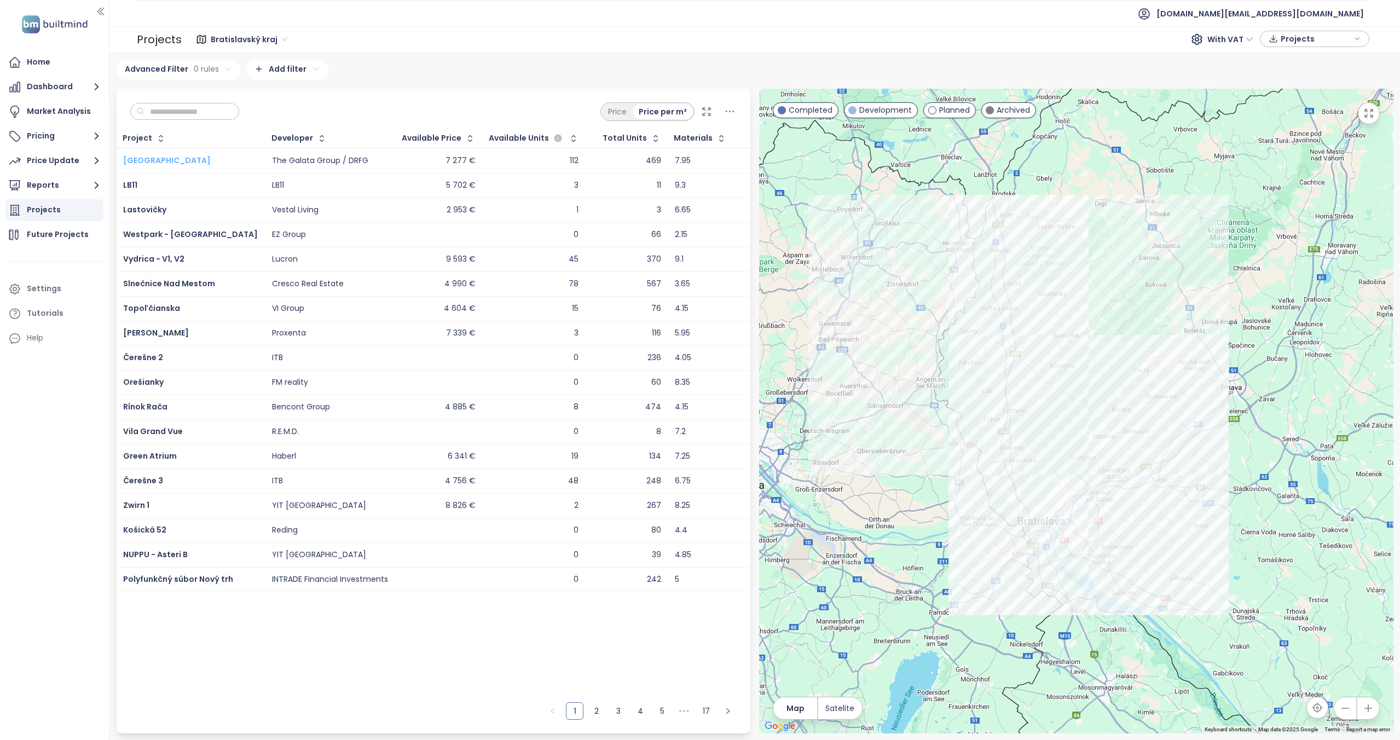
click at [143, 163] on span "[GEOGRAPHIC_DATA]" at bounding box center [167, 160] width 88 height 11
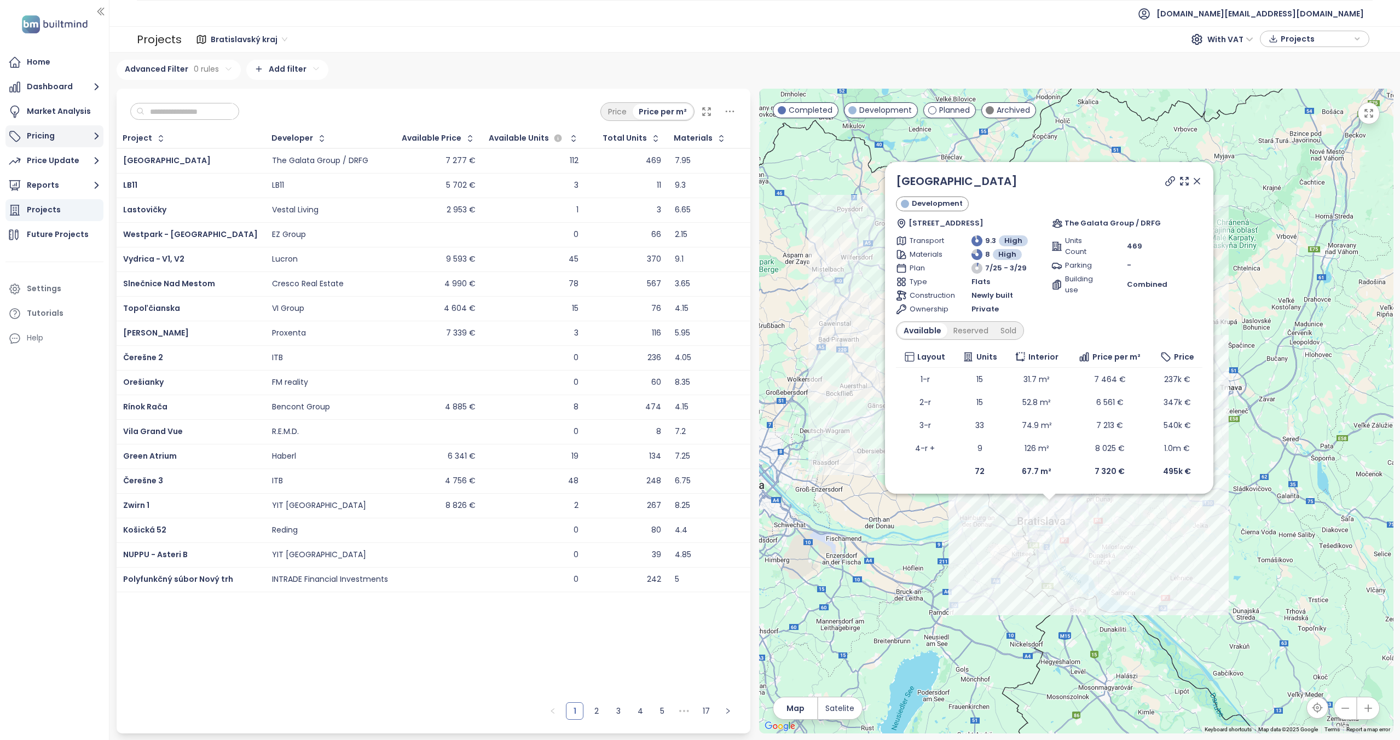
click at [59, 139] on button "Pricing" at bounding box center [54, 136] width 98 height 22
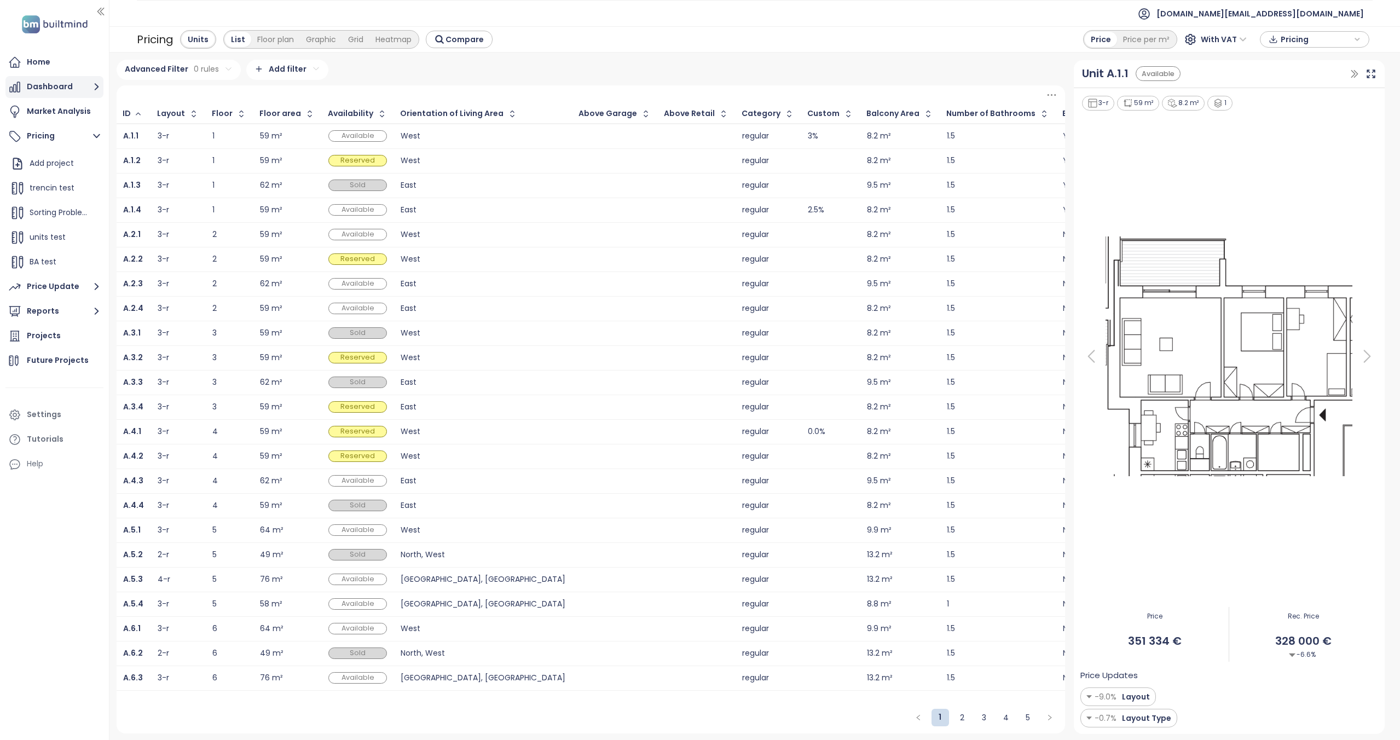
click at [70, 80] on button "Dashboard" at bounding box center [54, 87] width 98 height 22
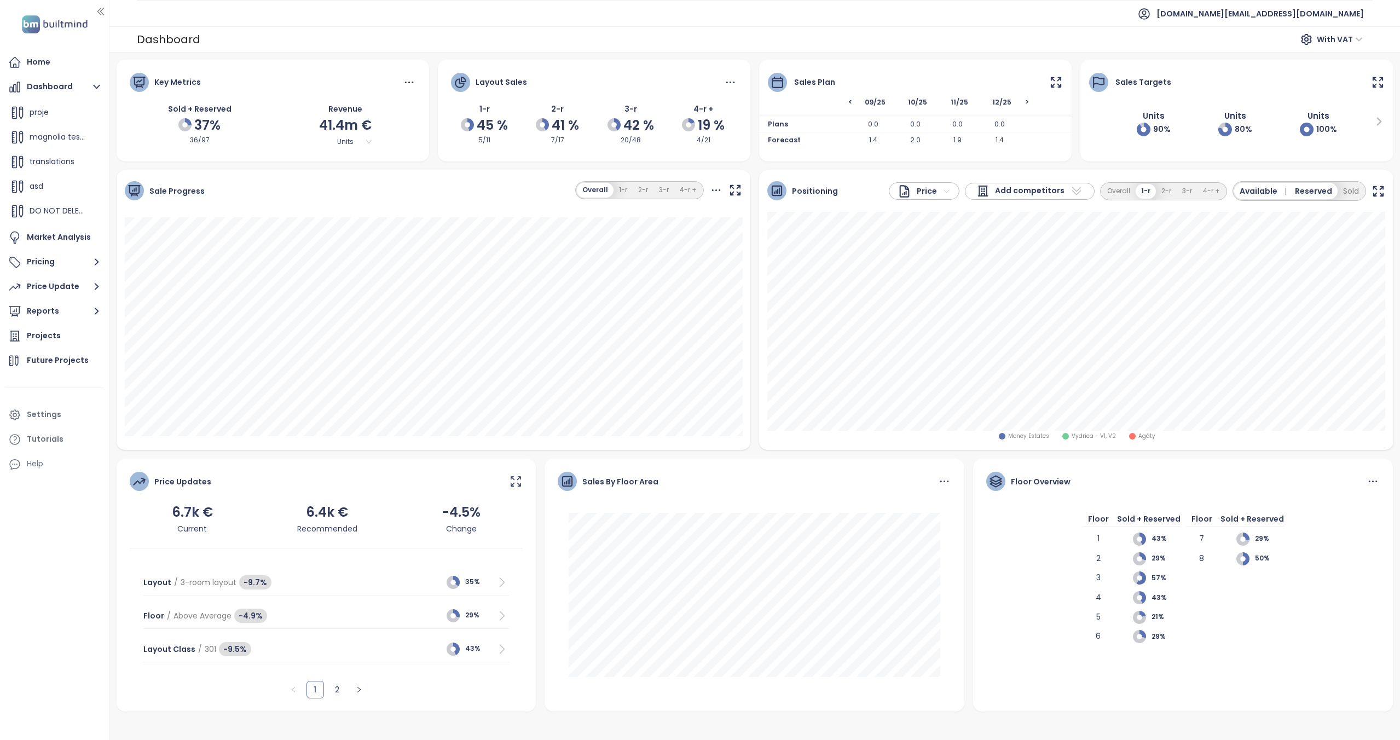
scroll to position [443, 0]
click at [48, 204] on div "Harmony Estates" at bounding box center [54, 213] width 92 height 22
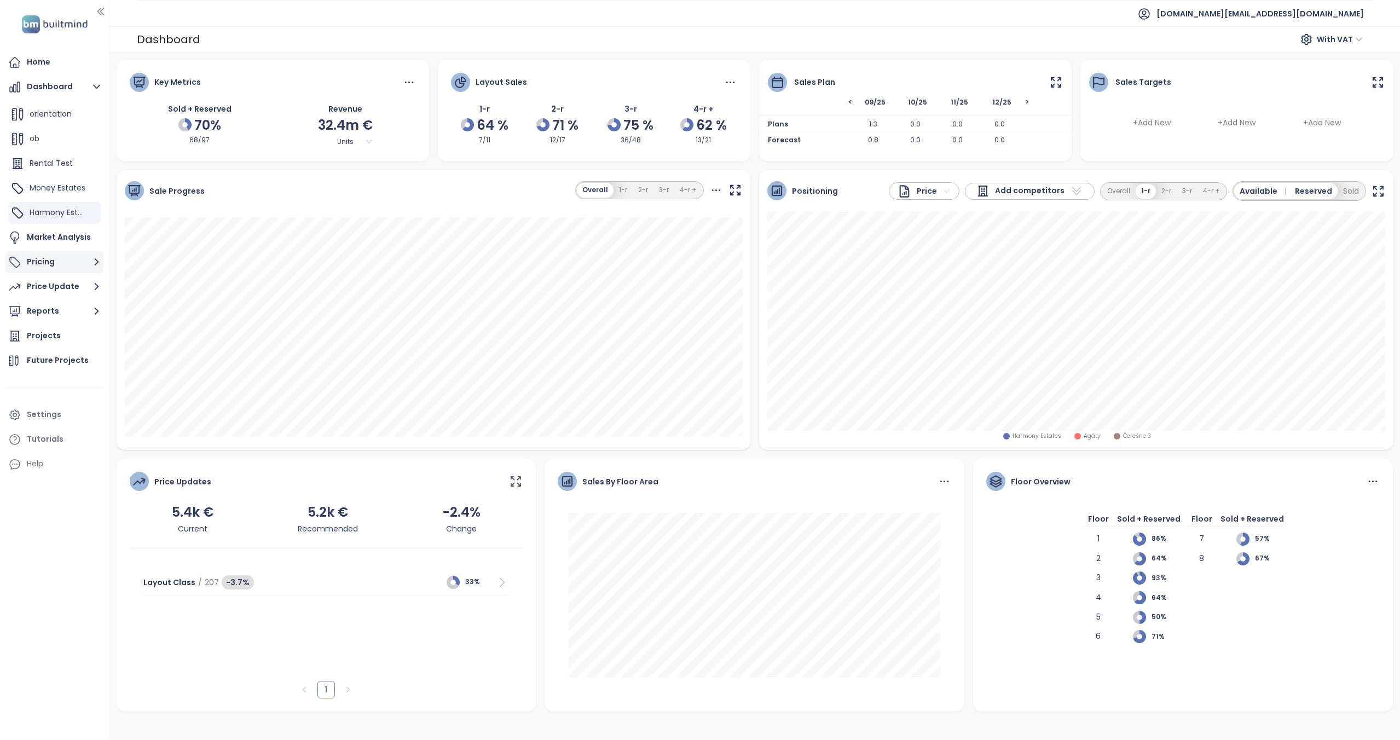
click at [65, 254] on button "Pricing" at bounding box center [54, 262] width 98 height 22
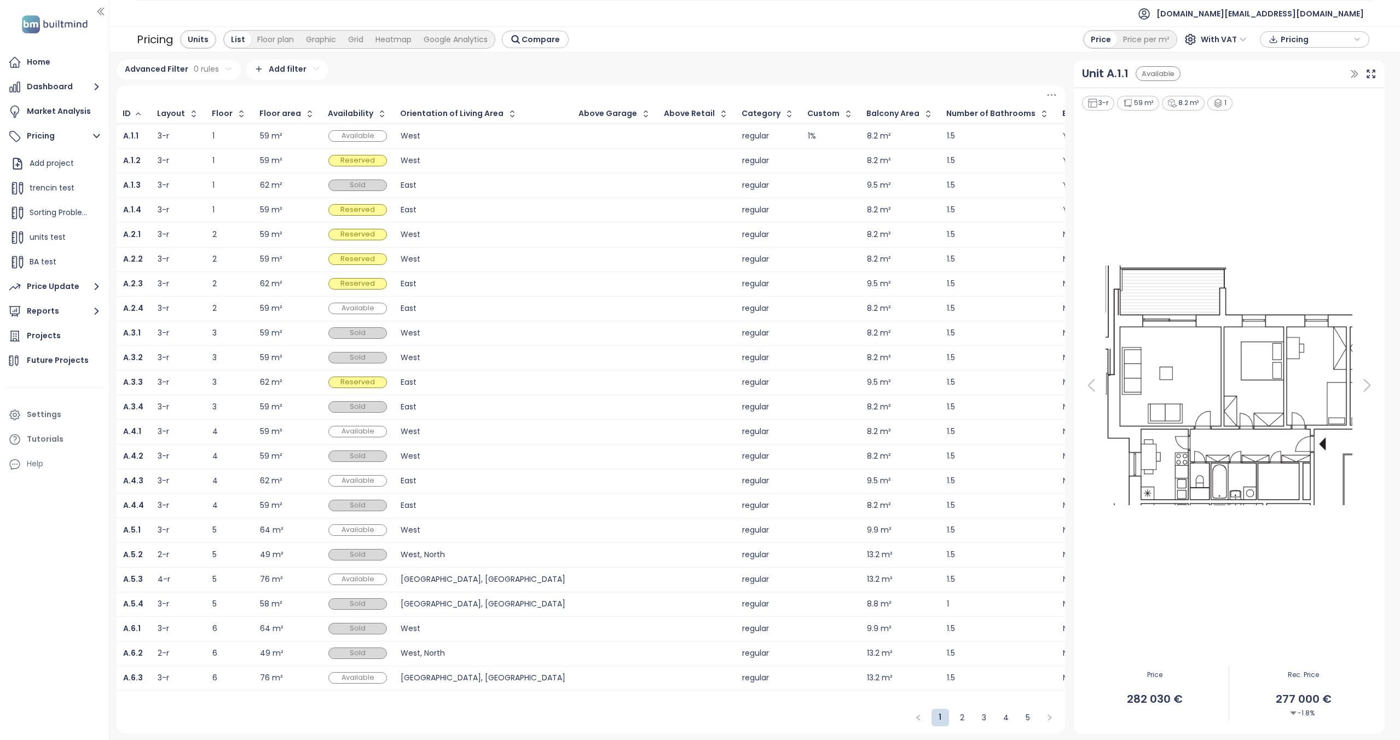
click at [289, 76] on html "Home Dashboard Market Analysis Pricing Add project trencin test Sorting Problem…" at bounding box center [700, 370] width 1400 height 740
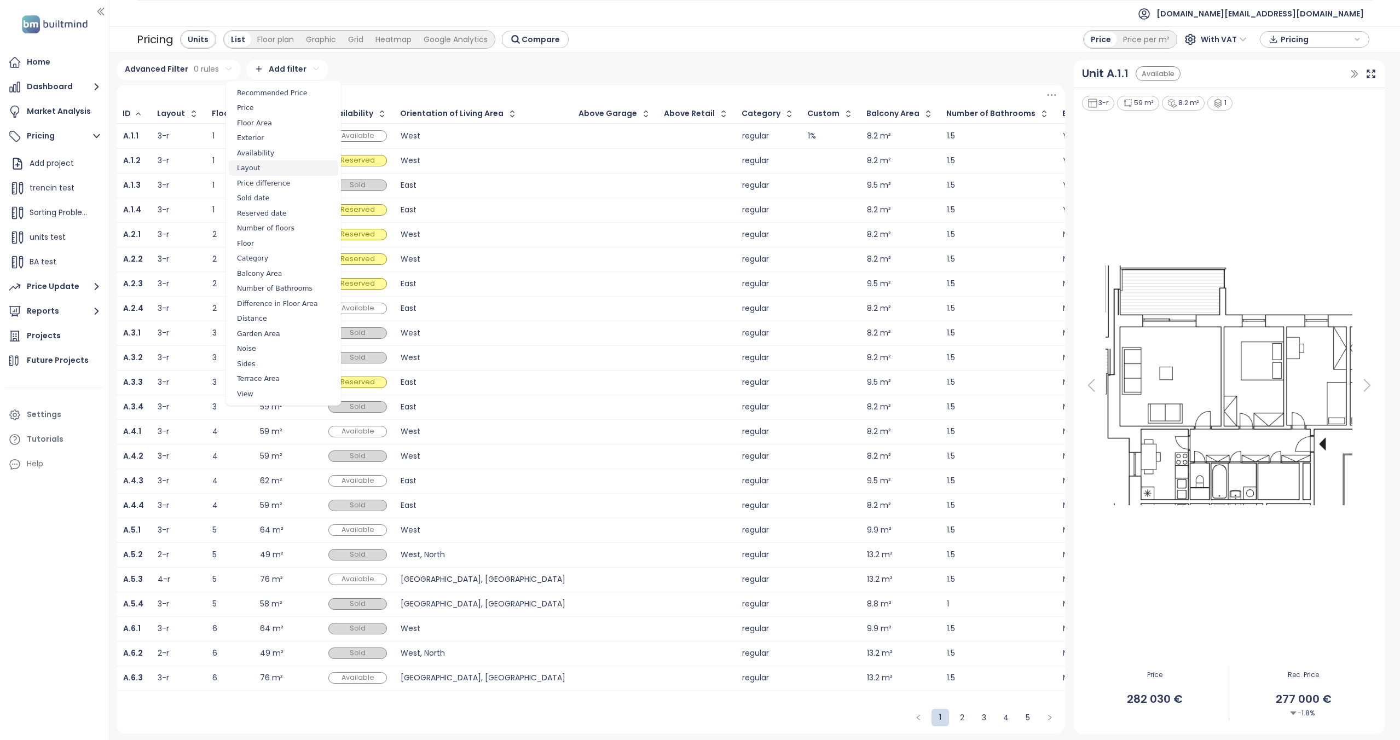
click at [267, 161] on span "Layout" at bounding box center [283, 167] width 109 height 15
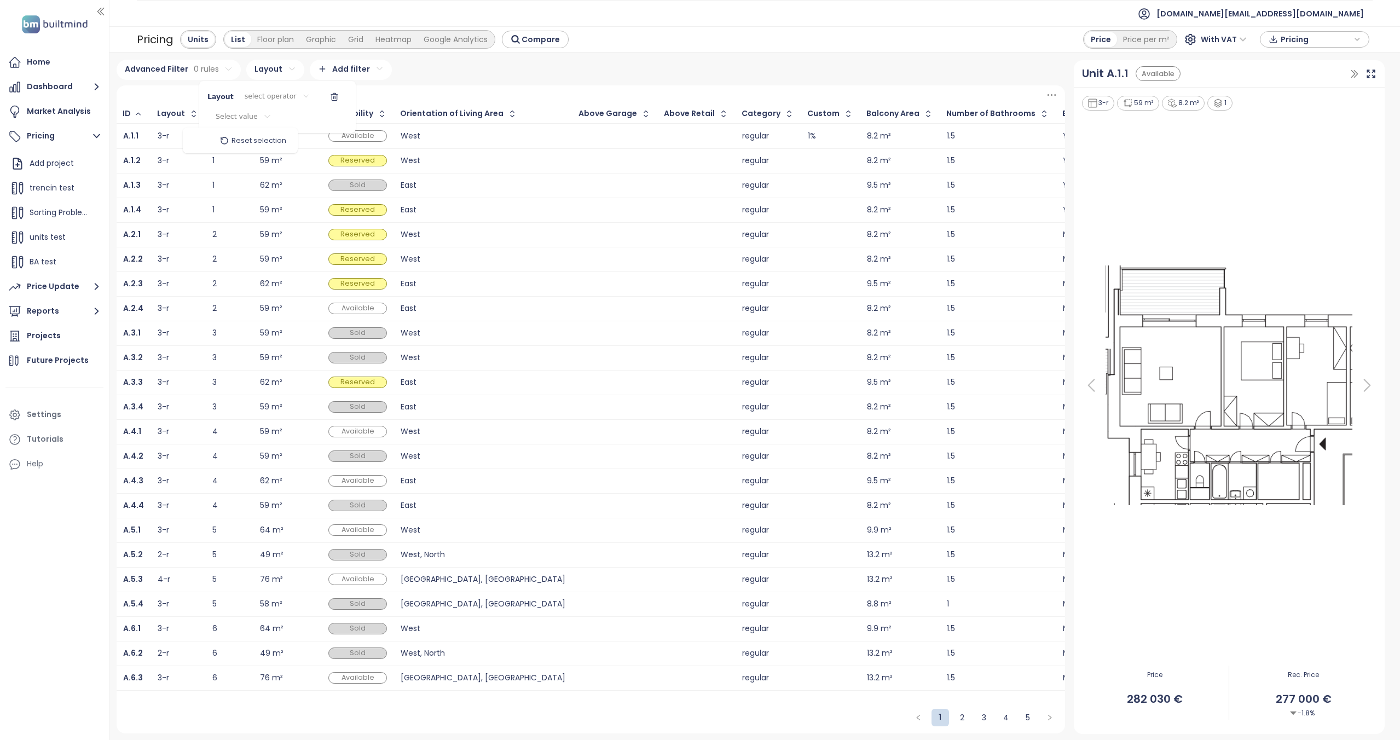
click at [243, 120] on html "Home Dashboard Market Analysis Pricing Add project trencin test Sorting Problem…" at bounding box center [700, 370] width 1400 height 740
click at [198, 142] on div "Reset selection" at bounding box center [240, 141] width 109 height 18
click at [323, 90] on html "Home Dashboard Market Analysis Pricing Add project trencin test Sorting Problem…" at bounding box center [700, 370] width 1400 height 740
drag, startPoint x: 319, startPoint y: 96, endPoint x: 403, endPoint y: 49, distance: 96.1
click at [330, 96] on icon "button" at bounding box center [334, 96] width 9 height 9
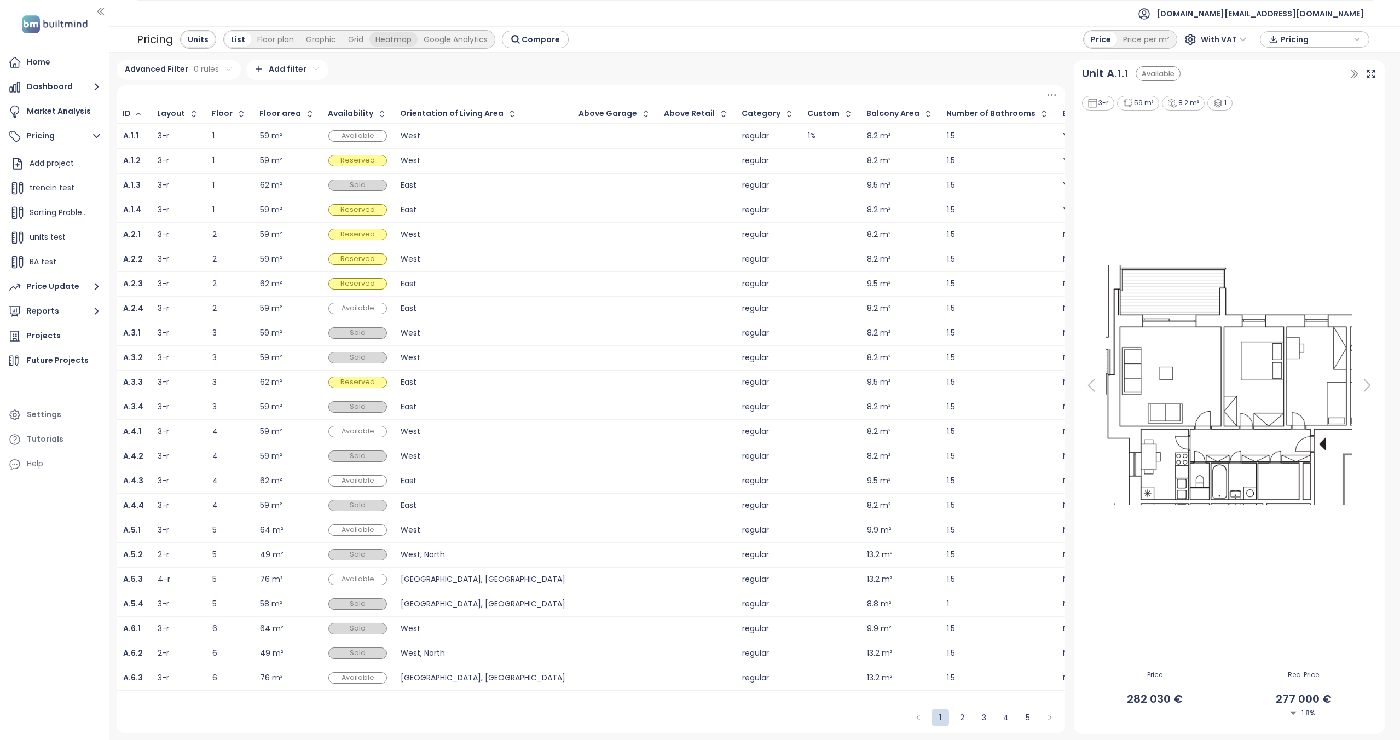
click at [398, 42] on div "Heatmap" at bounding box center [393, 39] width 48 height 15
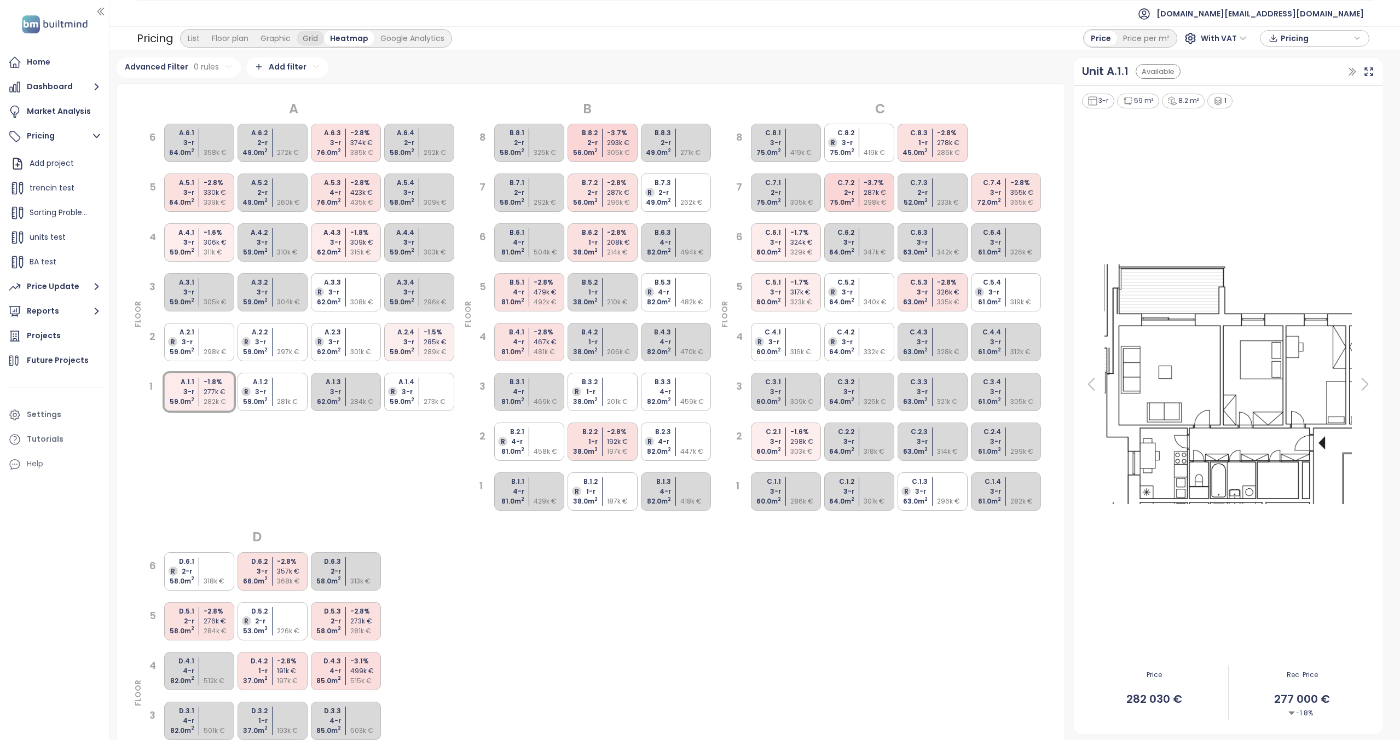
click at [316, 37] on div "Grid" at bounding box center [310, 38] width 27 height 15
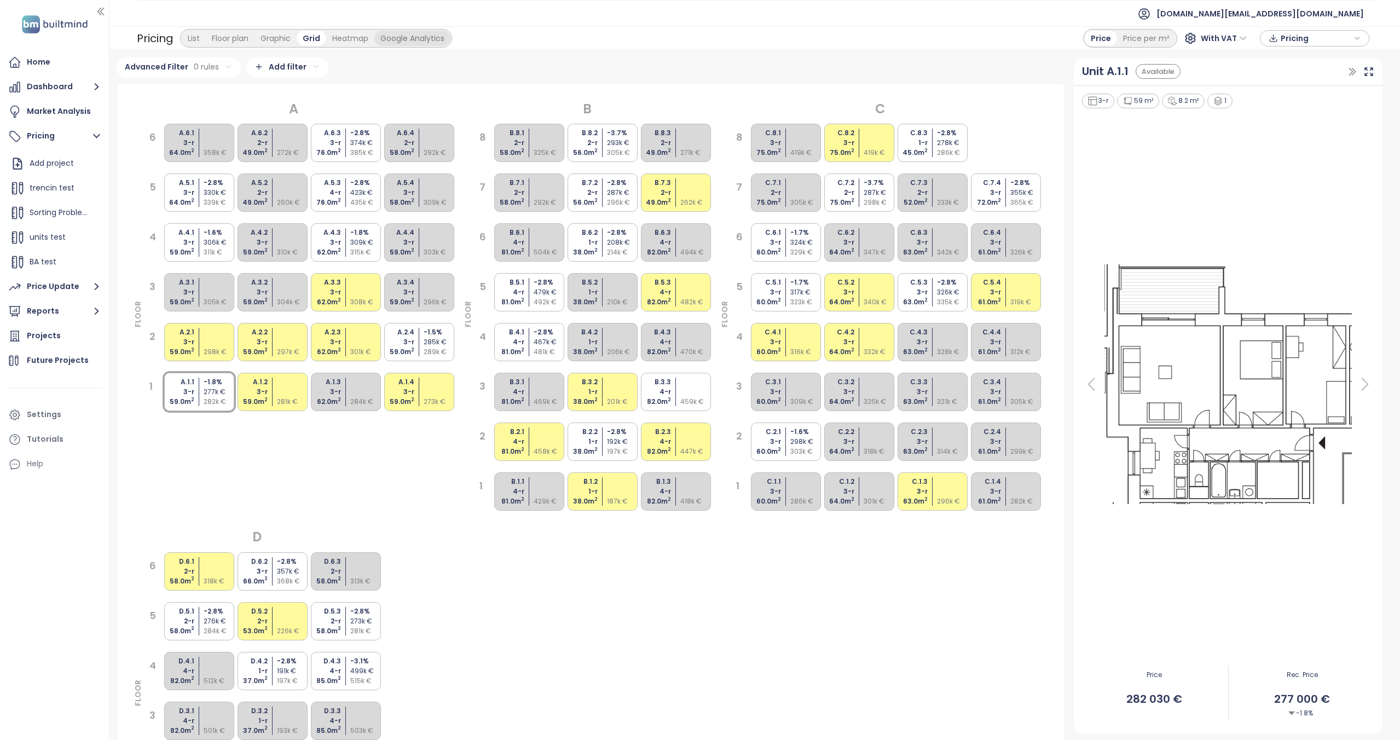
click at [397, 40] on div "Google Analytics" at bounding box center [412, 38] width 76 height 15
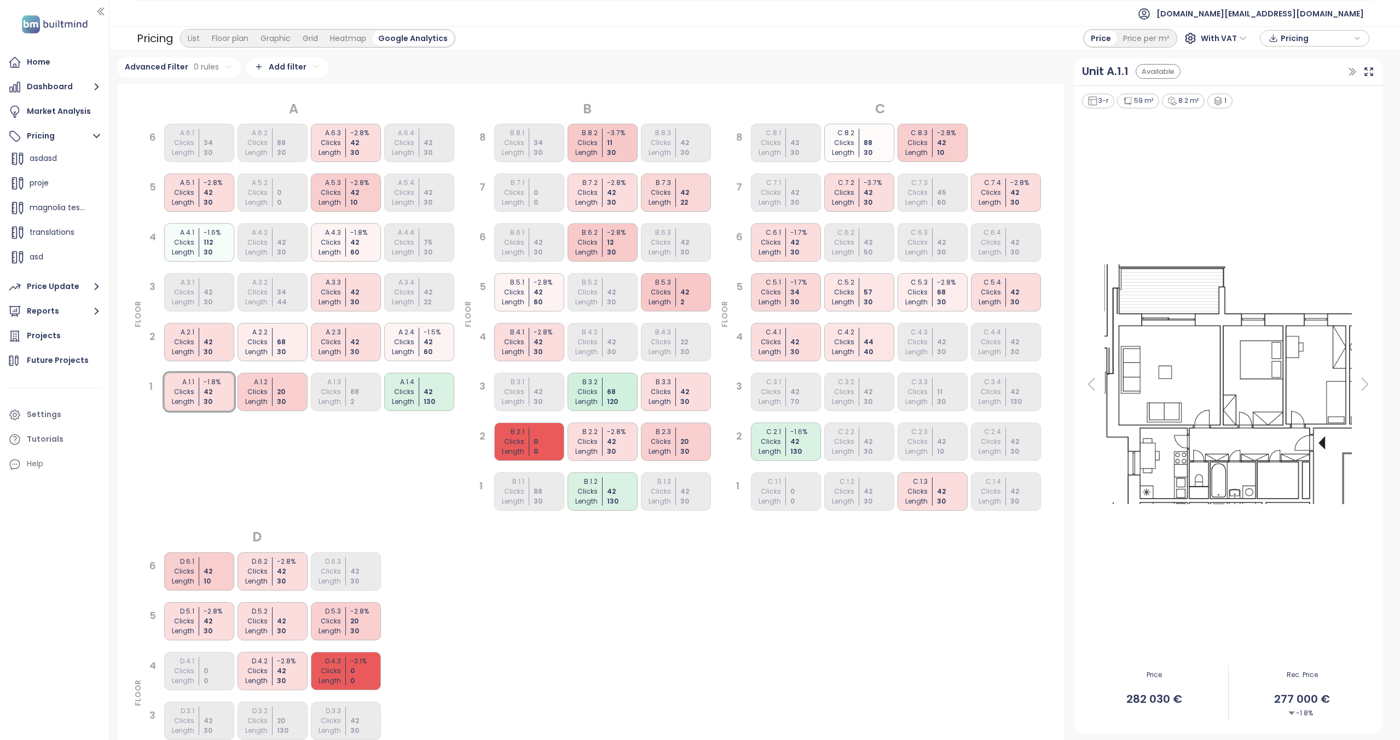
scroll to position [443, 0]
click at [55, 230] on div "Money Estates" at bounding box center [58, 237] width 56 height 14
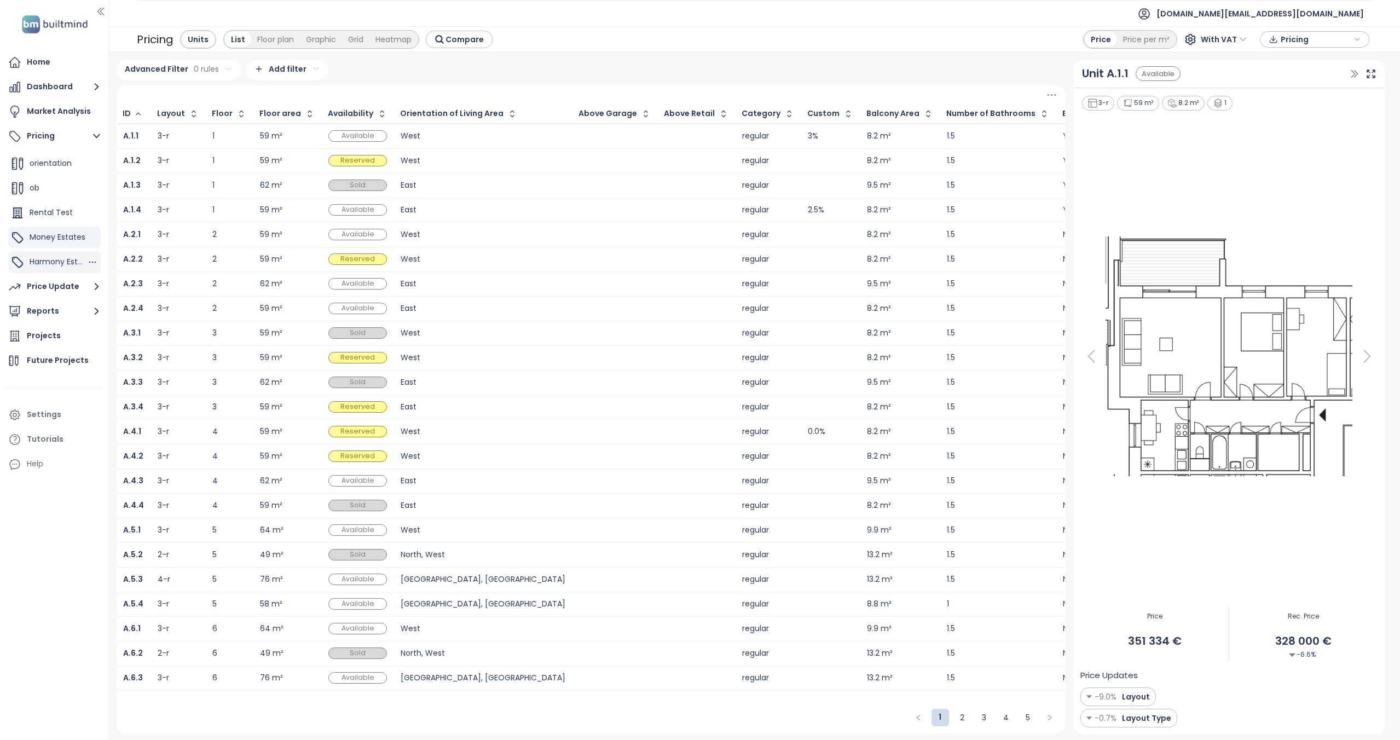
click at [53, 256] on span "Harmony Estates" at bounding box center [62, 261] width 65 height 11
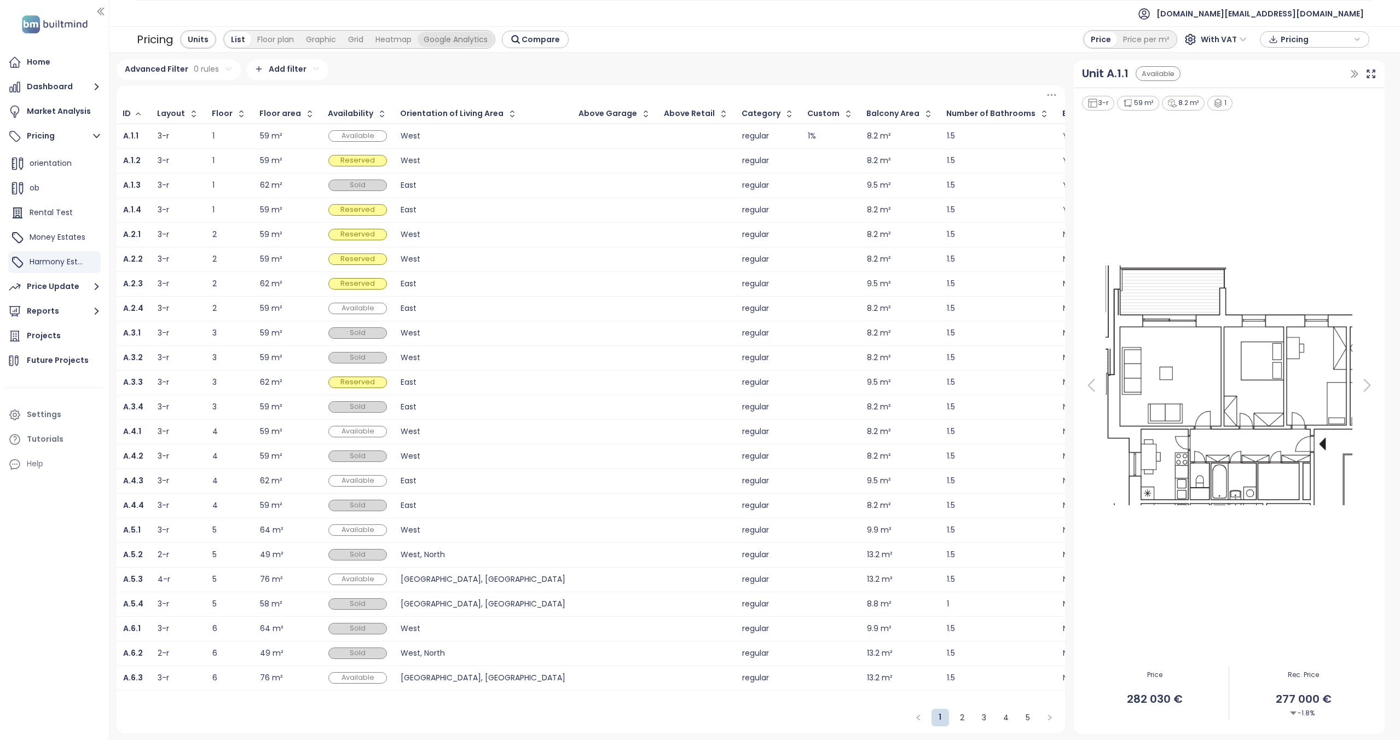
click at [449, 34] on div "Google Analytics" at bounding box center [456, 39] width 76 height 15
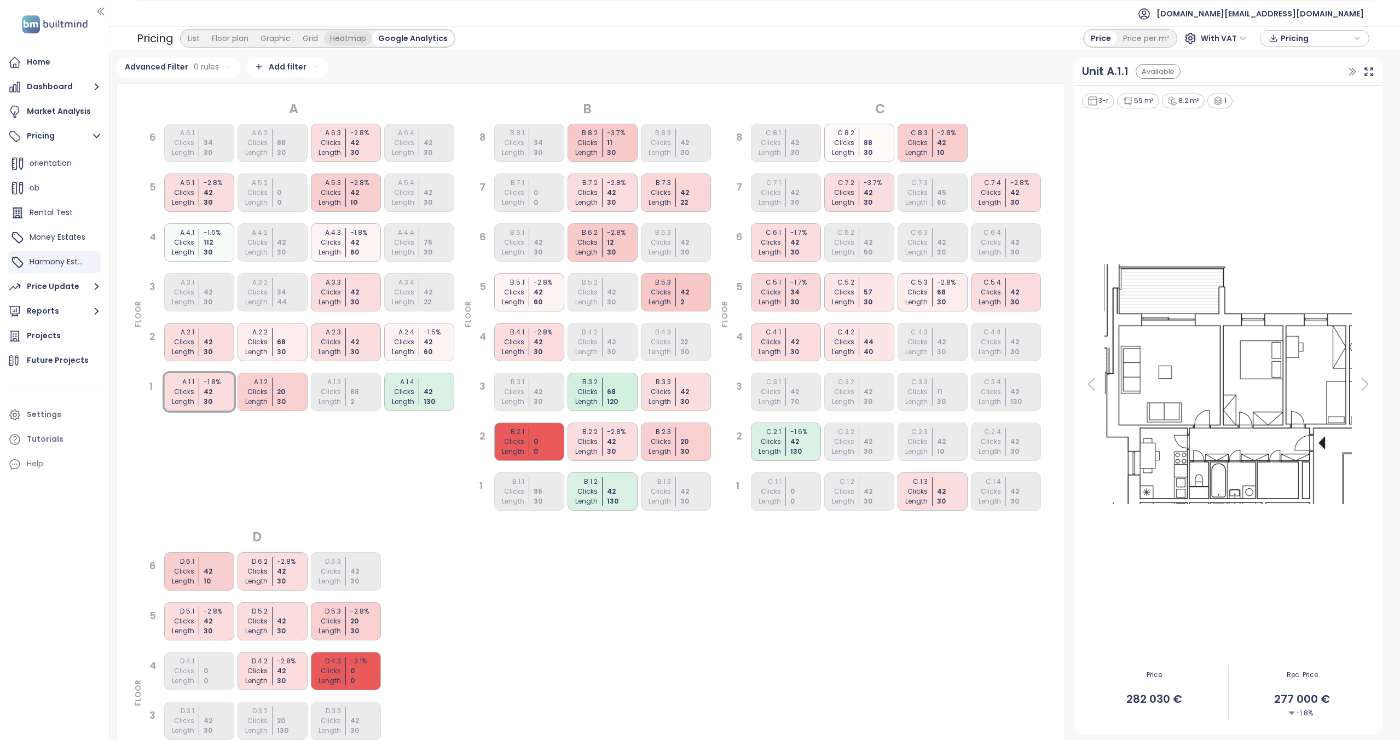
click at [358, 42] on div "Heatmap" at bounding box center [348, 38] width 48 height 15
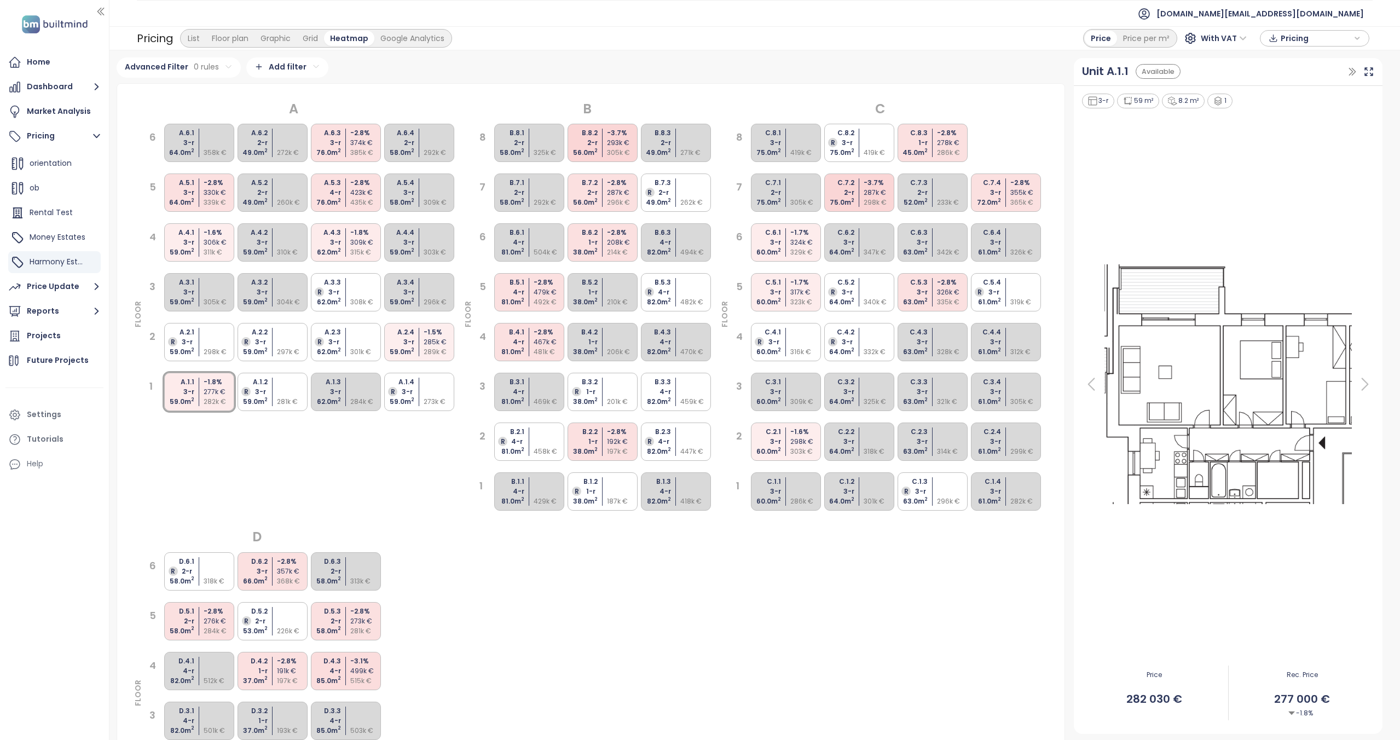
click at [284, 63] on html "Home Dashboard Market Analysis Pricing Add project trencin test Sorting Problem…" at bounding box center [700, 370] width 1400 height 740
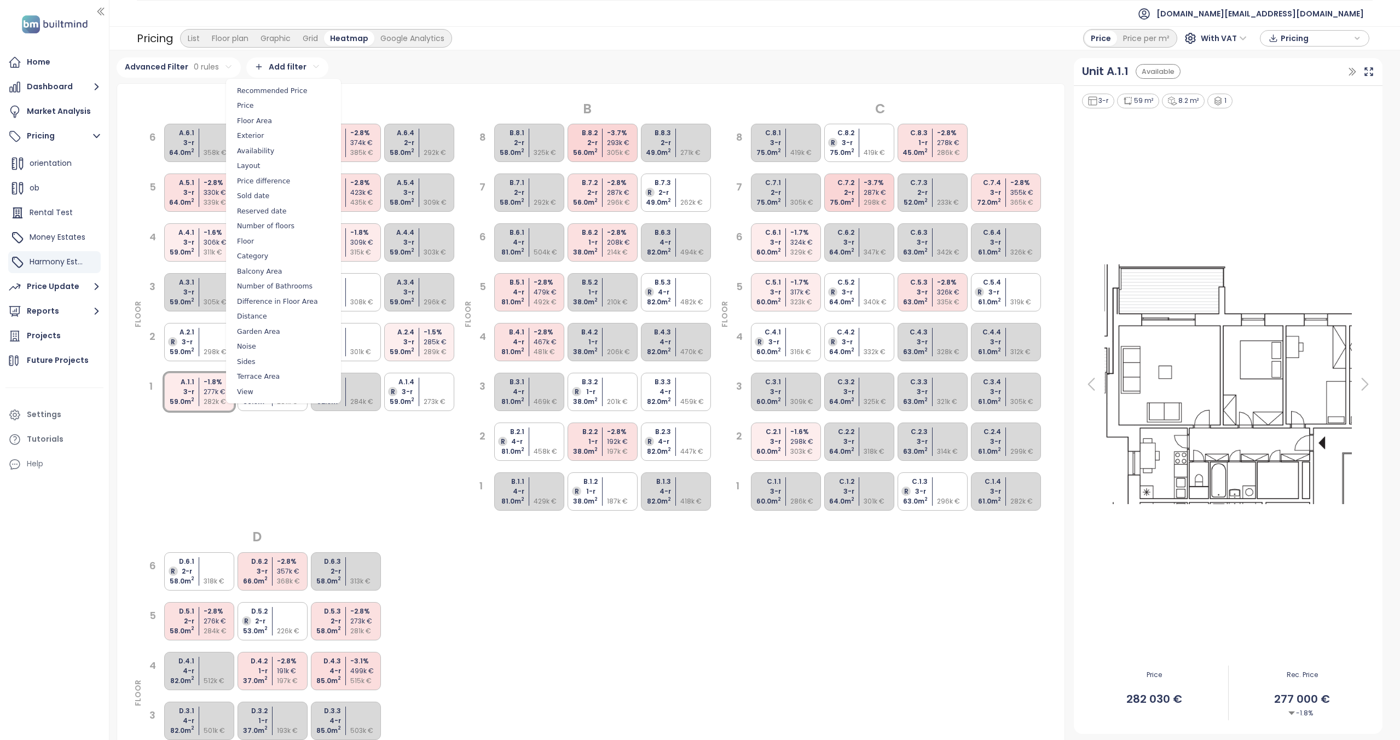
click at [317, 36] on html "Home Dashboard Market Analysis Pricing Add project trencin test Sorting Problem…" at bounding box center [700, 370] width 1400 height 740
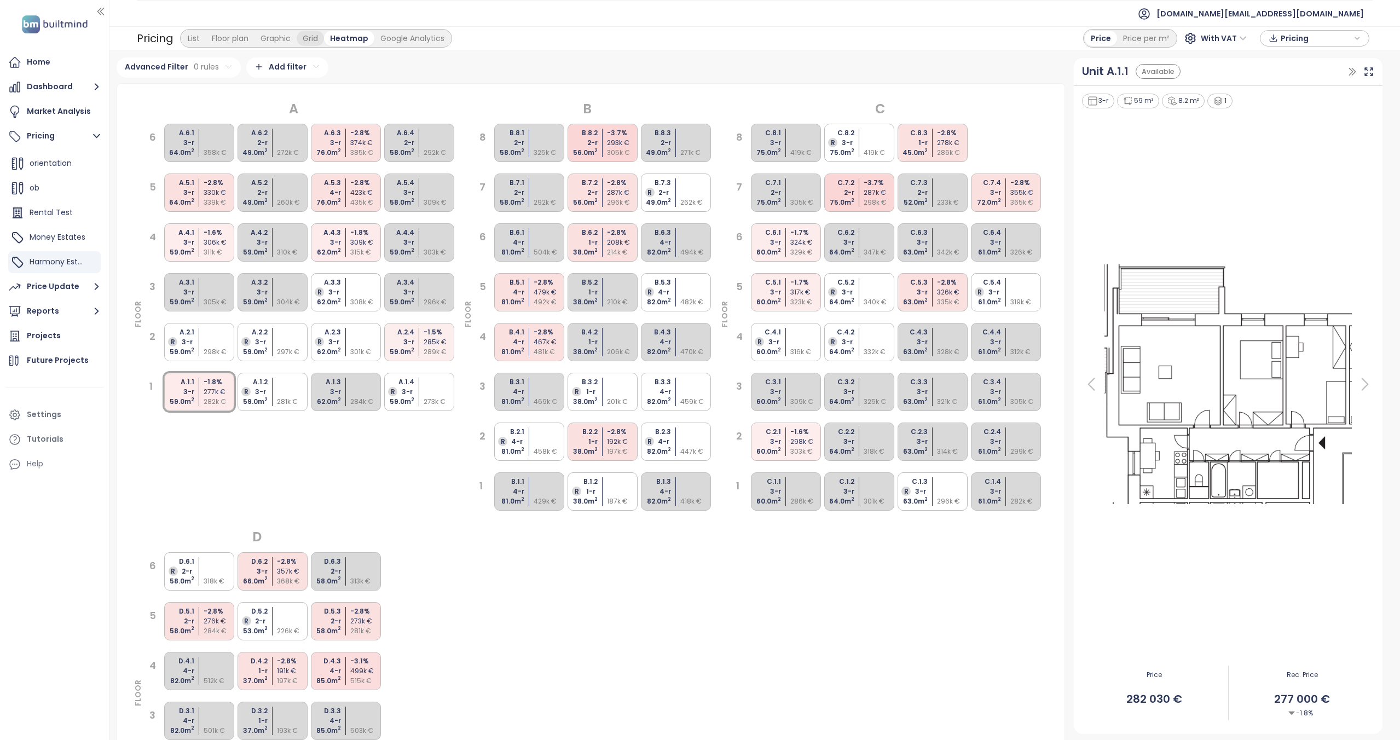
click at [315, 37] on div "Grid" at bounding box center [310, 38] width 27 height 15
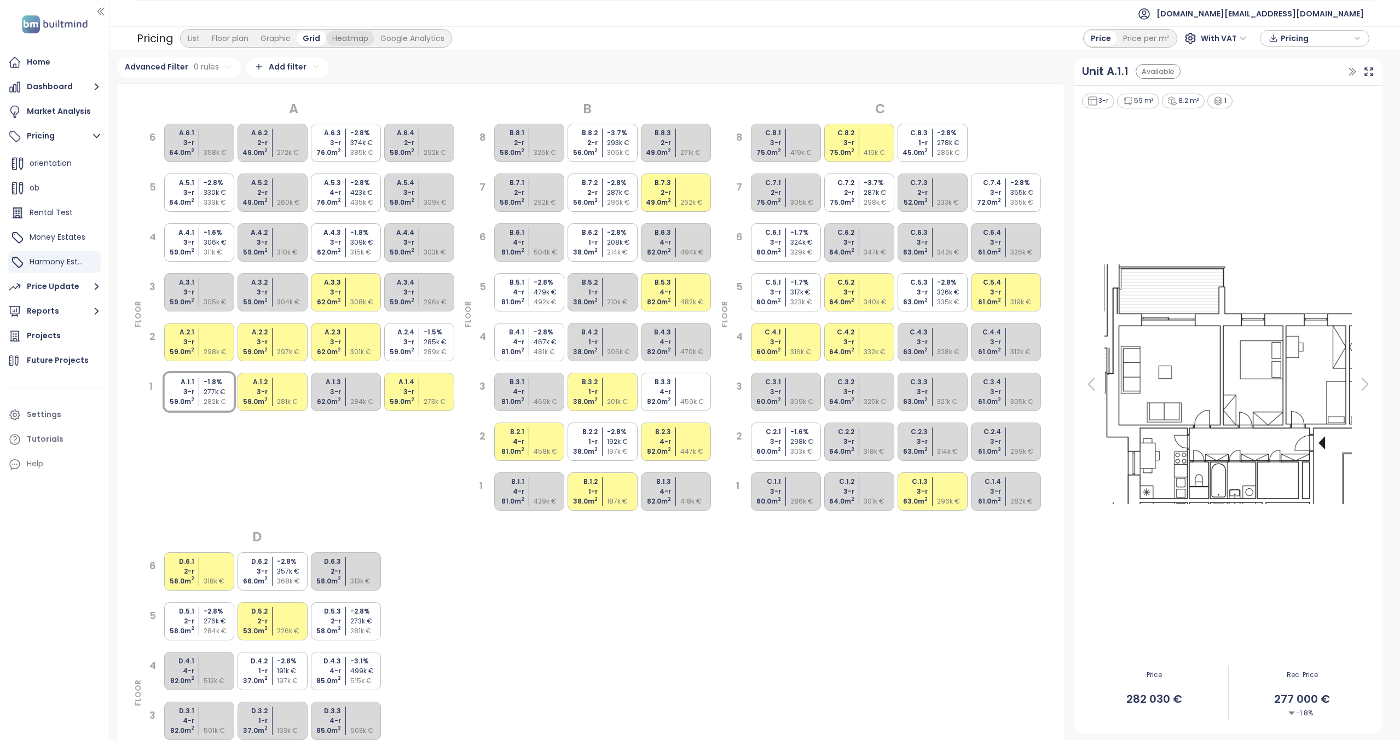
click at [354, 40] on div "Heatmap" at bounding box center [350, 38] width 48 height 15
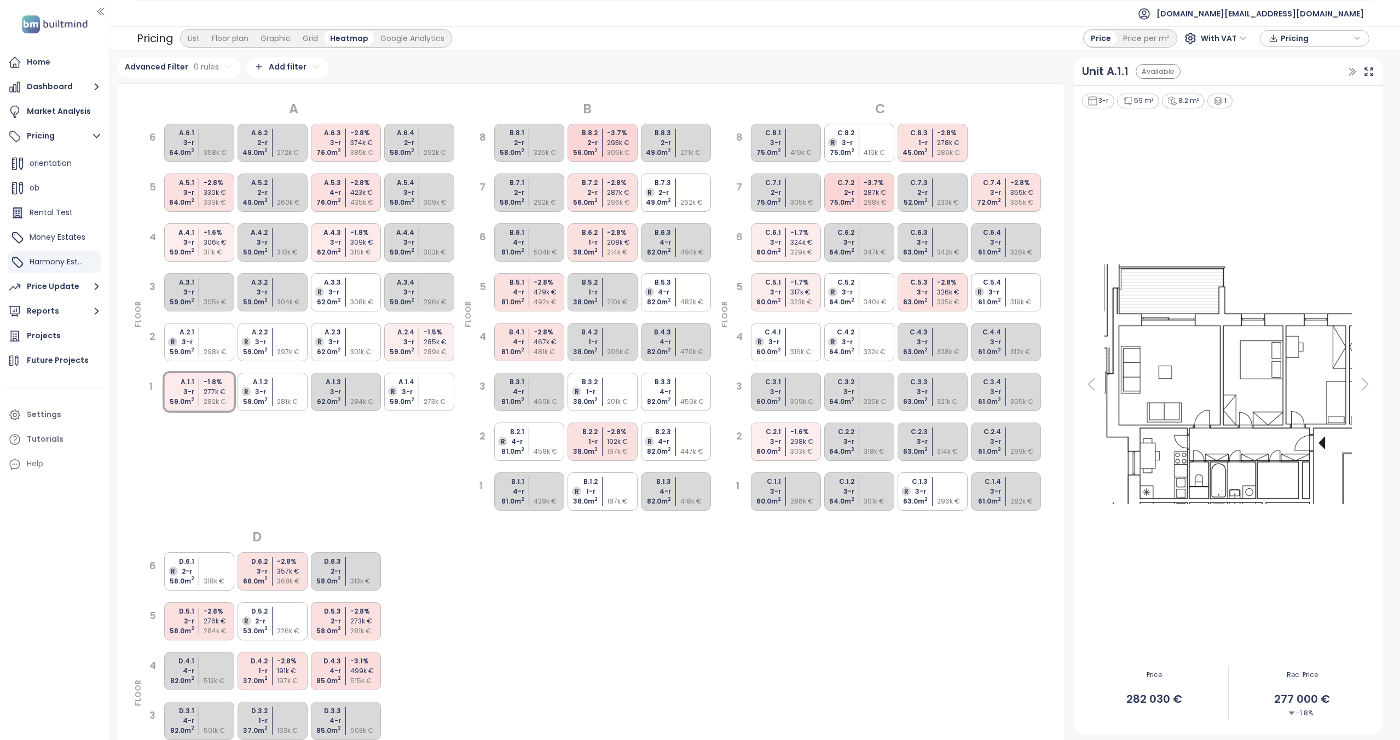
click at [294, 68] on html "Home Dashboard Market Analysis Pricing Add project trencin test Sorting Problem…" at bounding box center [700, 370] width 1400 height 740
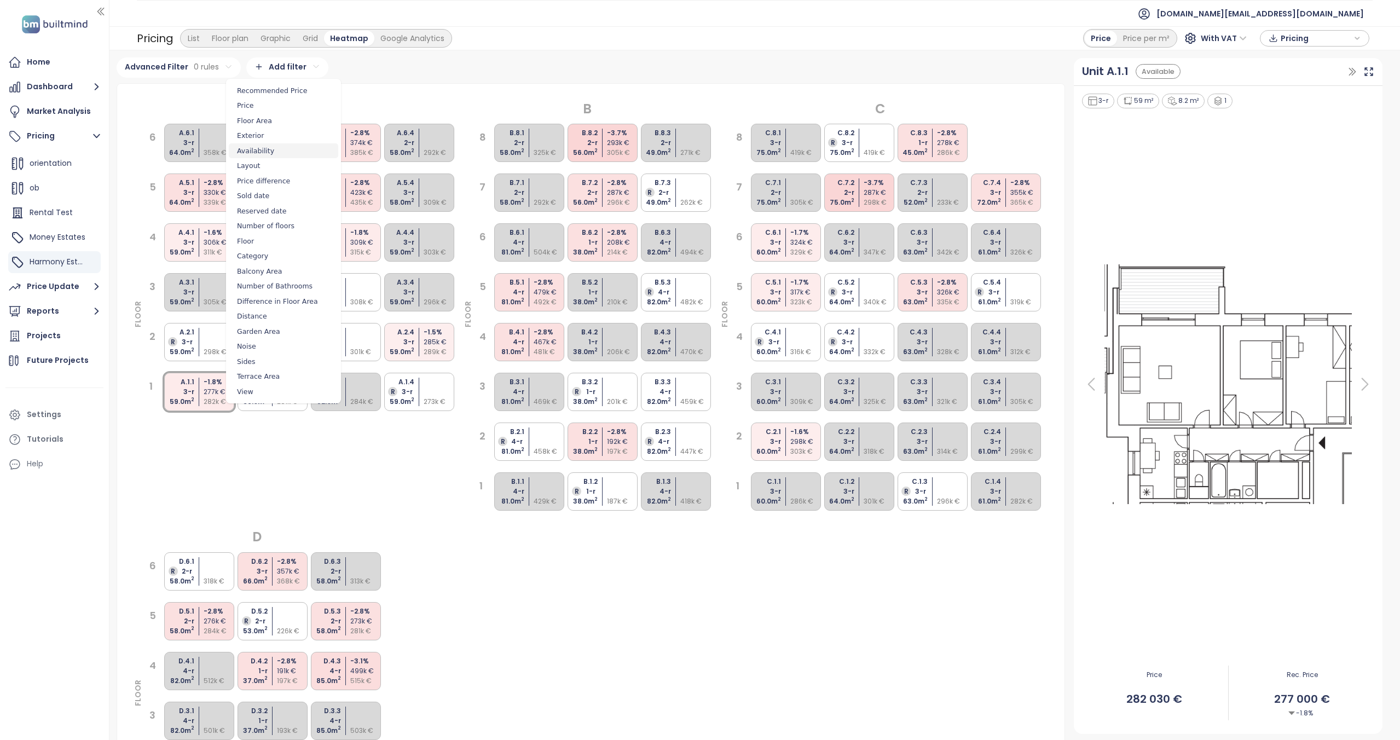
click at [283, 146] on span "Availability" at bounding box center [283, 150] width 109 height 15
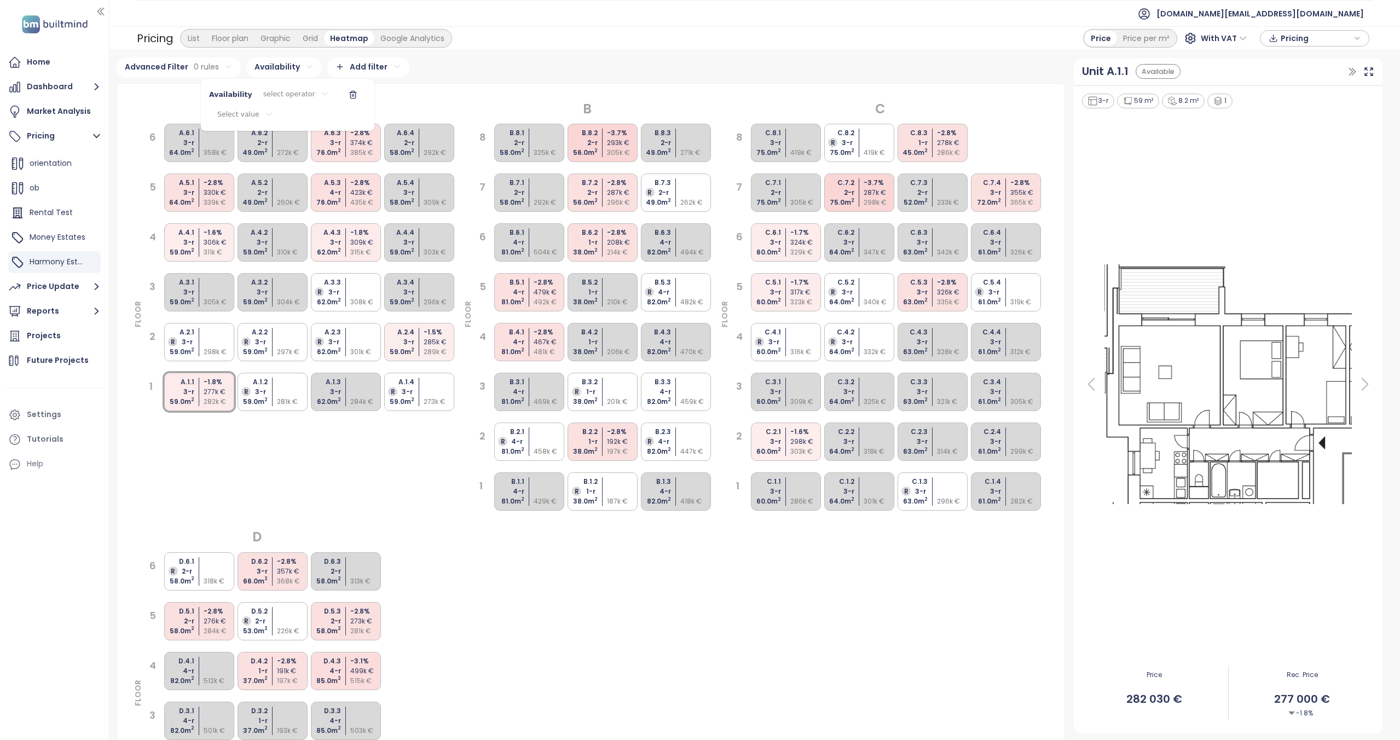
click at [254, 109] on html "Home Dashboard Market Analysis Pricing Add project trencin test Sorting Problem…" at bounding box center [700, 370] width 1400 height 740
click at [242, 136] on div "Available" at bounding box center [241, 137] width 109 height 14
click at [269, 94] on html "Home Dashboard Market Analysis Pricing Add project trencin test Sorting Problem…" at bounding box center [700, 370] width 1400 height 740
click at [269, 95] on html "Home Dashboard Market Analysis Pricing Add project trencin test Sorting Problem…" at bounding box center [700, 370] width 1400 height 740
click at [269, 110] on span "is" at bounding box center [288, 116] width 60 height 15
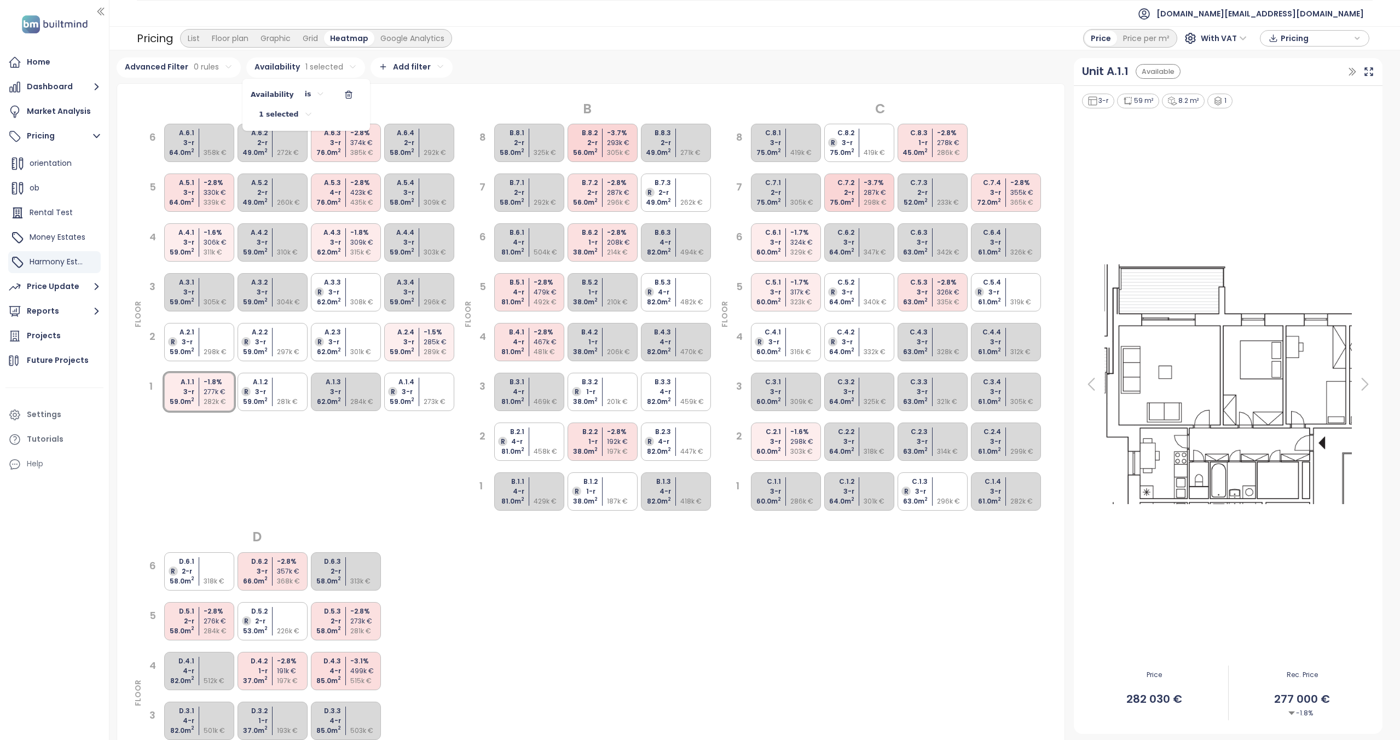
click at [447, 97] on html "Home Dashboard Market Analysis Pricing Add project trencin test Sorting Problem…" at bounding box center [700, 370] width 1400 height 740
click at [314, 37] on div "Grid" at bounding box center [310, 38] width 27 height 15
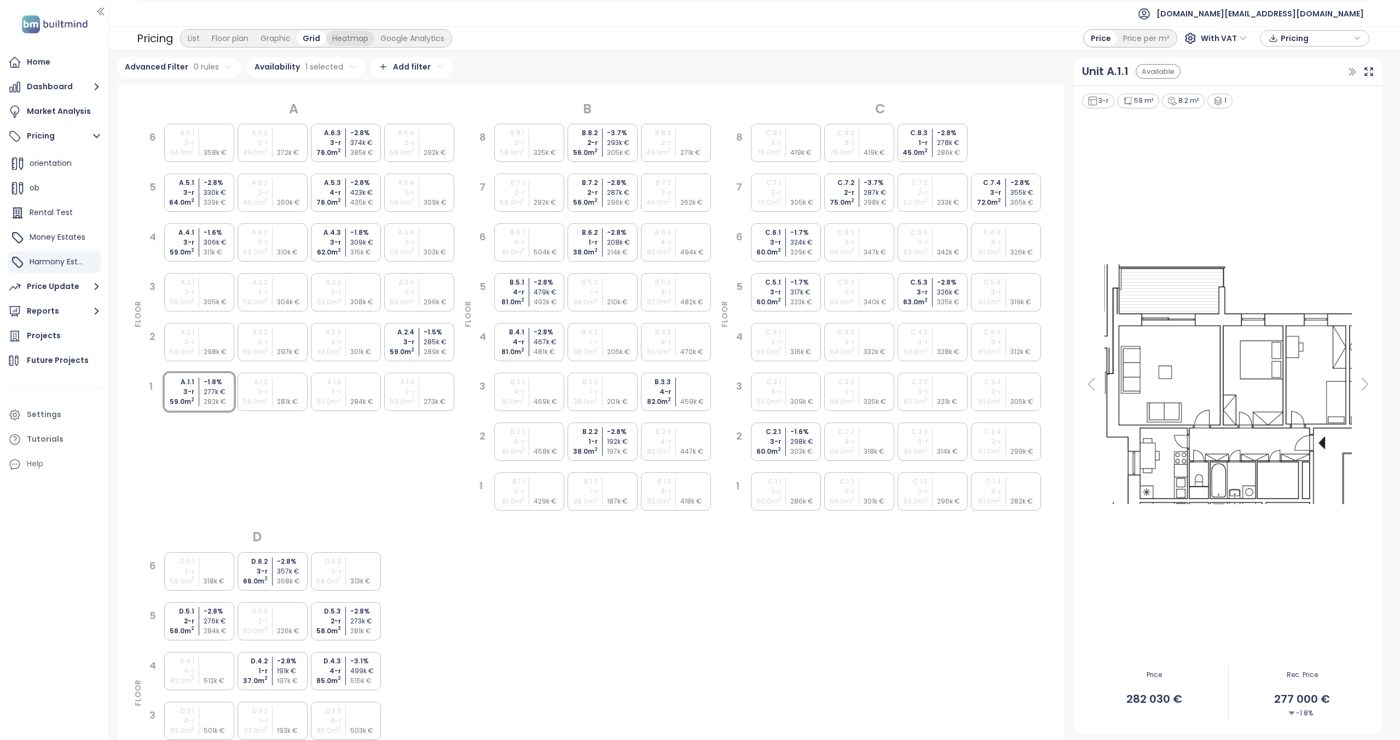
click at [342, 36] on div "Heatmap" at bounding box center [350, 38] width 48 height 15
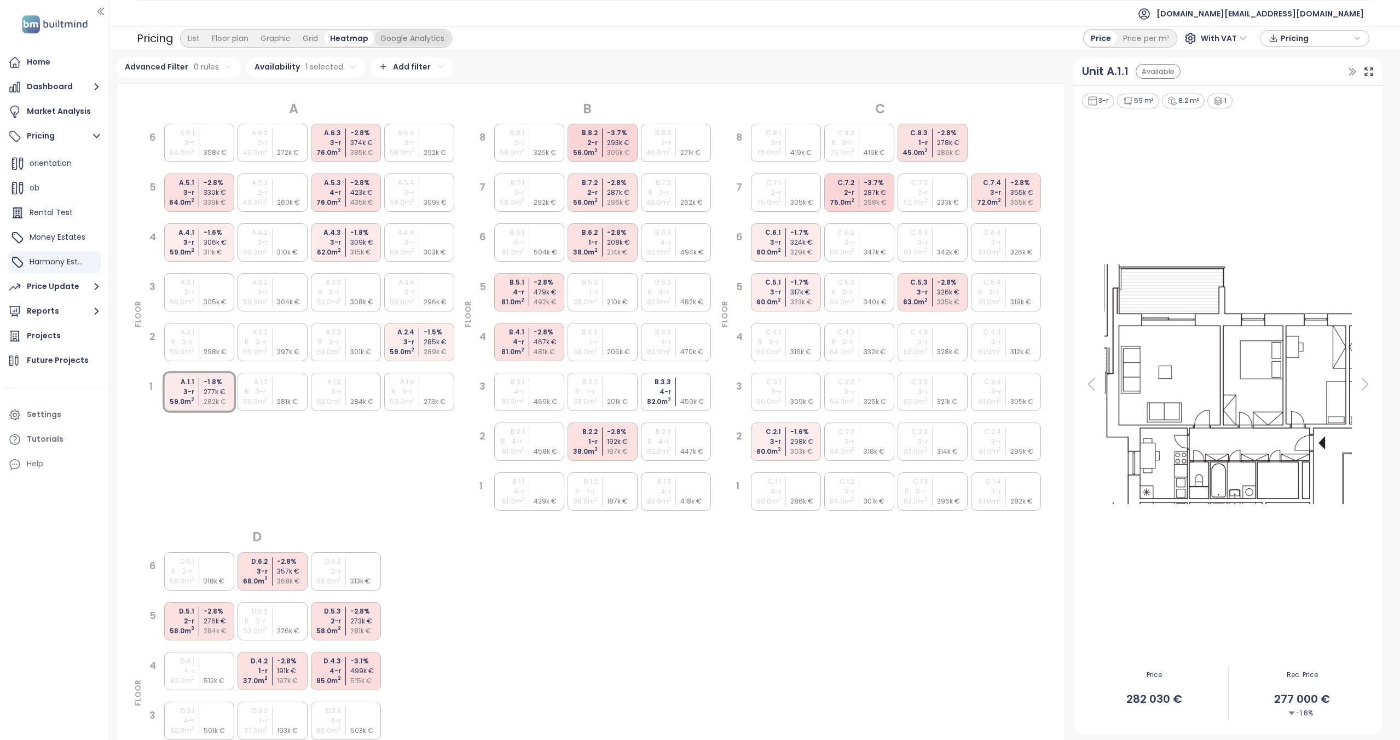
click at [397, 34] on div "Google Analytics" at bounding box center [412, 38] width 76 height 15
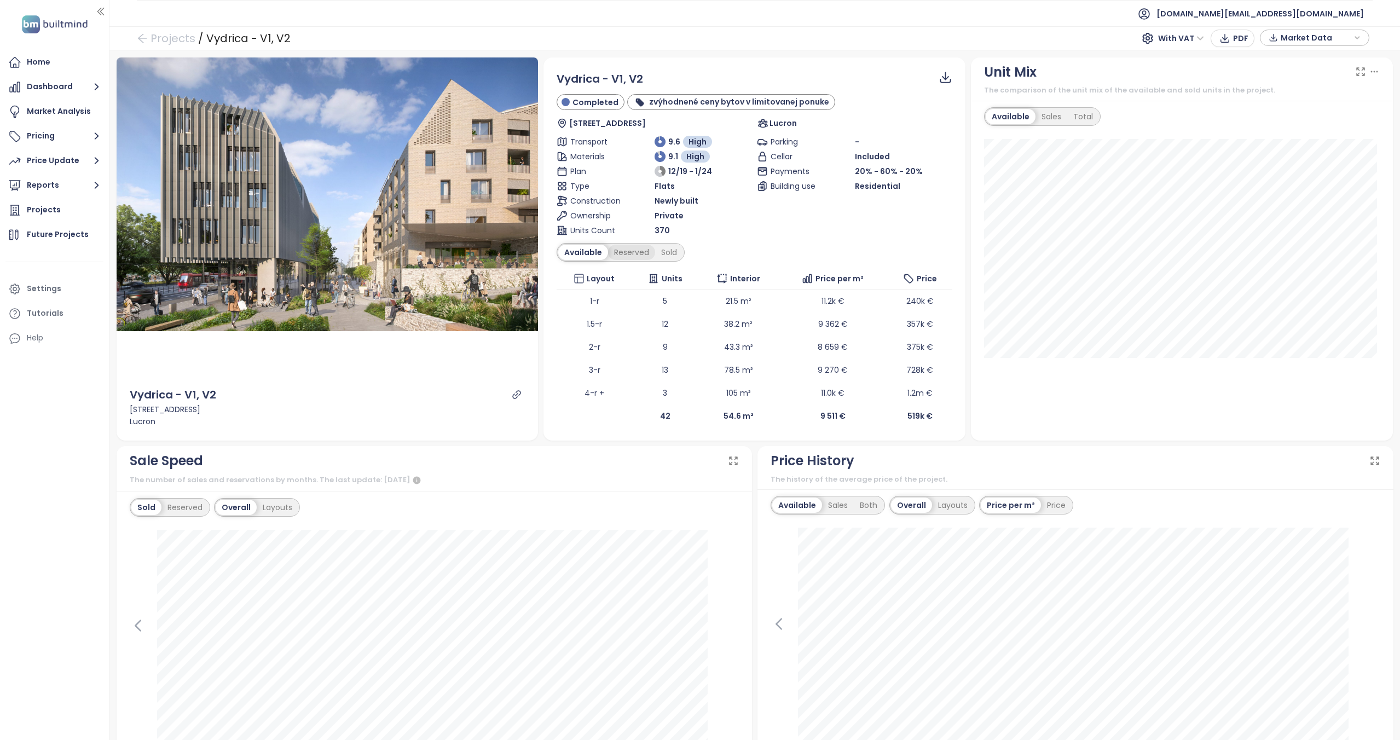
click at [615, 252] on div "Reserved" at bounding box center [631, 252] width 47 height 15
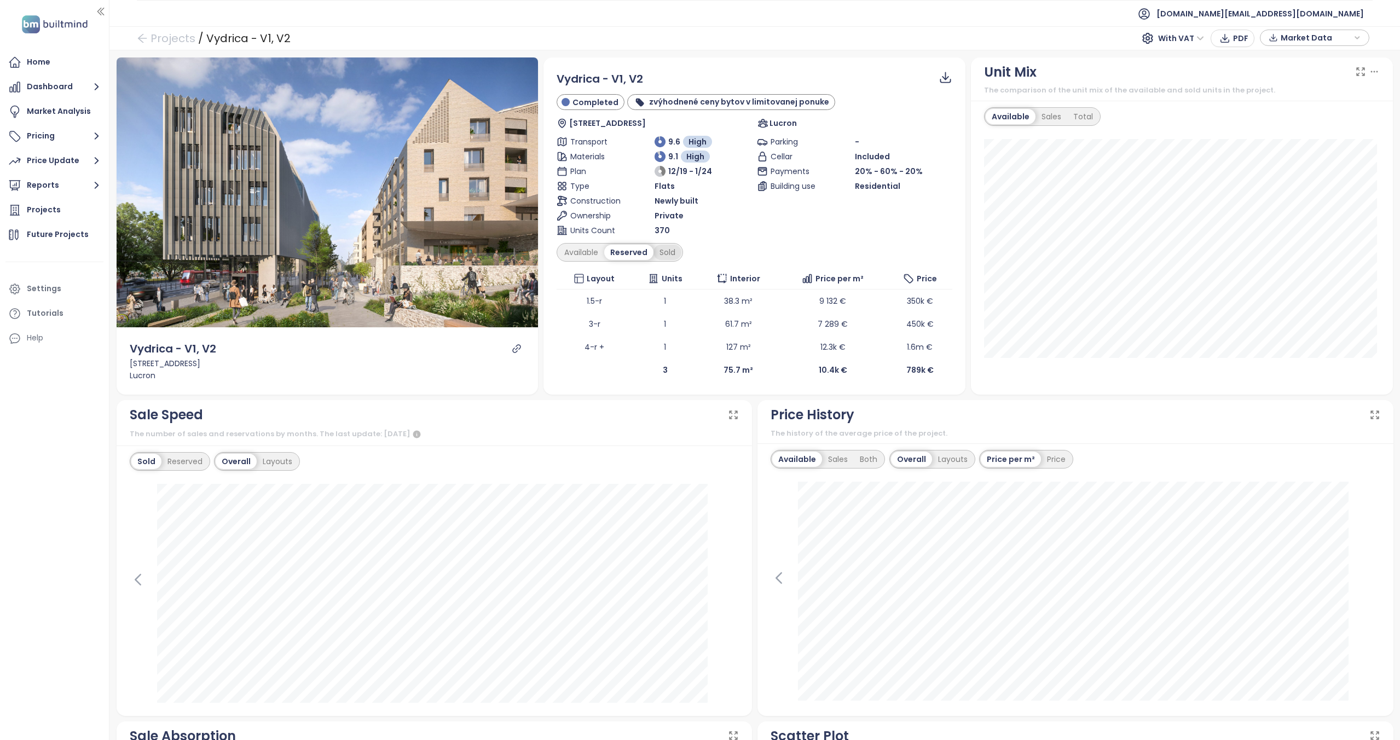
click at [672, 253] on div "Sold" at bounding box center [667, 252] width 28 height 15
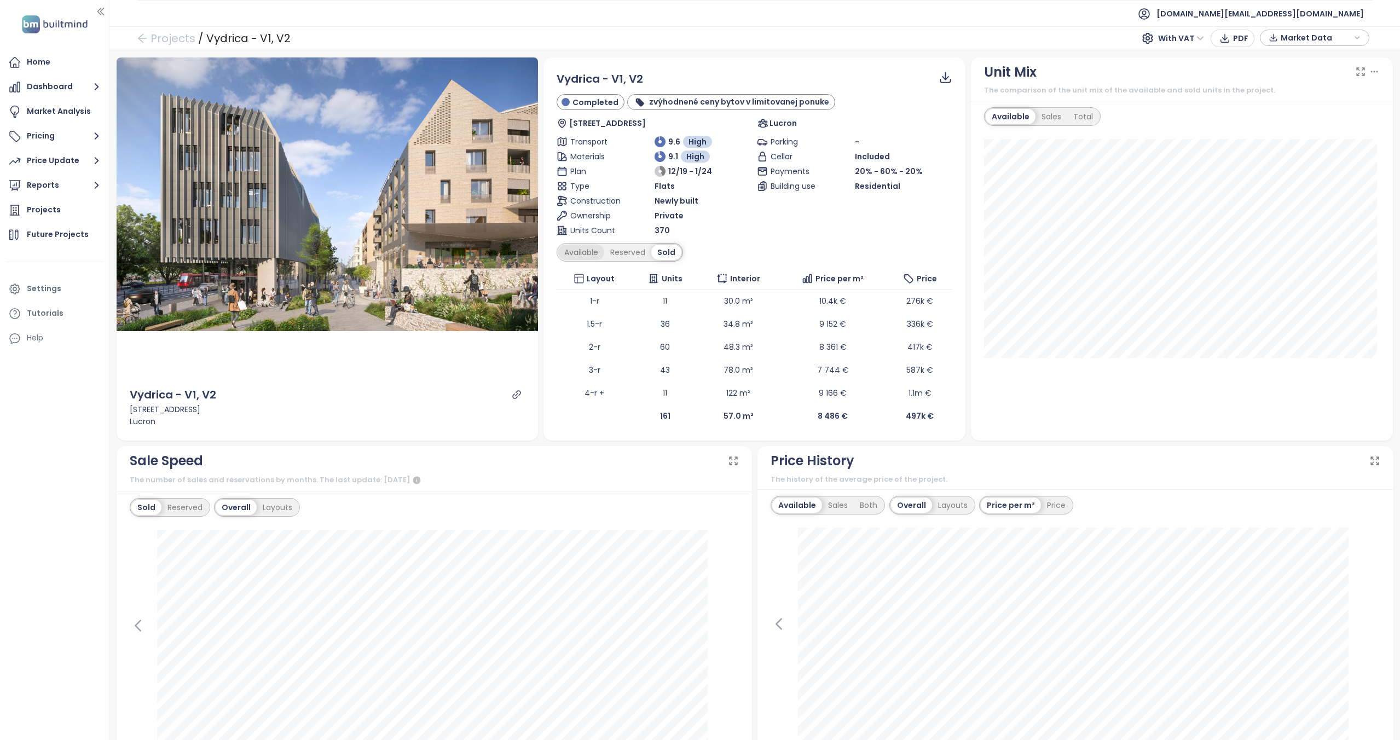
click at [580, 252] on div "Available" at bounding box center [581, 252] width 46 height 15
click at [1044, 120] on div "Sales" at bounding box center [1051, 116] width 32 height 15
click at [1082, 115] on div "Total" at bounding box center [1082, 116] width 32 height 15
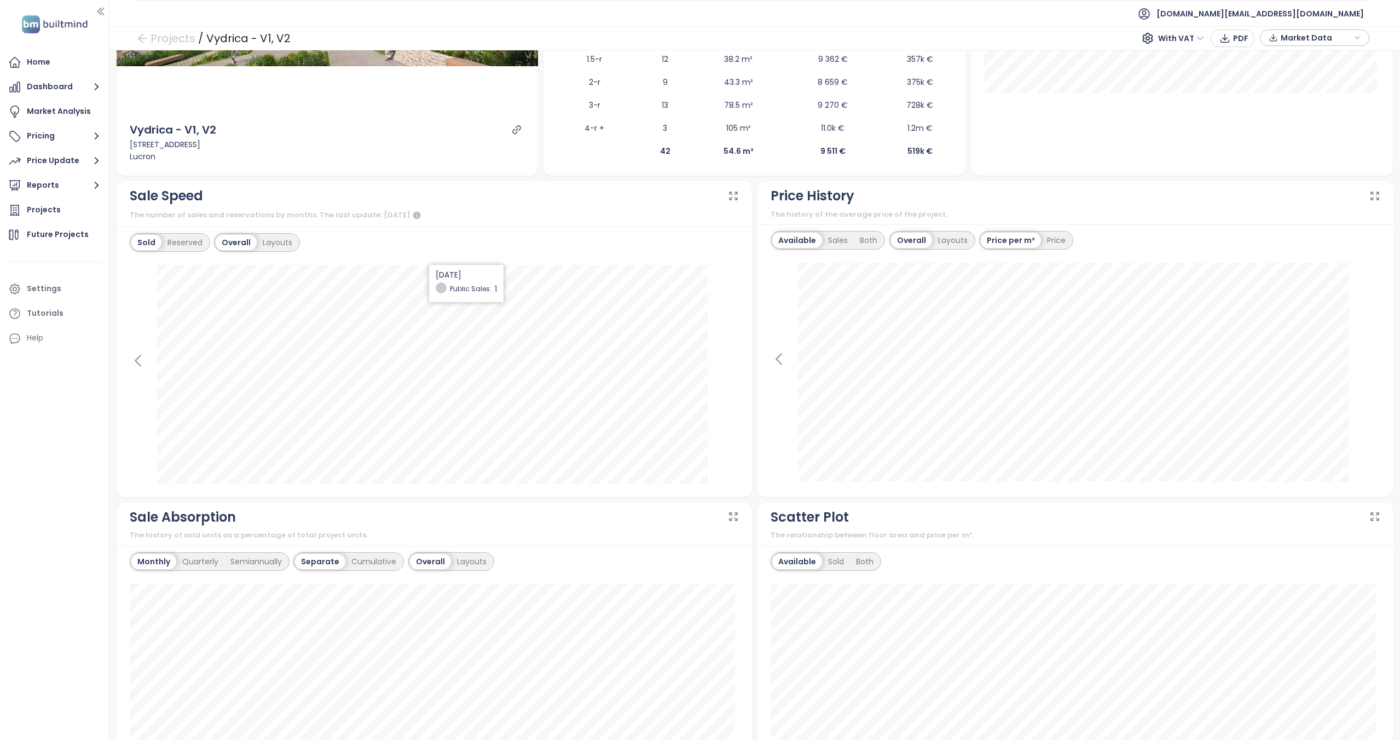
scroll to position [268, 0]
click at [194, 240] on div "Reserved" at bounding box center [184, 239] width 47 height 15
click at [276, 242] on div "Layouts" at bounding box center [278, 239] width 42 height 15
click at [161, 244] on div "Reserved" at bounding box center [183, 239] width 49 height 15
click at [157, 239] on div "Sold" at bounding box center [145, 239] width 28 height 15
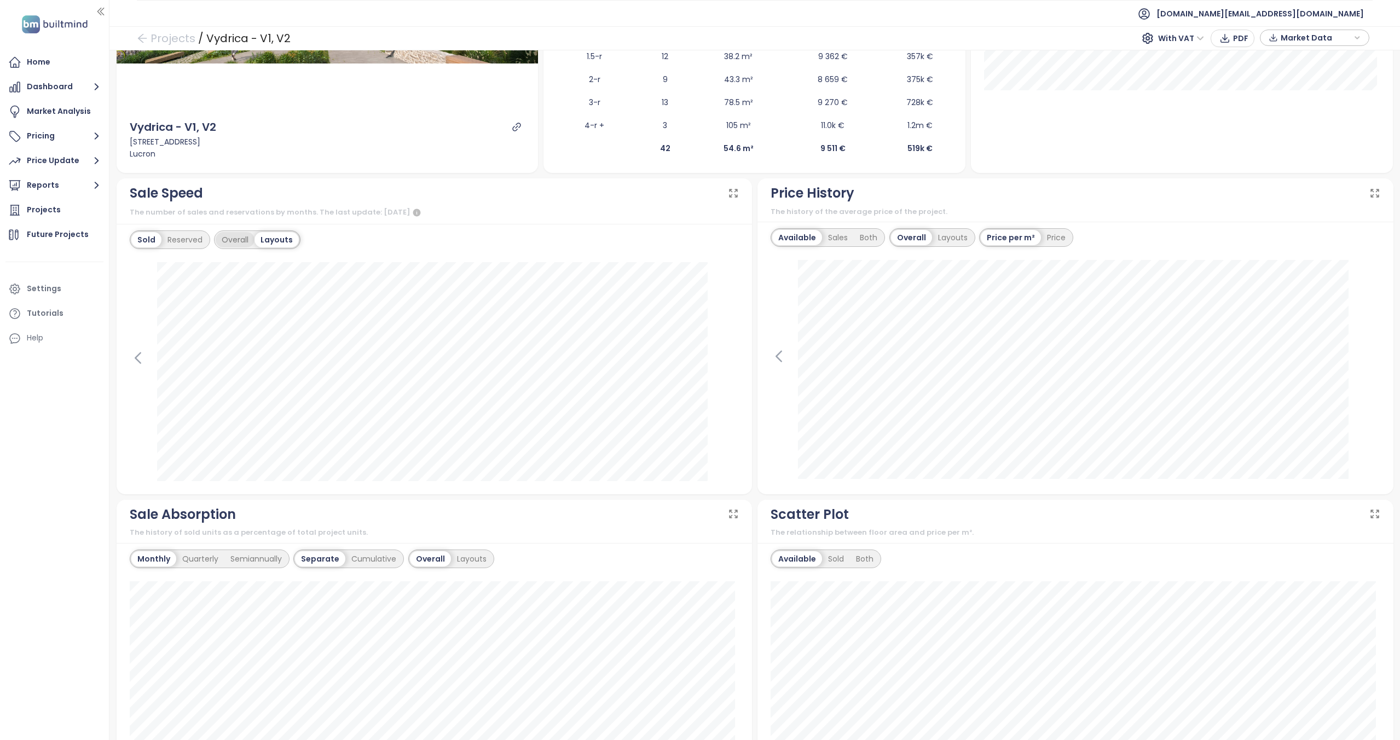
click at [245, 242] on div "Overall" at bounding box center [235, 239] width 39 height 15
click at [1369, 192] on icon at bounding box center [1374, 193] width 11 height 11
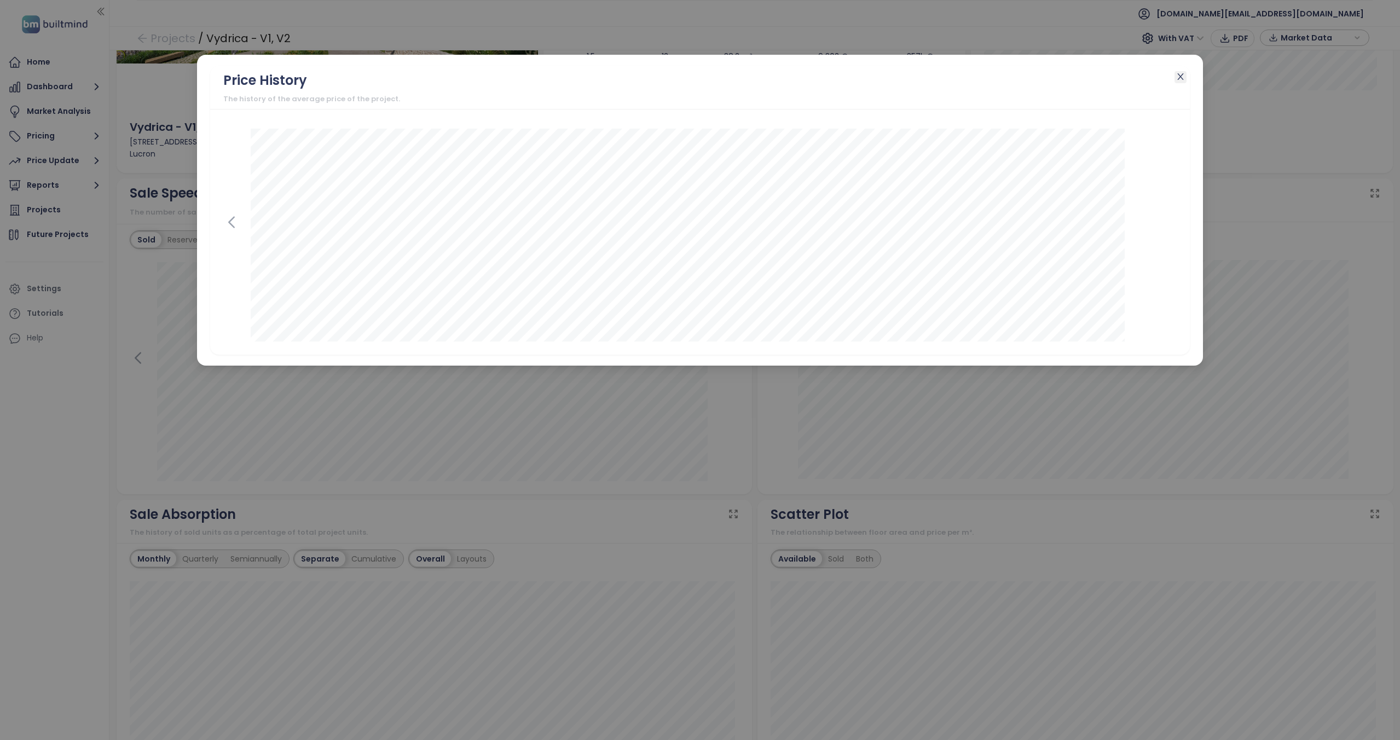
click at [1179, 73] on icon "close" at bounding box center [1180, 76] width 9 height 9
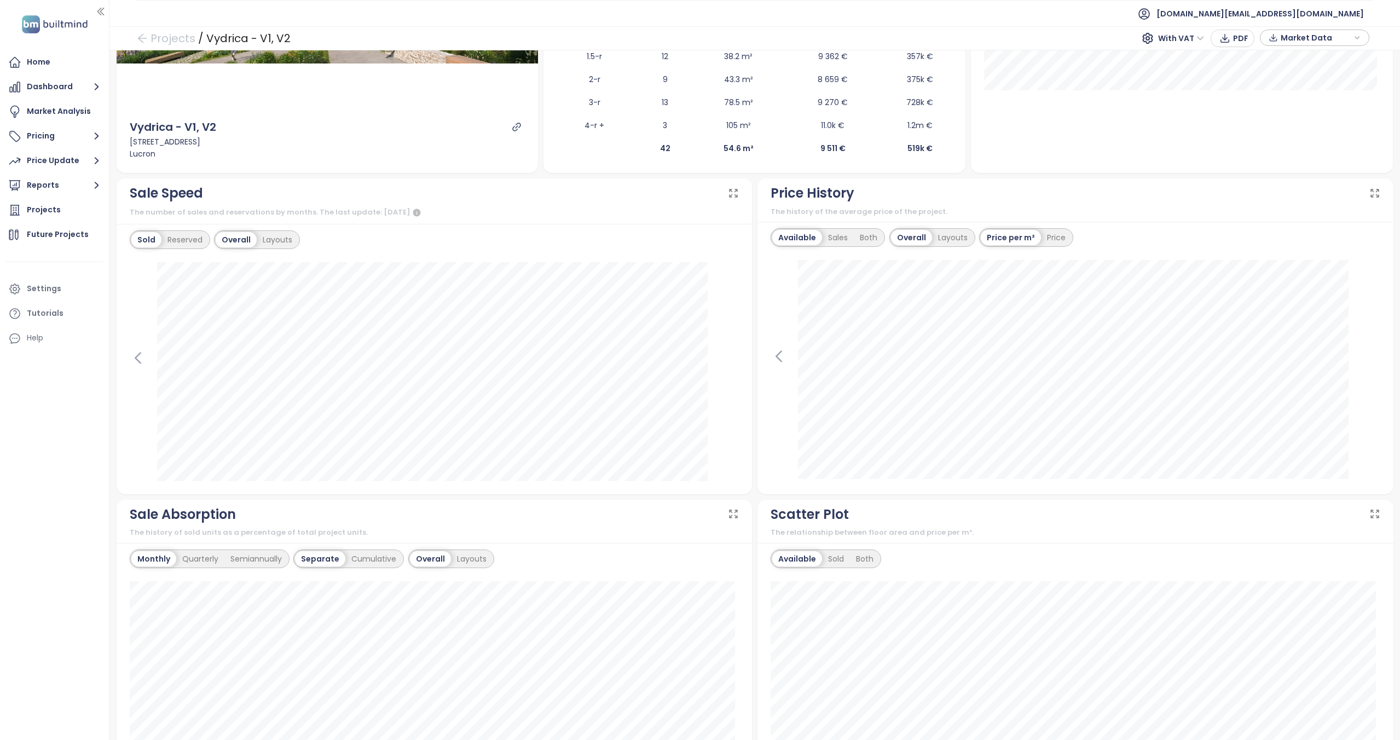
click at [728, 190] on icon at bounding box center [733, 193] width 11 height 11
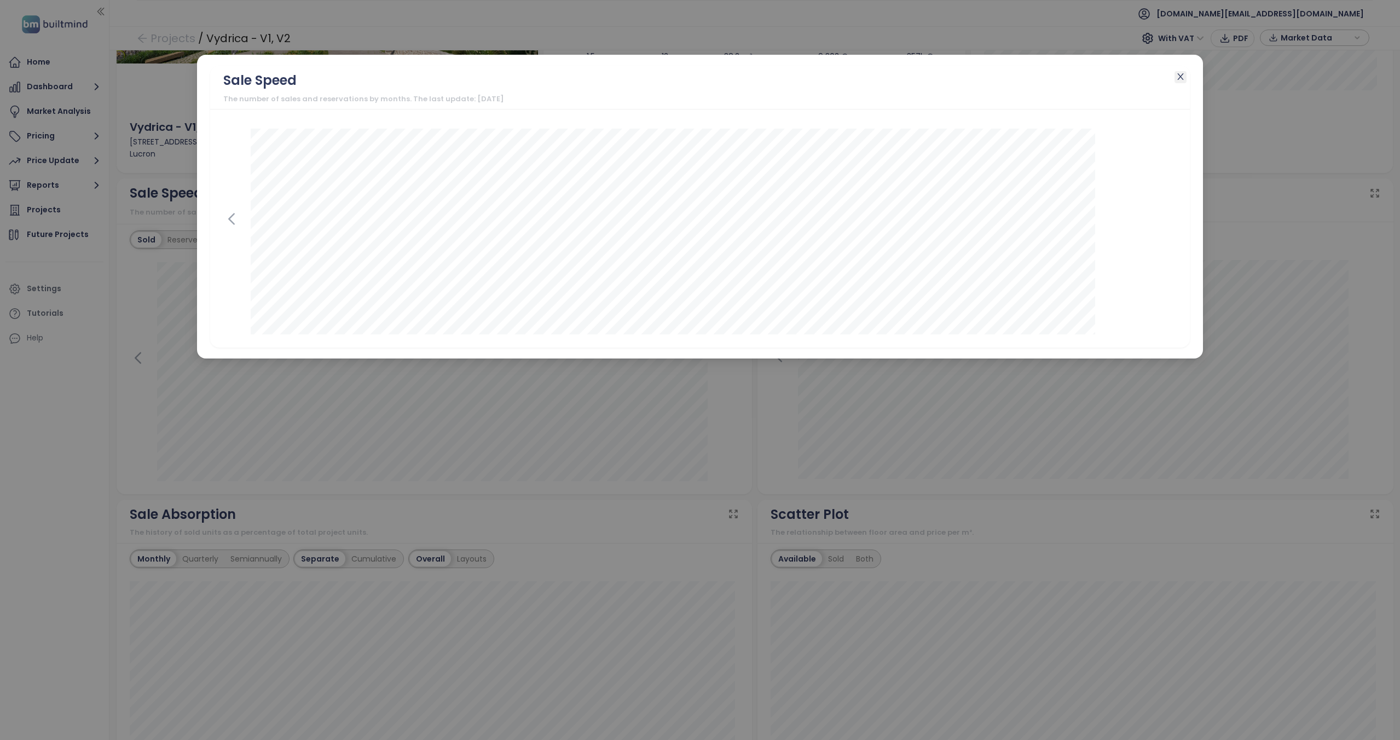
click at [1179, 80] on icon "close" at bounding box center [1180, 76] width 9 height 9
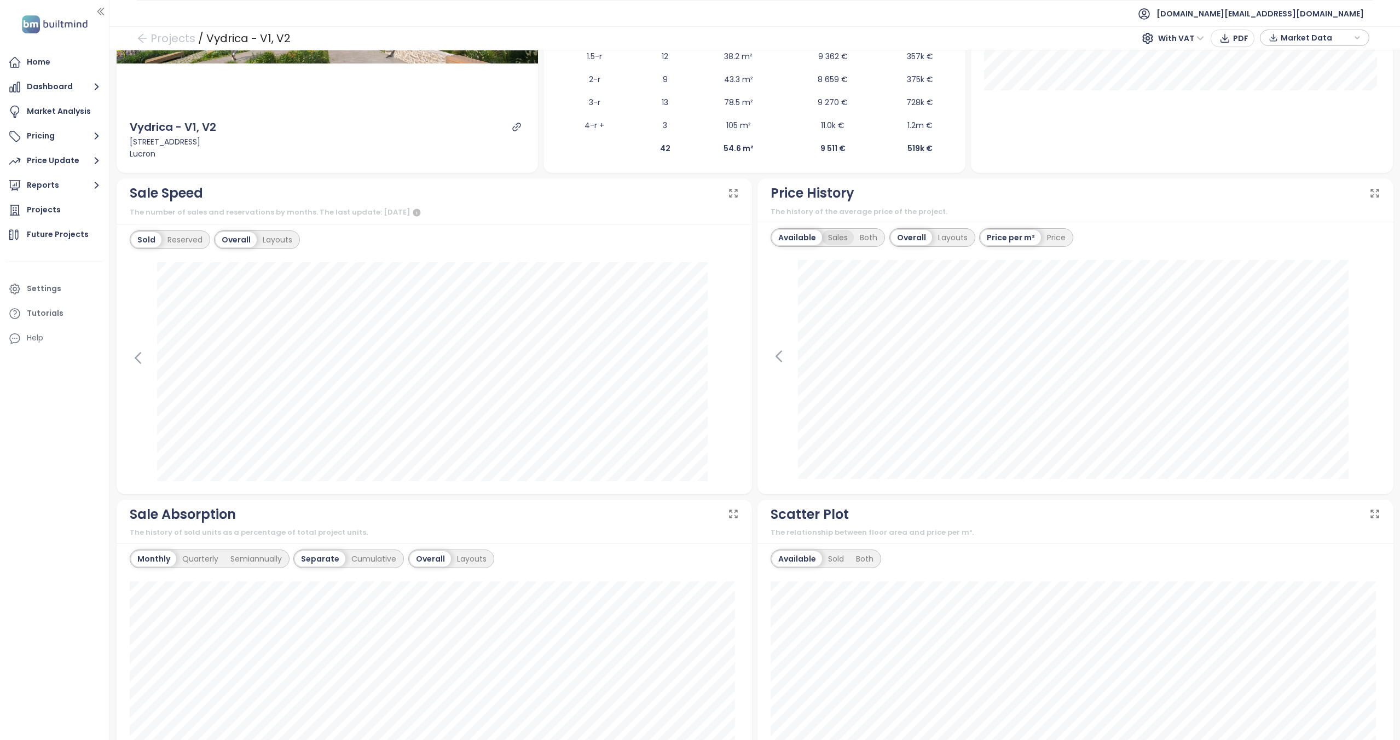
click at [832, 235] on div "Sales" at bounding box center [838, 237] width 32 height 15
click at [860, 242] on div "Both" at bounding box center [867, 237] width 30 height 15
click at [946, 243] on div "Layouts" at bounding box center [951, 237] width 42 height 15
click at [840, 238] on div "Sales" at bounding box center [838, 237] width 32 height 15
click at [1015, 239] on div "Price" at bounding box center [1025, 237] width 31 height 15
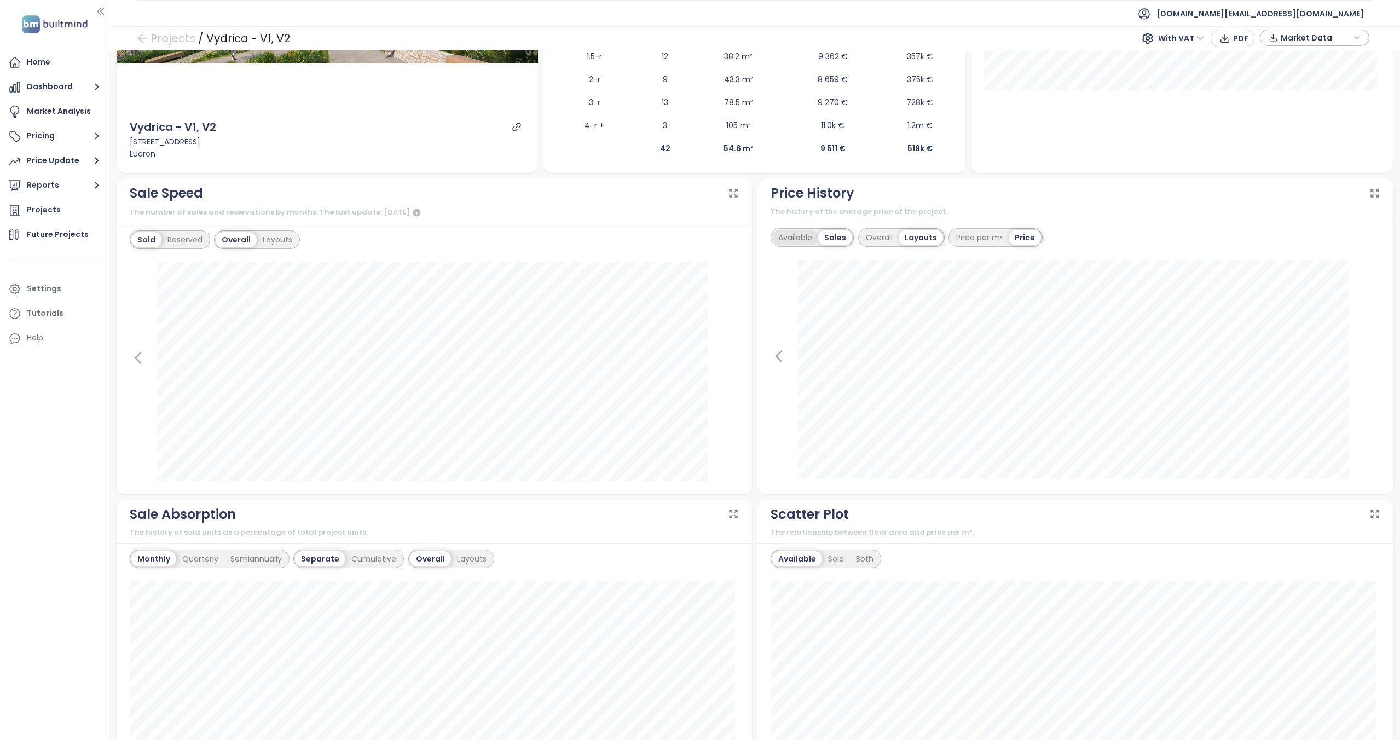
click at [795, 236] on div "Available" at bounding box center [795, 237] width 46 height 15
click at [882, 236] on div "Overall" at bounding box center [877, 237] width 39 height 15
click at [991, 231] on div "Price per m²" at bounding box center [1010, 237] width 59 height 15
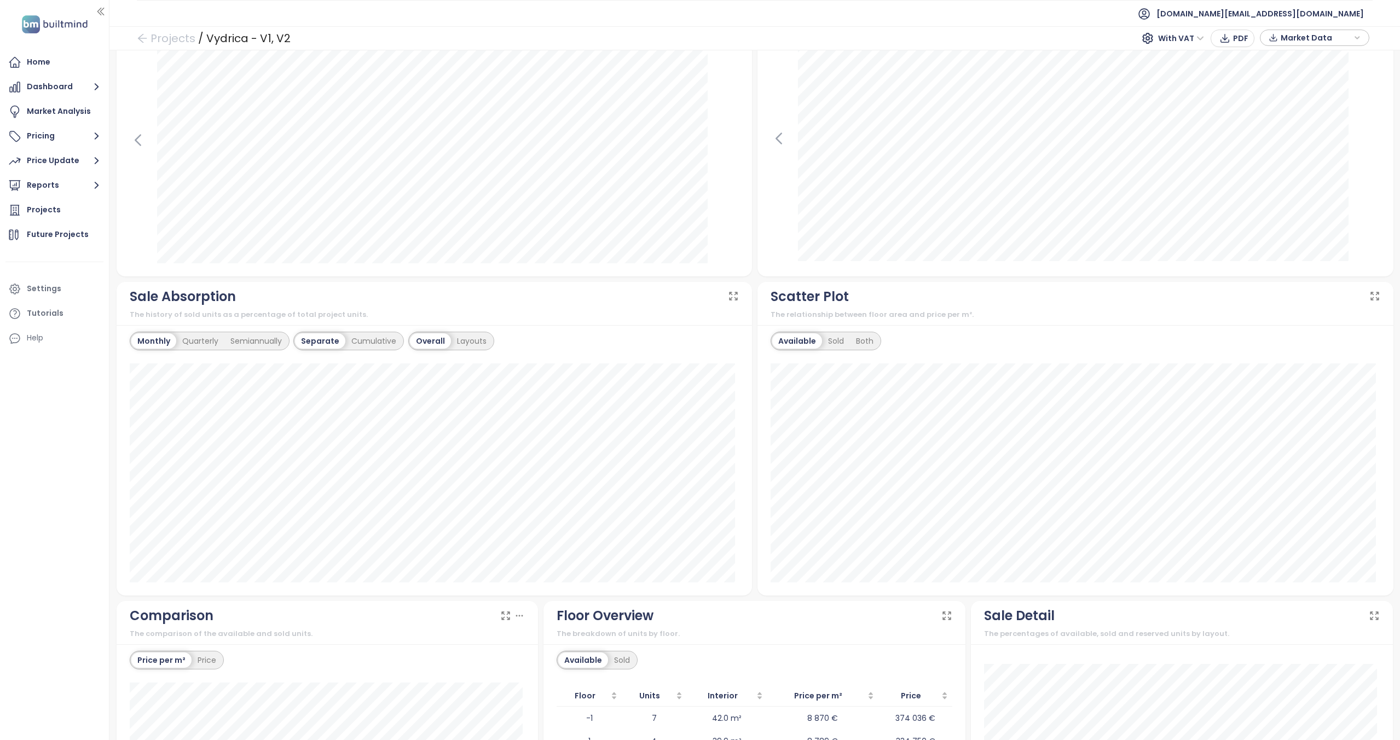
scroll to position [486, 0]
click at [202, 346] on div "Quarterly" at bounding box center [200, 340] width 48 height 15
click at [247, 342] on div "Semiannually" at bounding box center [256, 340] width 63 height 15
click at [375, 340] on div "Cumulative" at bounding box center [374, 340] width 57 height 15
click at [460, 339] on div "Layouts" at bounding box center [471, 340] width 42 height 15
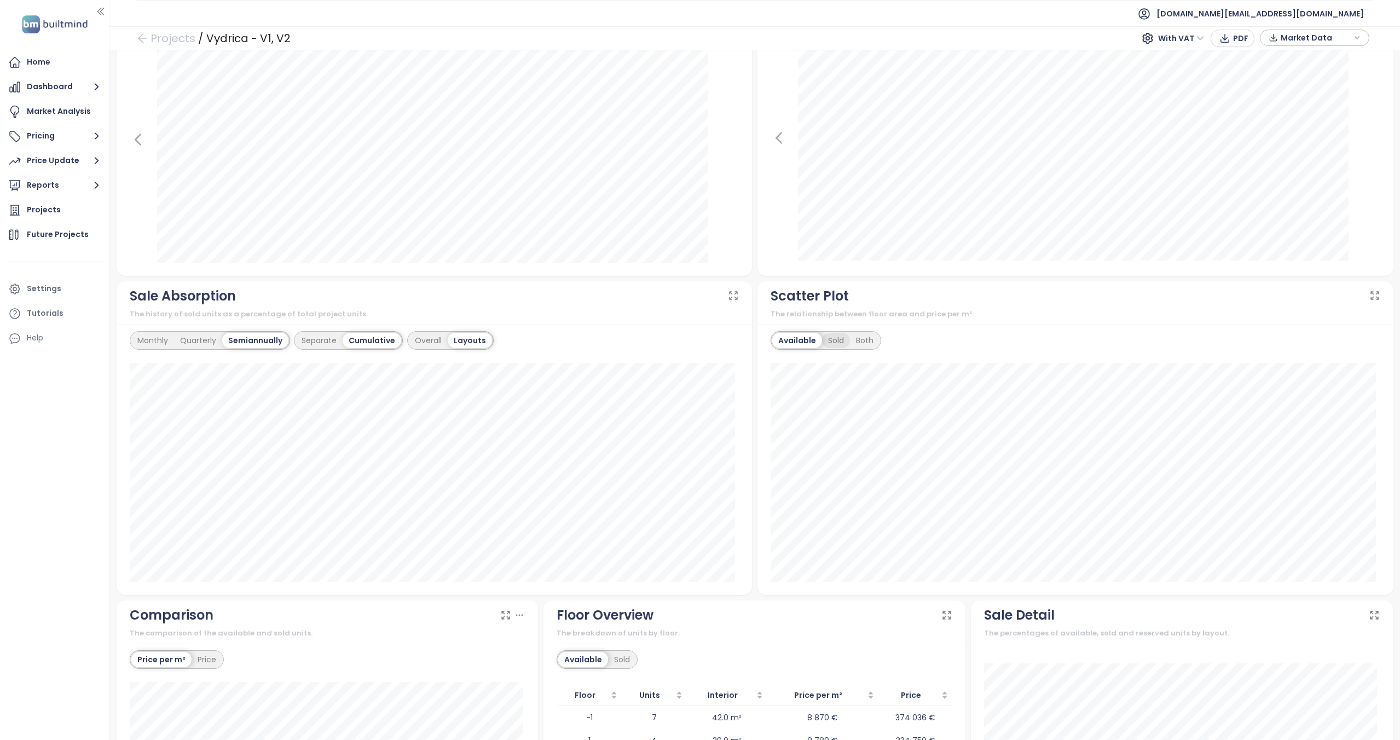
click at [831, 338] on div "Sold" at bounding box center [836, 340] width 28 height 15
click at [868, 344] on div "Both" at bounding box center [863, 340] width 30 height 15
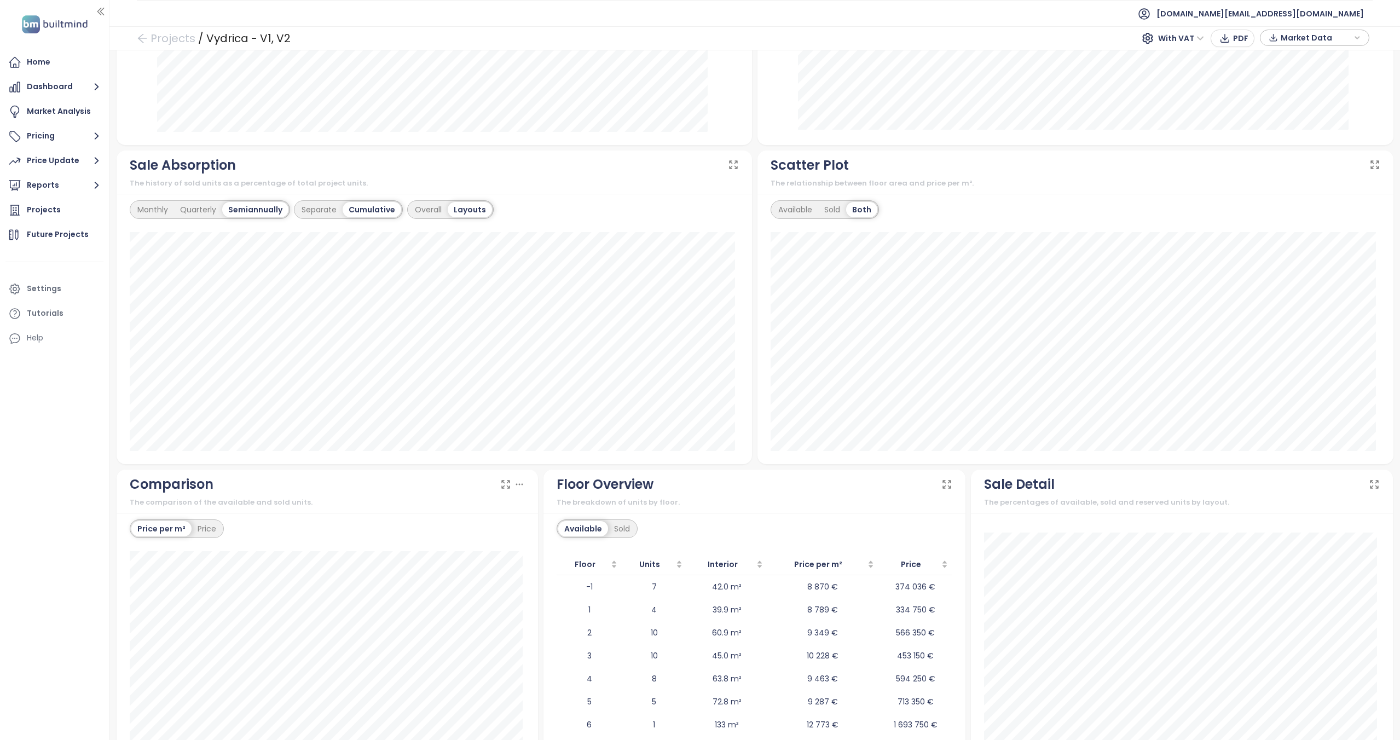
scroll to position [667, 0]
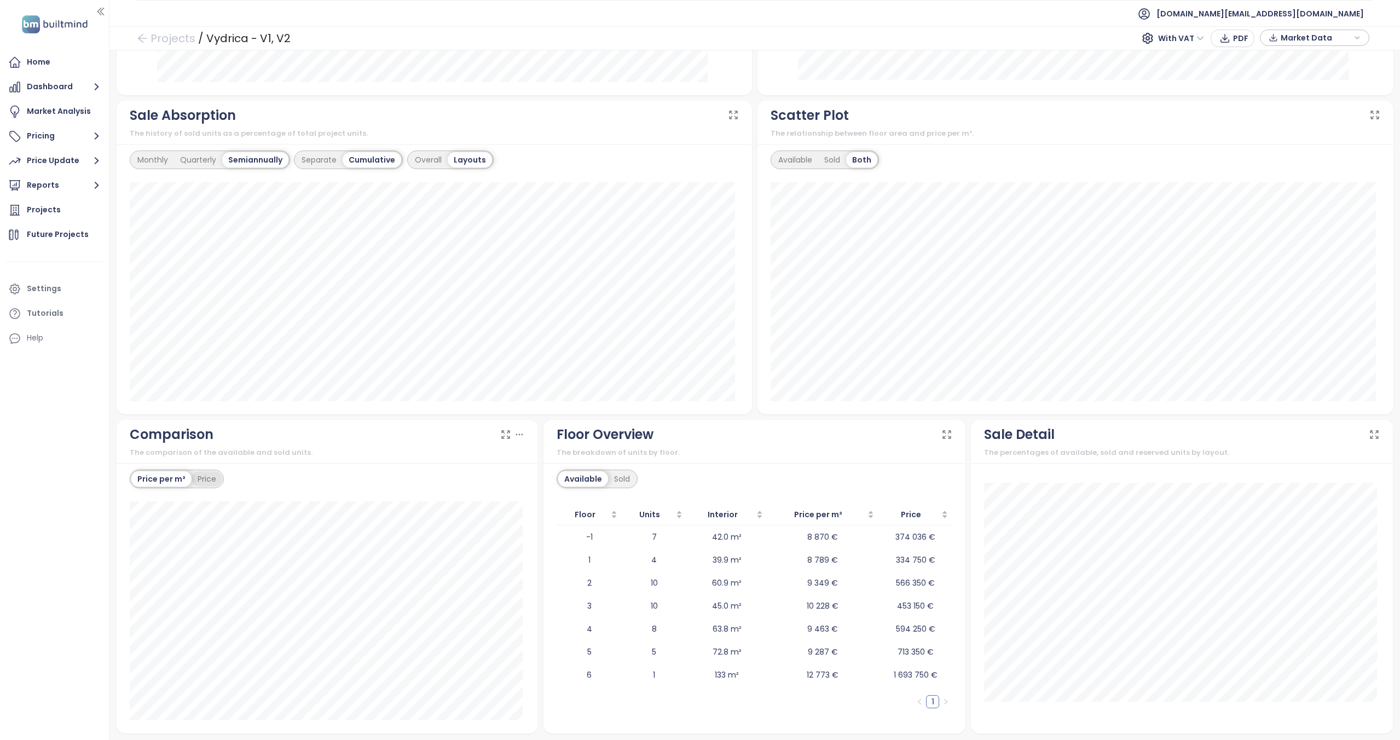
click at [206, 486] on div "Price" at bounding box center [207, 478] width 31 height 15
click at [626, 478] on div "Sold" at bounding box center [622, 478] width 28 height 15
click at [583, 471] on div "Available" at bounding box center [581, 478] width 46 height 15
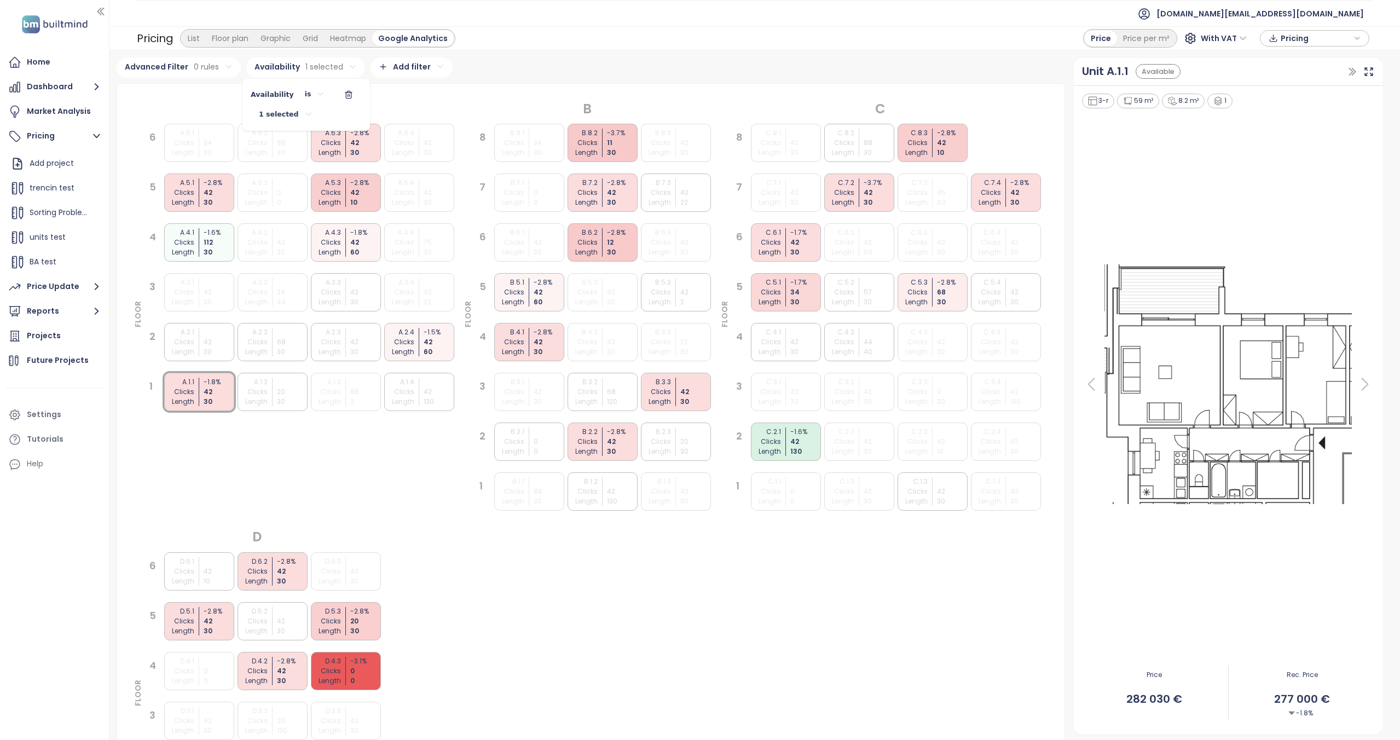
scroll to position [443, 0]
click at [343, 86] on button "button" at bounding box center [348, 95] width 26 height 18
click at [364, 37] on div "Heatmap" at bounding box center [348, 38] width 48 height 15
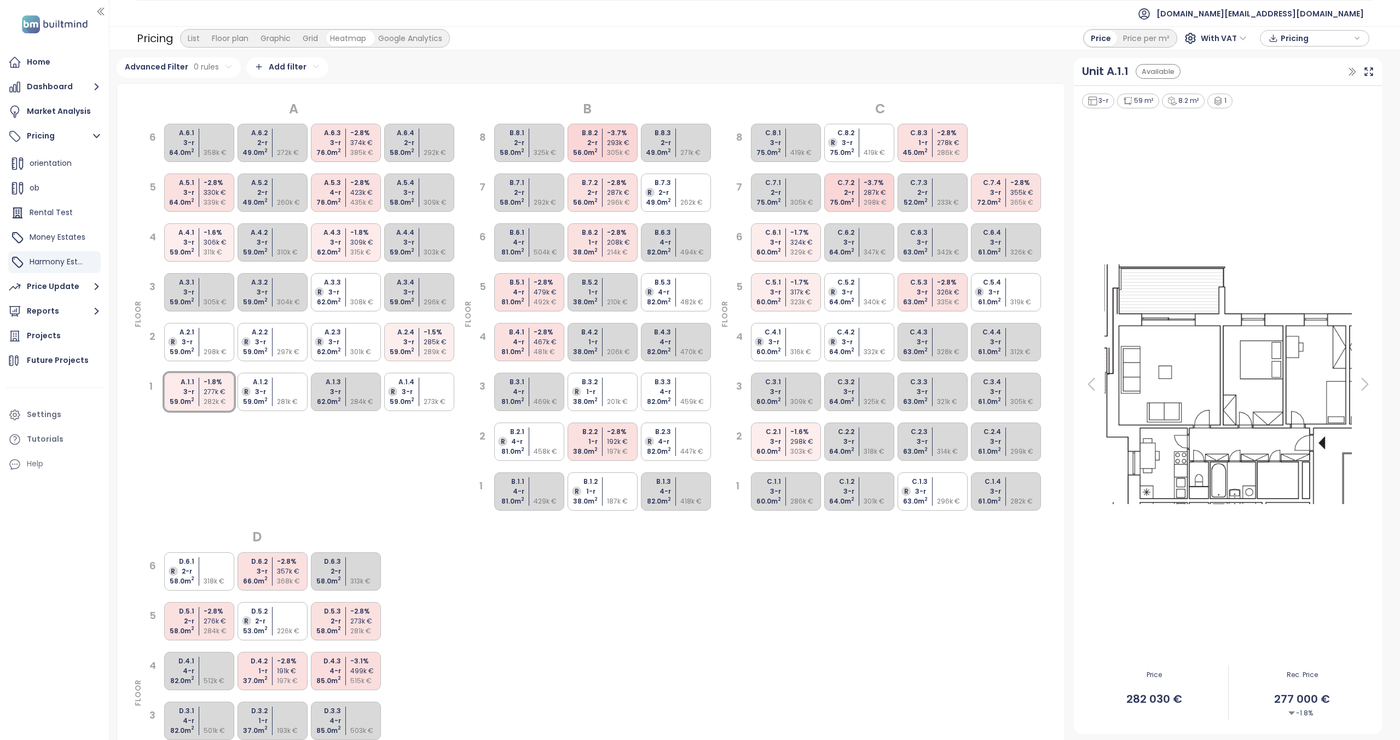
click at [395, 39] on div "Google Analytics" at bounding box center [410, 38] width 76 height 15
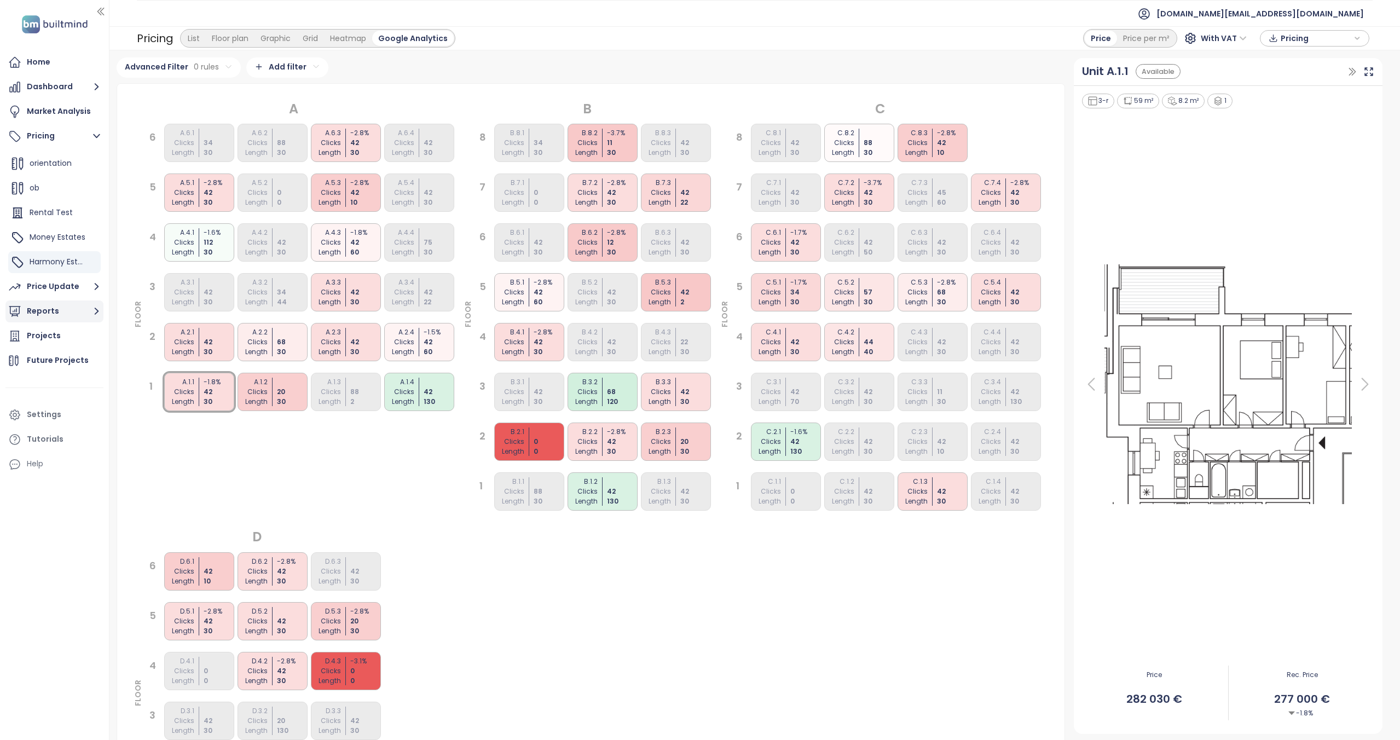
click at [63, 318] on button "Reports" at bounding box center [54, 311] width 98 height 22
click at [77, 229] on div "Bratislavský kraj" at bounding box center [64, 231] width 59 height 14
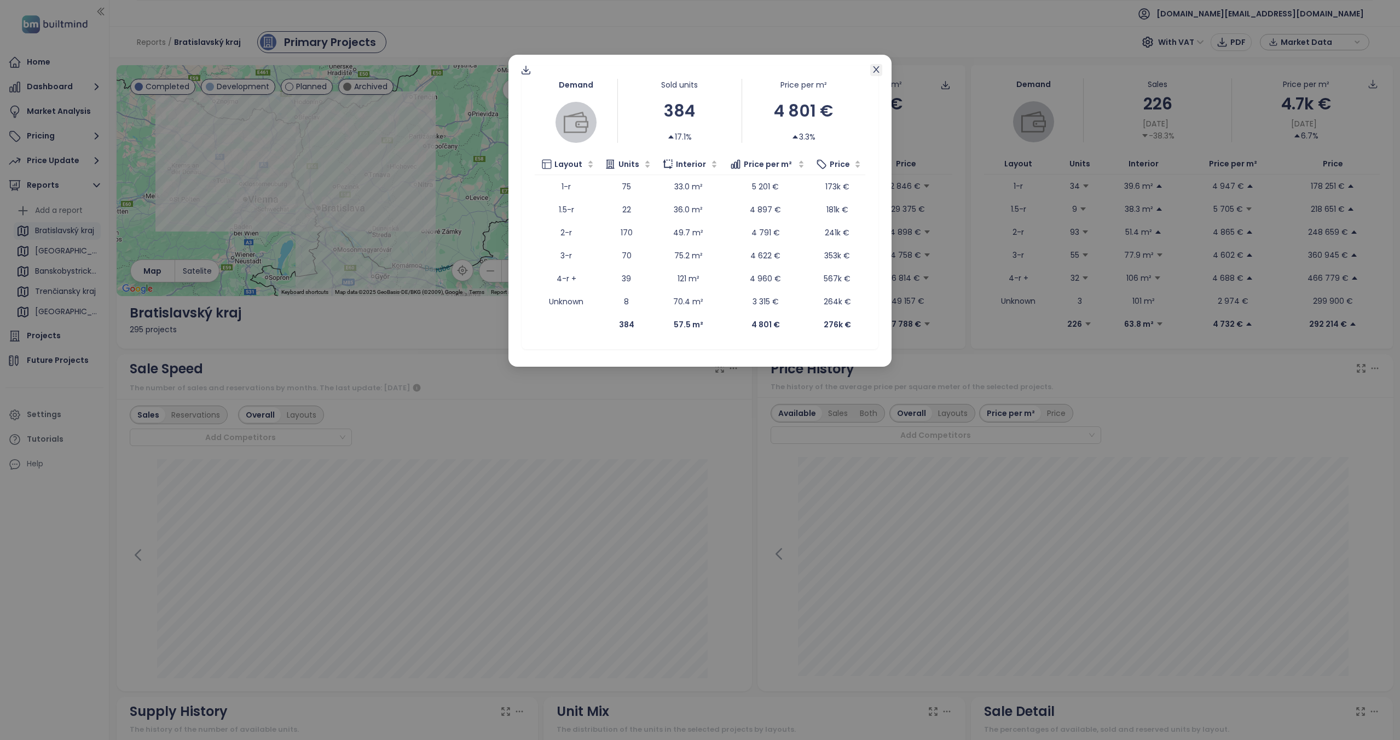
click at [877, 72] on icon "close" at bounding box center [876, 69] width 9 height 9
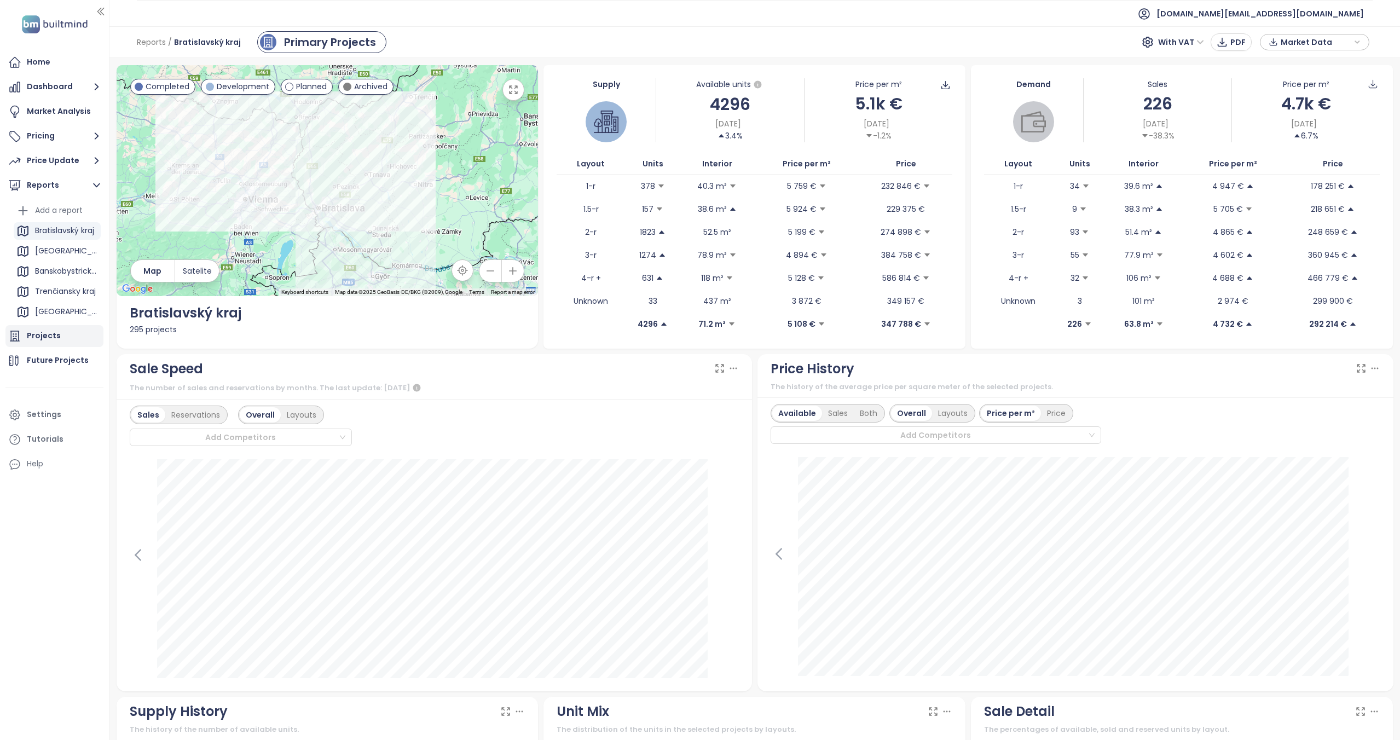
click at [34, 333] on div "Projects" at bounding box center [44, 336] width 34 height 14
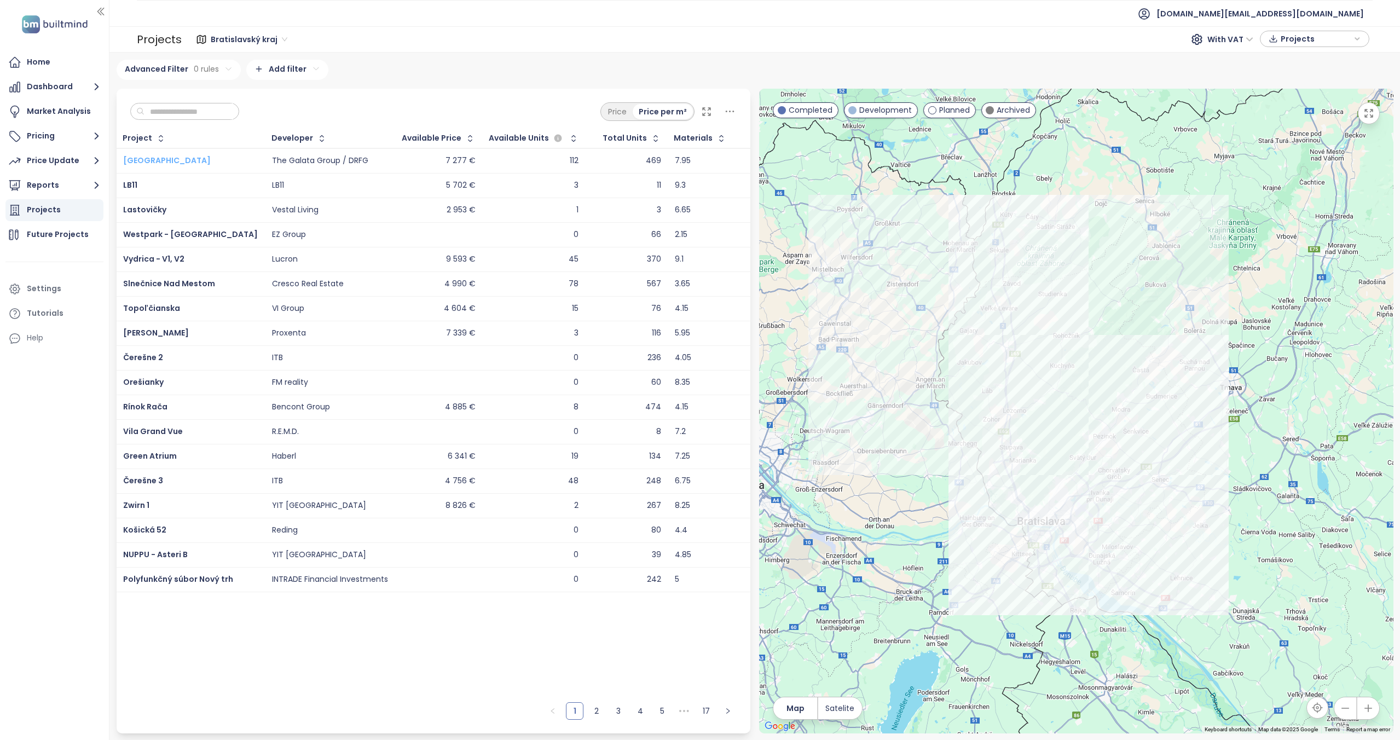
click at [146, 160] on span "[GEOGRAPHIC_DATA]" at bounding box center [167, 160] width 88 height 11
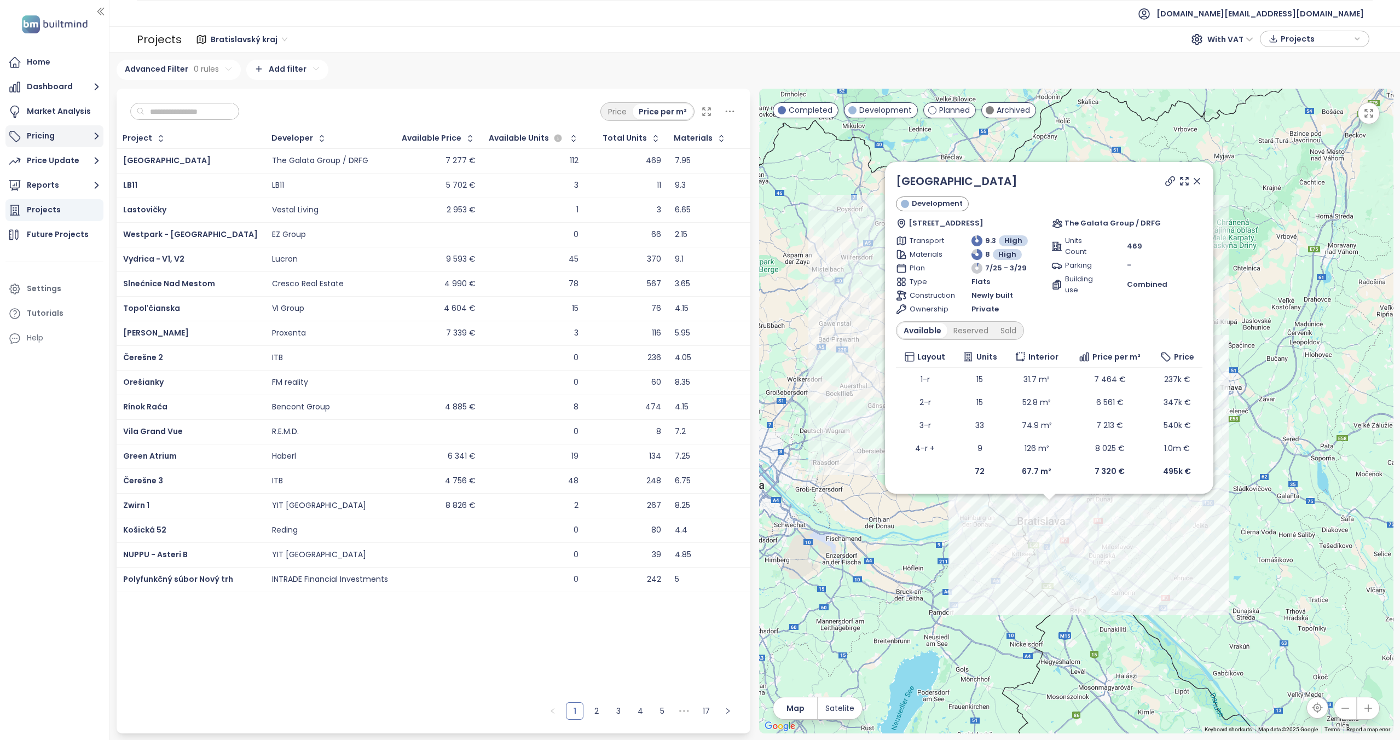
click at [57, 142] on button "Pricing" at bounding box center [54, 136] width 98 height 22
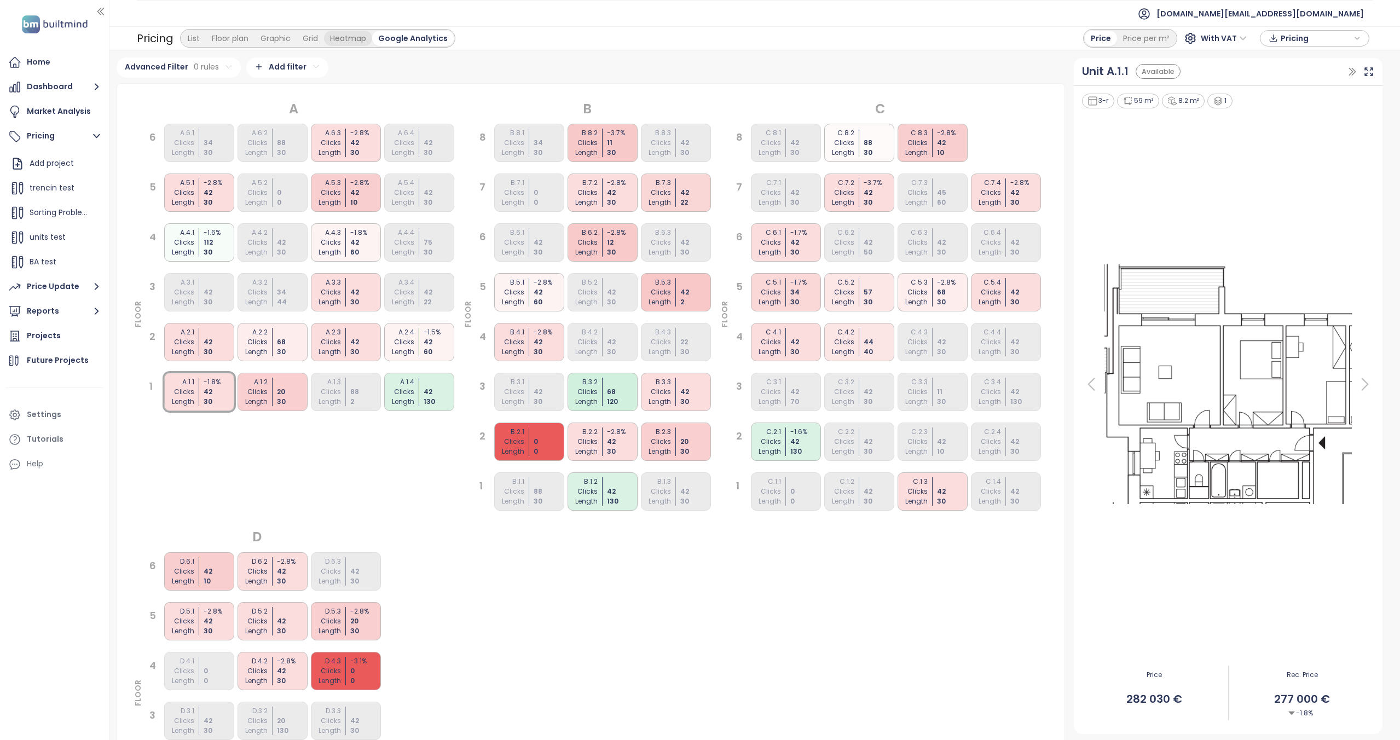
click at [333, 38] on div "Heatmap" at bounding box center [348, 38] width 48 height 15
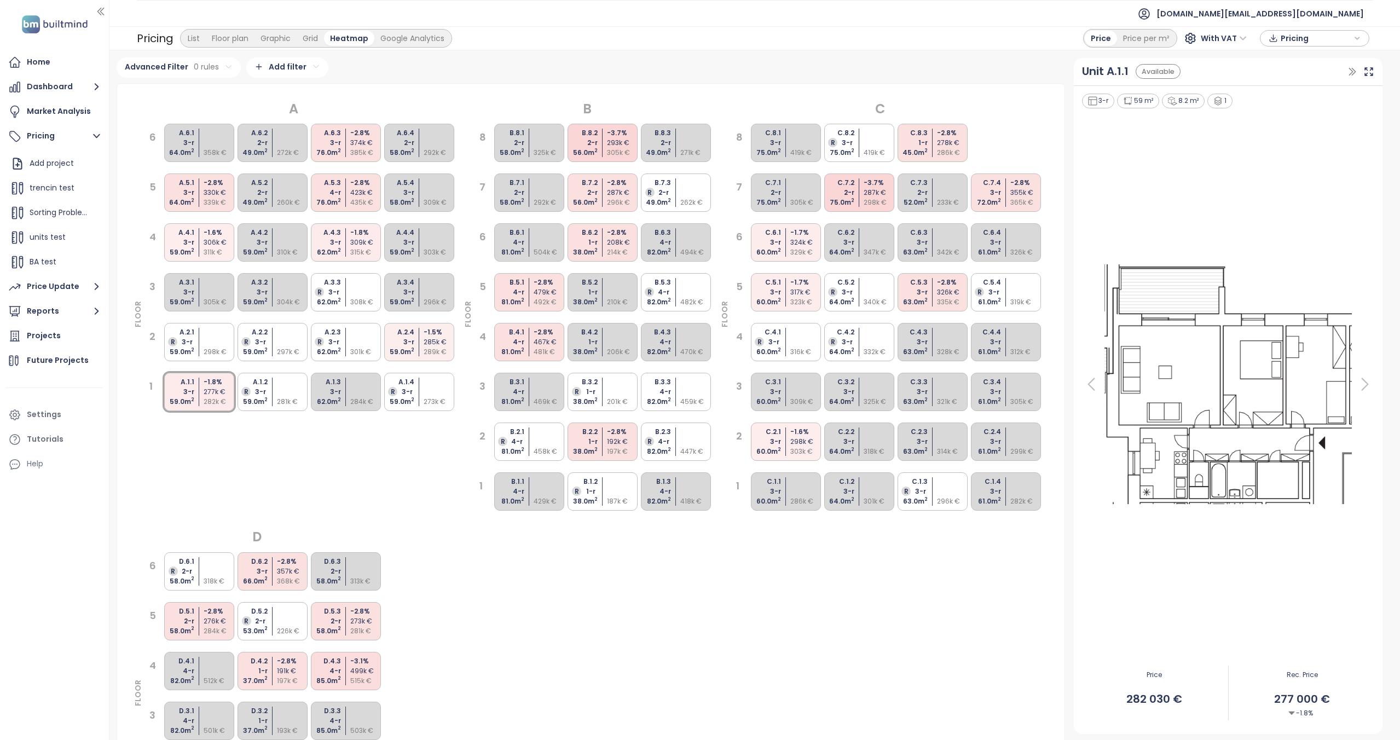
click at [293, 61] on html "Home Dashboard Market Analysis Pricing Add project trencin test Sorting Problem…" at bounding box center [700, 370] width 1400 height 740
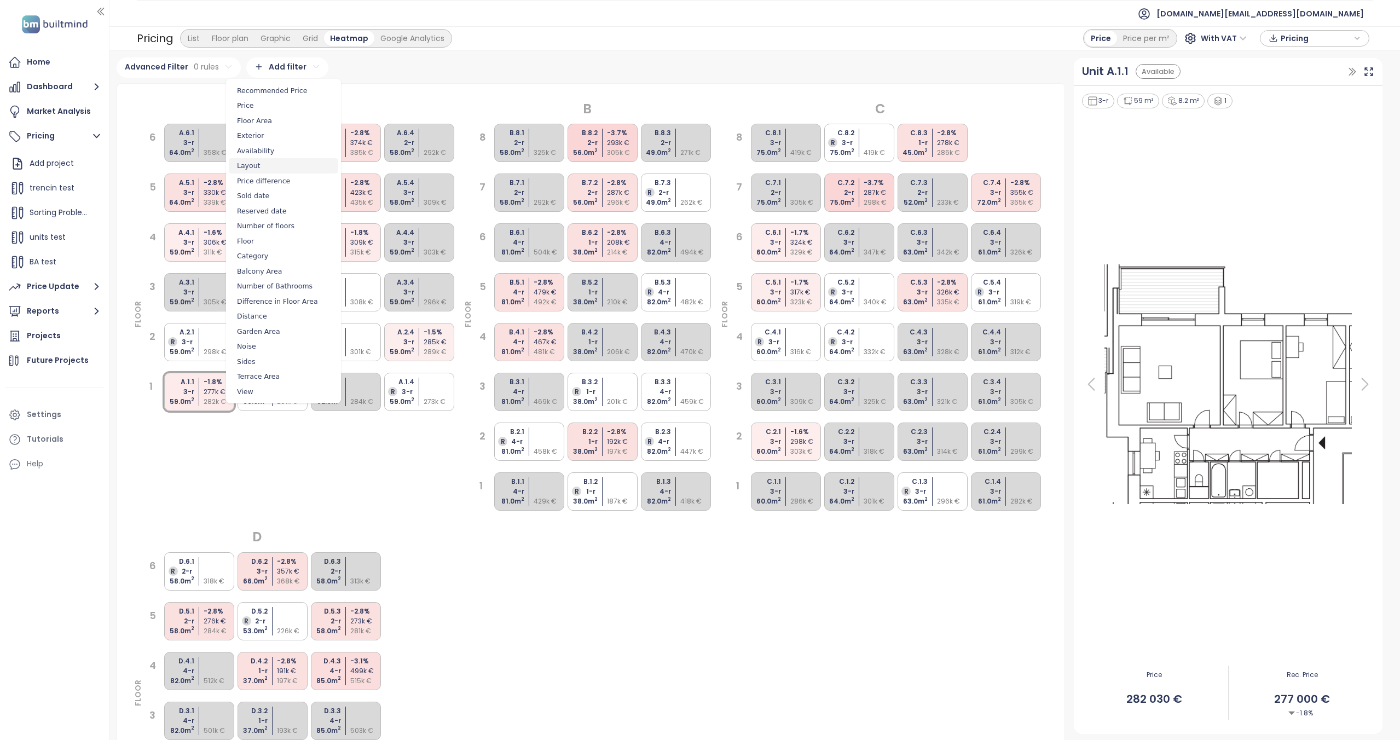
click at [269, 163] on span "Layout" at bounding box center [283, 165] width 109 height 15
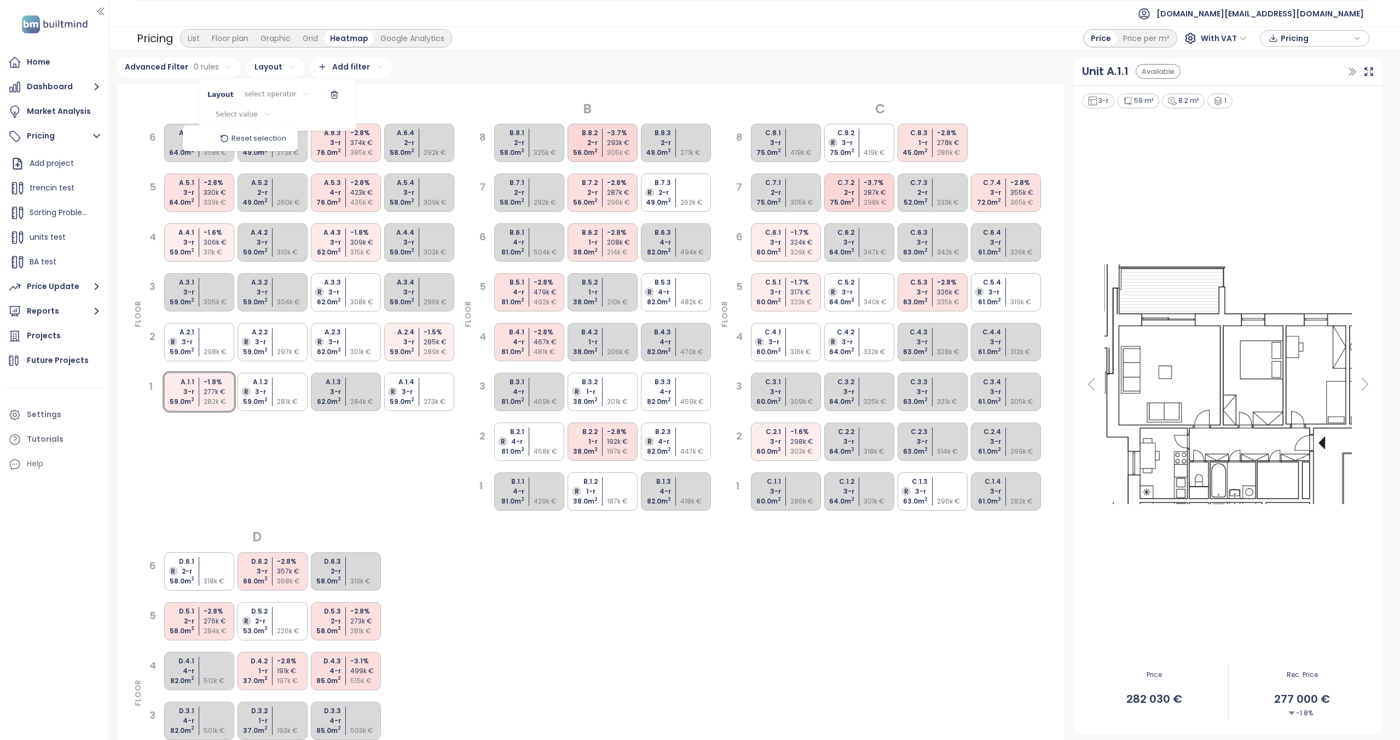
click at [251, 115] on html "Home Dashboard Market Analysis Pricing Add project trencin test Sorting Problem…" at bounding box center [700, 370] width 1400 height 740
drag, startPoint x: 315, startPoint y: 102, endPoint x: 320, endPoint y: 92, distance: 10.3
click at [316, 101] on html "Home Dashboard Market Analysis Pricing Add project trencin test Sorting Problem…" at bounding box center [700, 370] width 1400 height 740
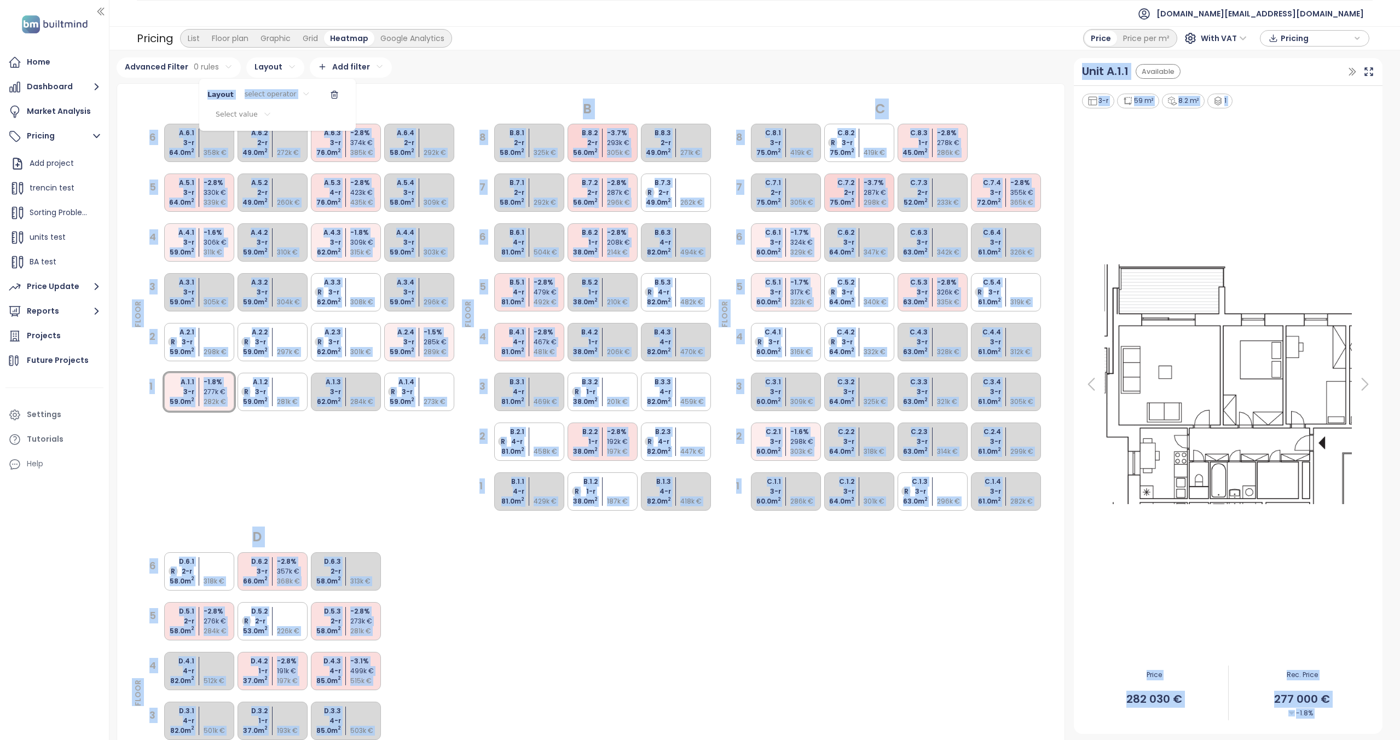
click at [331, 92] on icon "button" at bounding box center [334, 92] width 7 height 0
click at [289, 71] on html "Home Dashboard Market Analysis Pricing Add project trencin test Sorting Problem…" at bounding box center [700, 370] width 1400 height 740
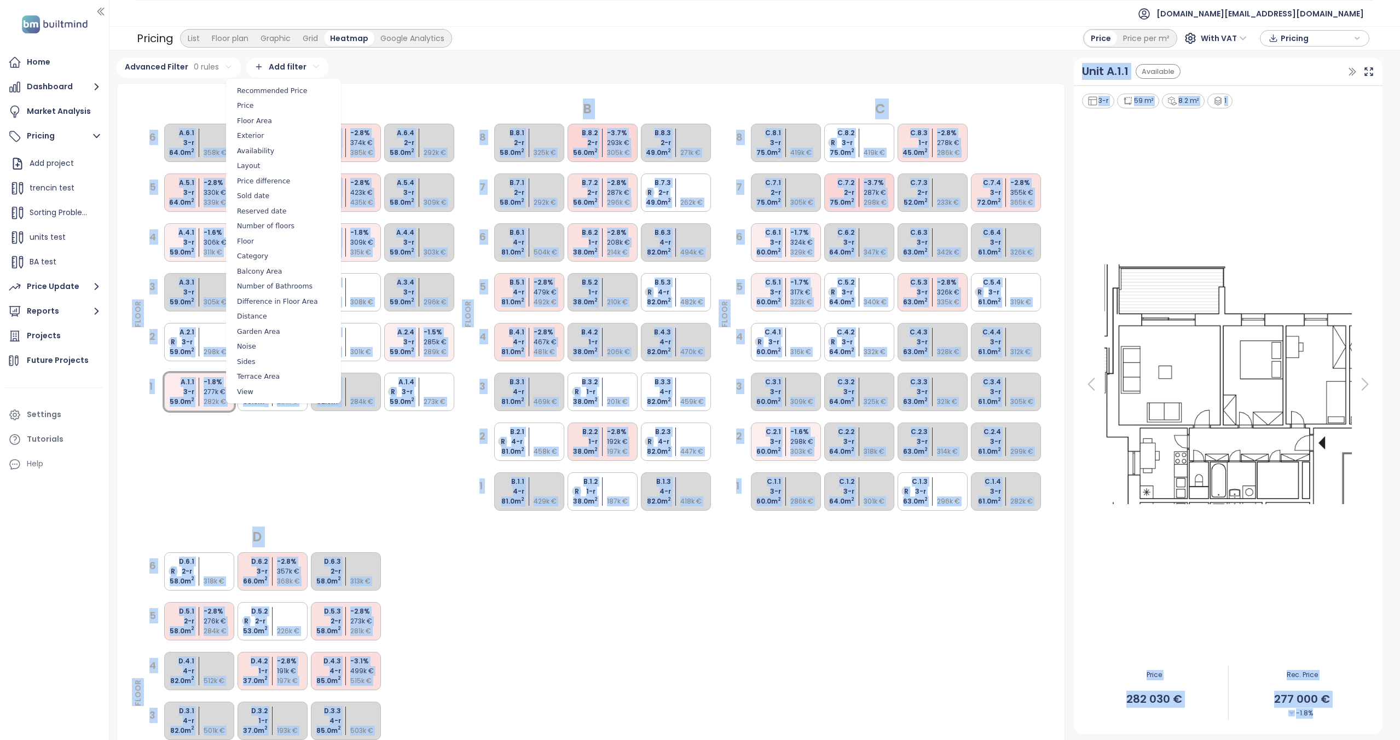
click at [368, 76] on html "Home Dashboard Market Analysis Pricing Add project trencin test Sorting Problem…" at bounding box center [700, 370] width 1400 height 740
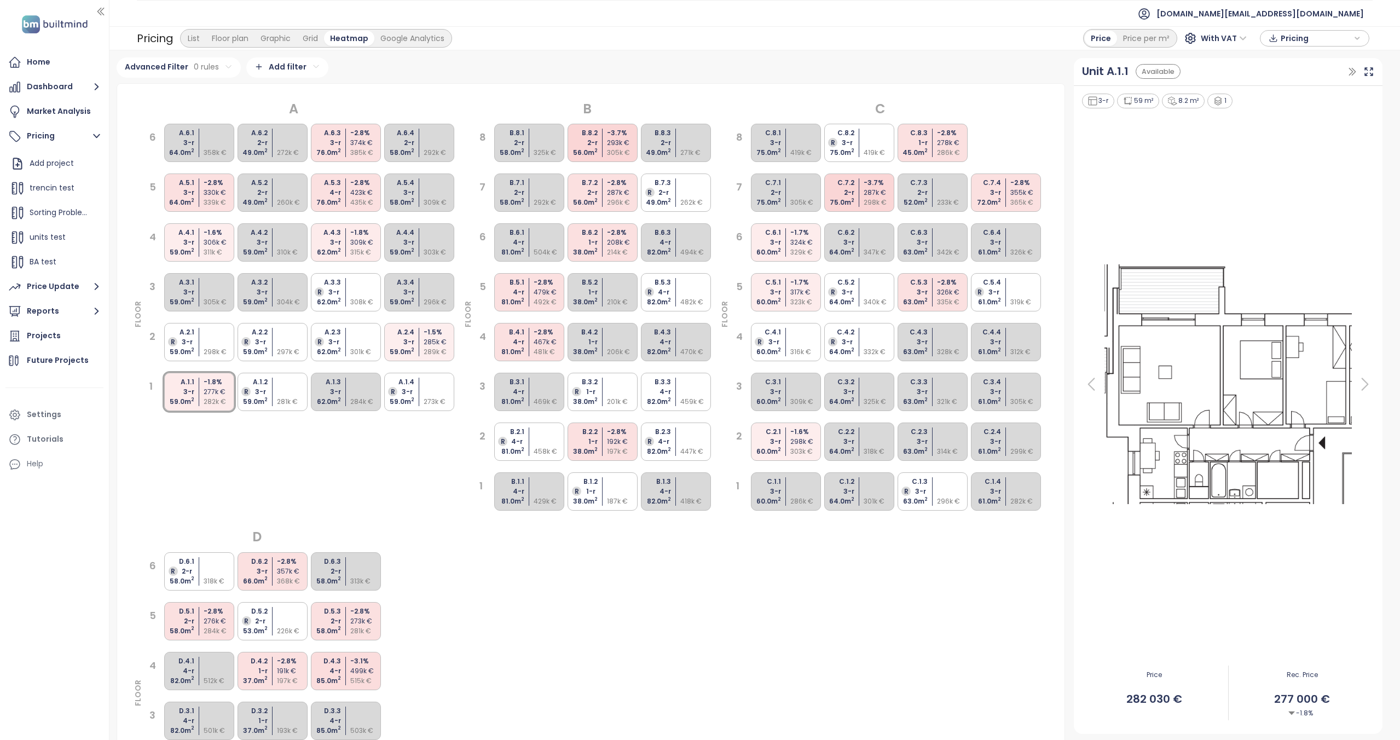
click at [303, 70] on html "Home Dashboard Market Analysis Pricing Add project trencin test Sorting Problem…" at bounding box center [700, 370] width 1400 height 740
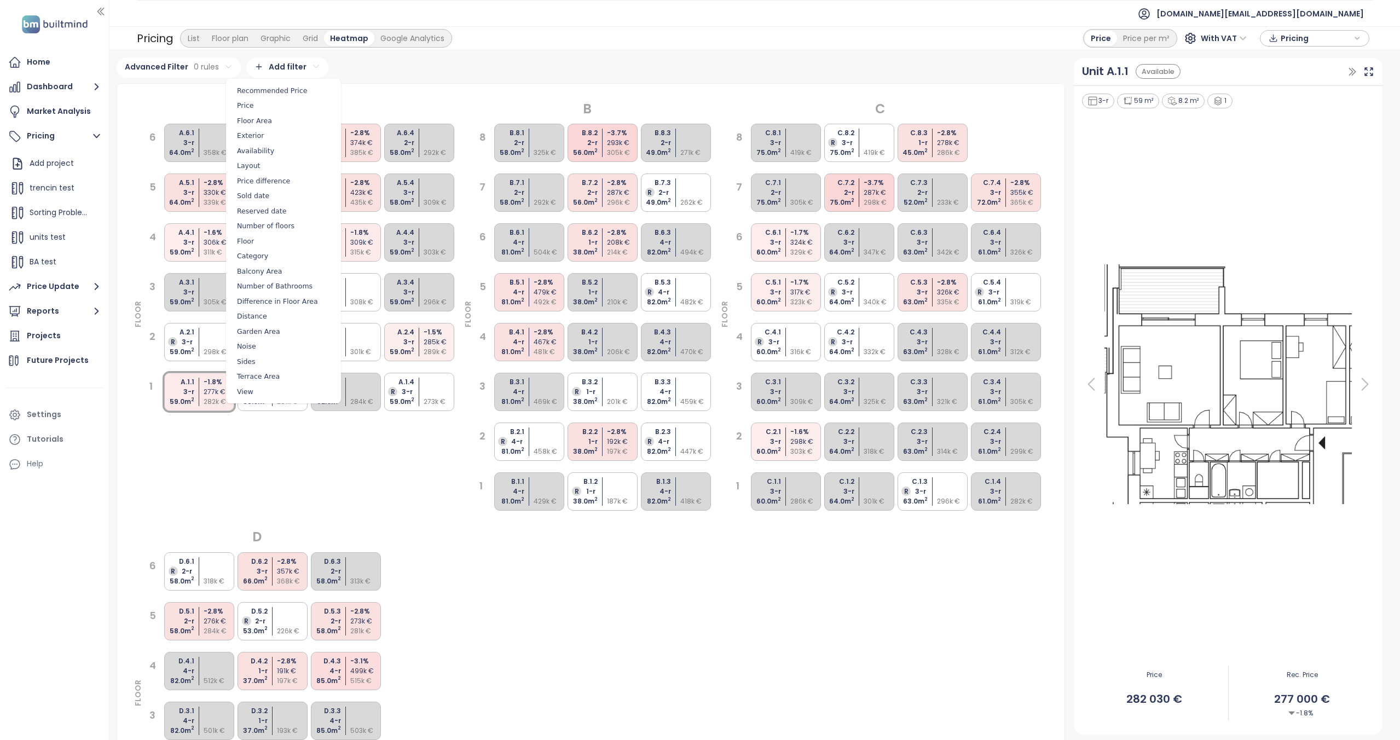
click at [274, 157] on span "Availability" at bounding box center [283, 150] width 109 height 15
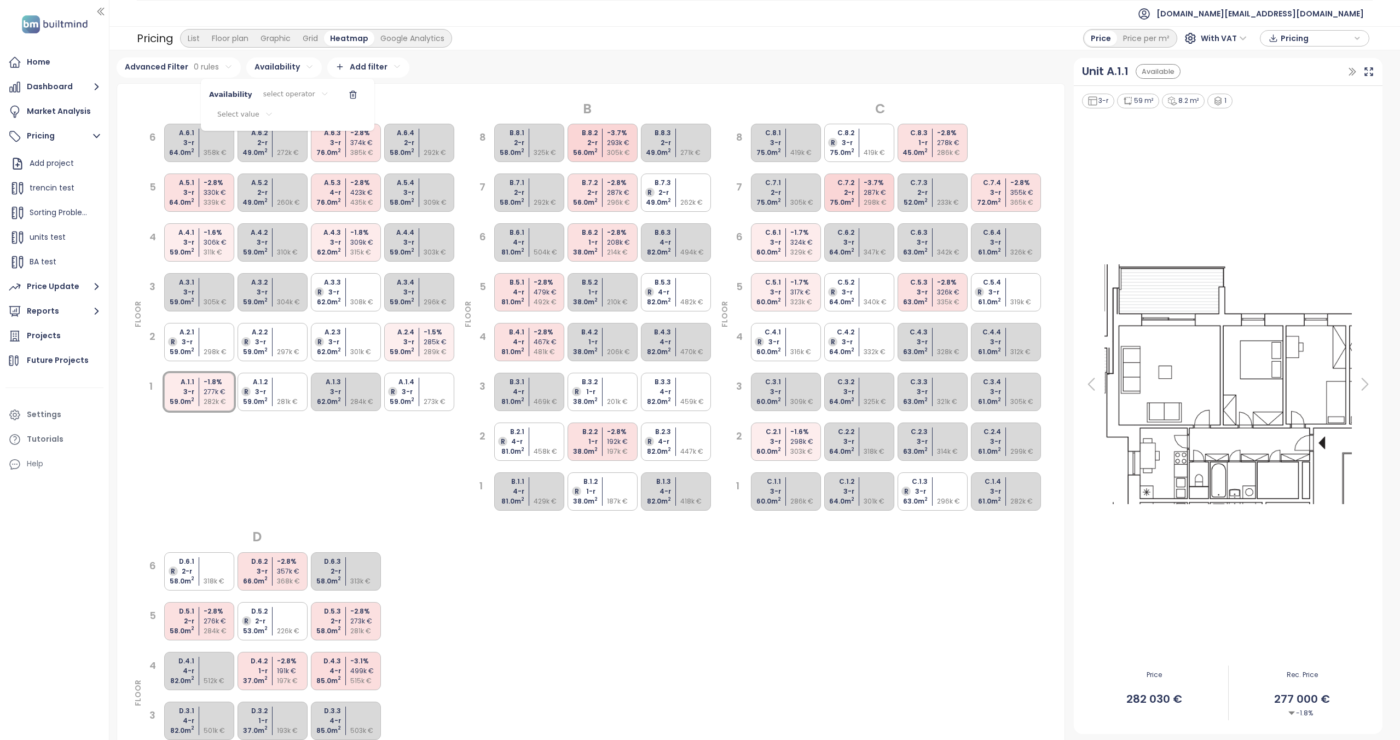
click at [255, 112] on html "Home Dashboard Market Analysis Pricing Add project trencin test Sorting Problem…" at bounding box center [700, 370] width 1400 height 740
click at [230, 135] on span "Available" at bounding box center [224, 136] width 30 height 11
click at [302, 90] on html "Home Dashboard Market Analysis Pricing Add project trencin test Sorting Problem…" at bounding box center [700, 370] width 1400 height 740
click at [292, 95] on html "Home Dashboard Market Analysis Pricing Add project trencin test Sorting Problem…" at bounding box center [700, 370] width 1400 height 740
click at [278, 121] on span "is" at bounding box center [288, 116] width 60 height 15
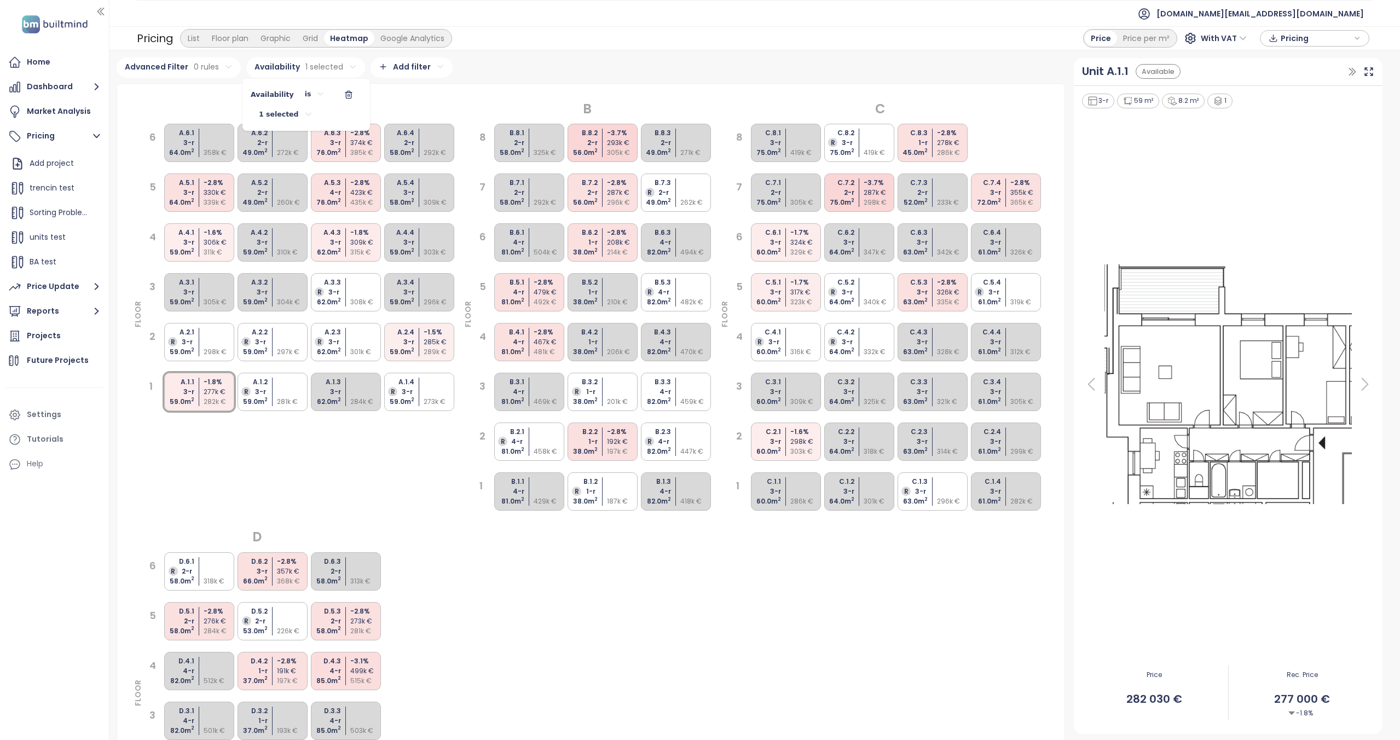
click at [416, 97] on html "Home Dashboard Market Analysis Pricing Add project trencin test Sorting Problem…" at bounding box center [700, 370] width 1400 height 740
click at [314, 45] on div "Grid" at bounding box center [310, 38] width 27 height 15
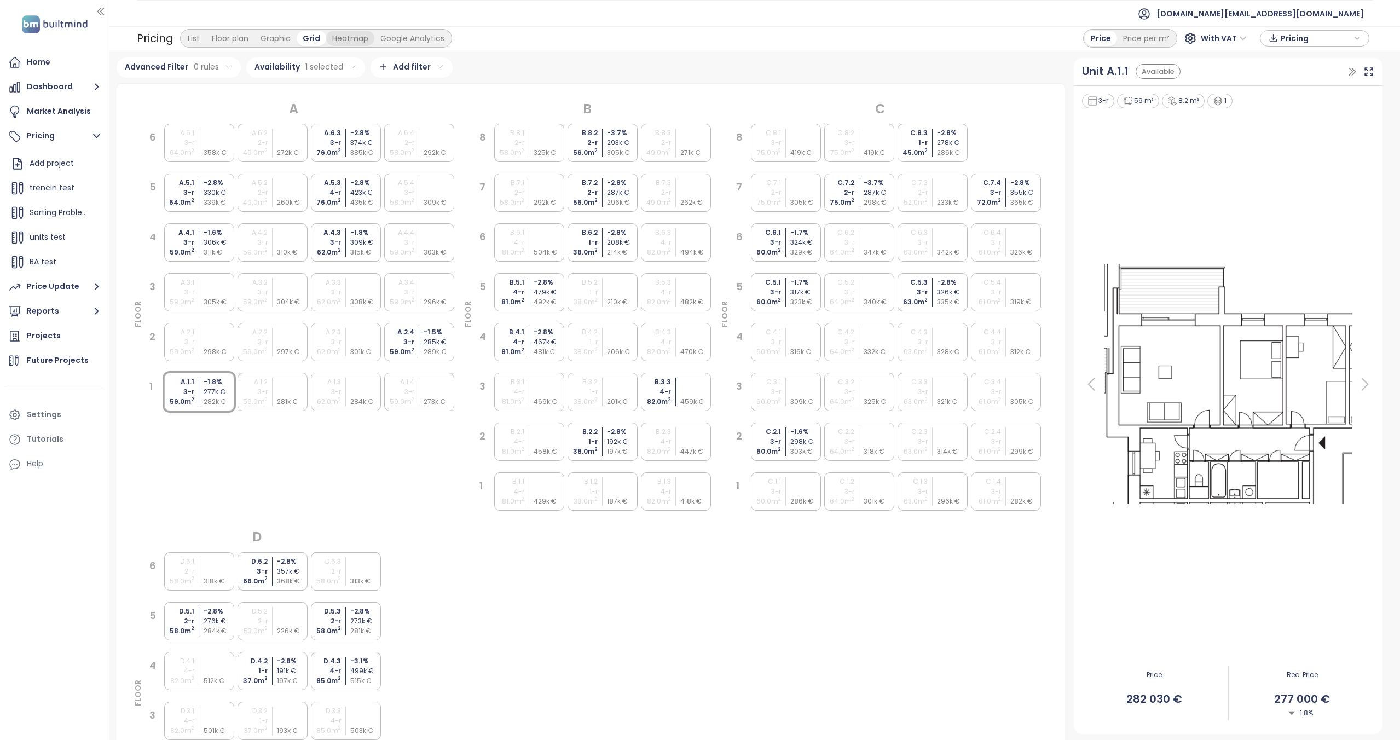
click at [349, 42] on div "Heatmap" at bounding box center [350, 38] width 48 height 15
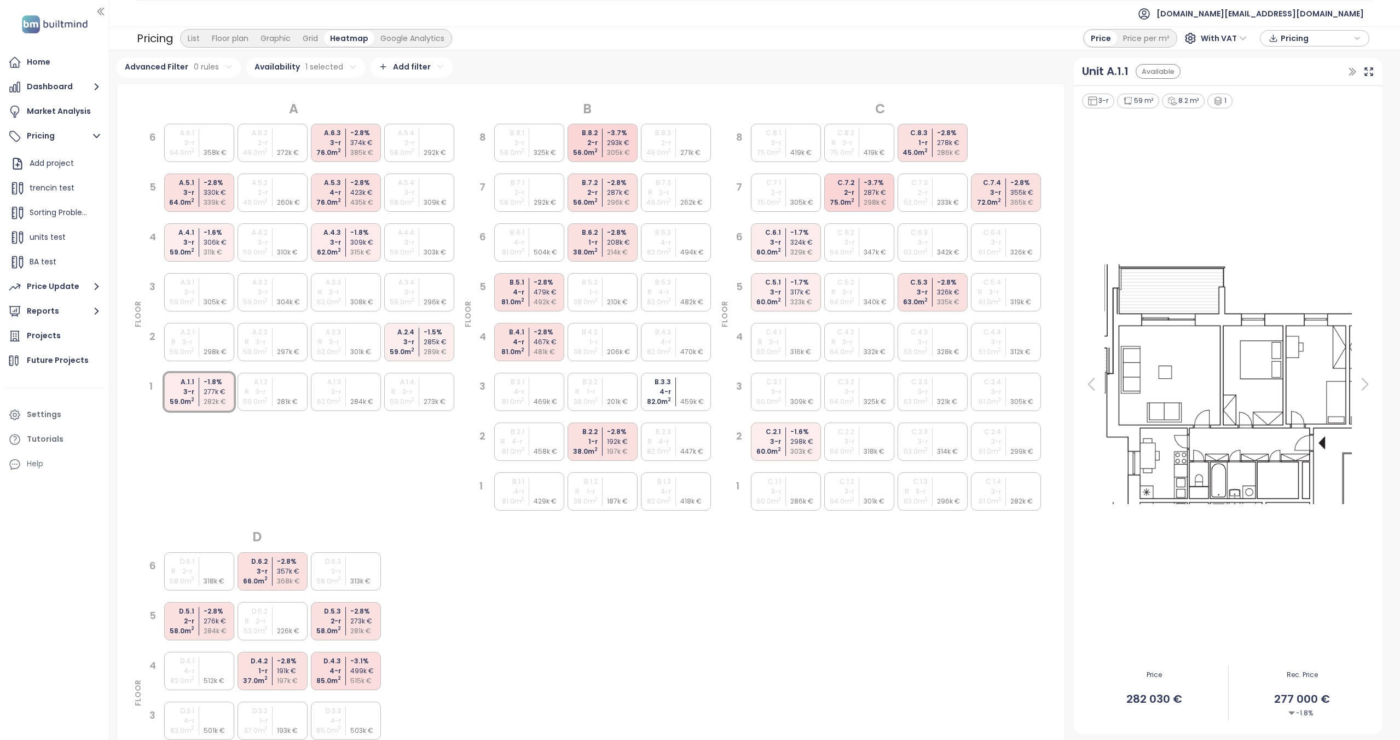
click at [340, 76] on html "Home Dashboard Market Analysis Pricing Add project trencin test Sorting Problem…" at bounding box center [700, 370] width 1400 height 740
click at [346, 90] on button "button" at bounding box center [348, 95] width 26 height 18
click at [63, 311] on button "Reports" at bounding box center [54, 311] width 98 height 22
click at [55, 230] on div "Bratislavský kraj" at bounding box center [64, 231] width 59 height 14
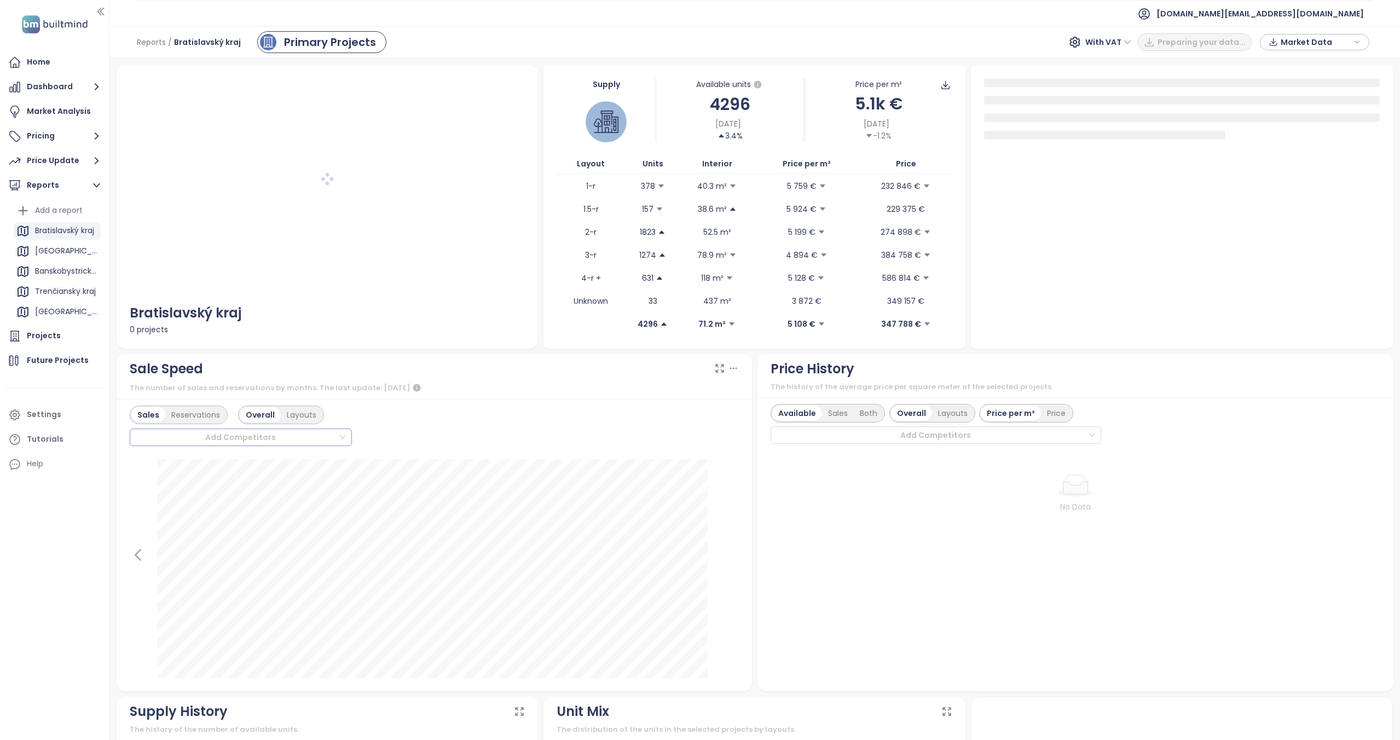
click at [222, 439] on div at bounding box center [236, 437] width 205 height 13
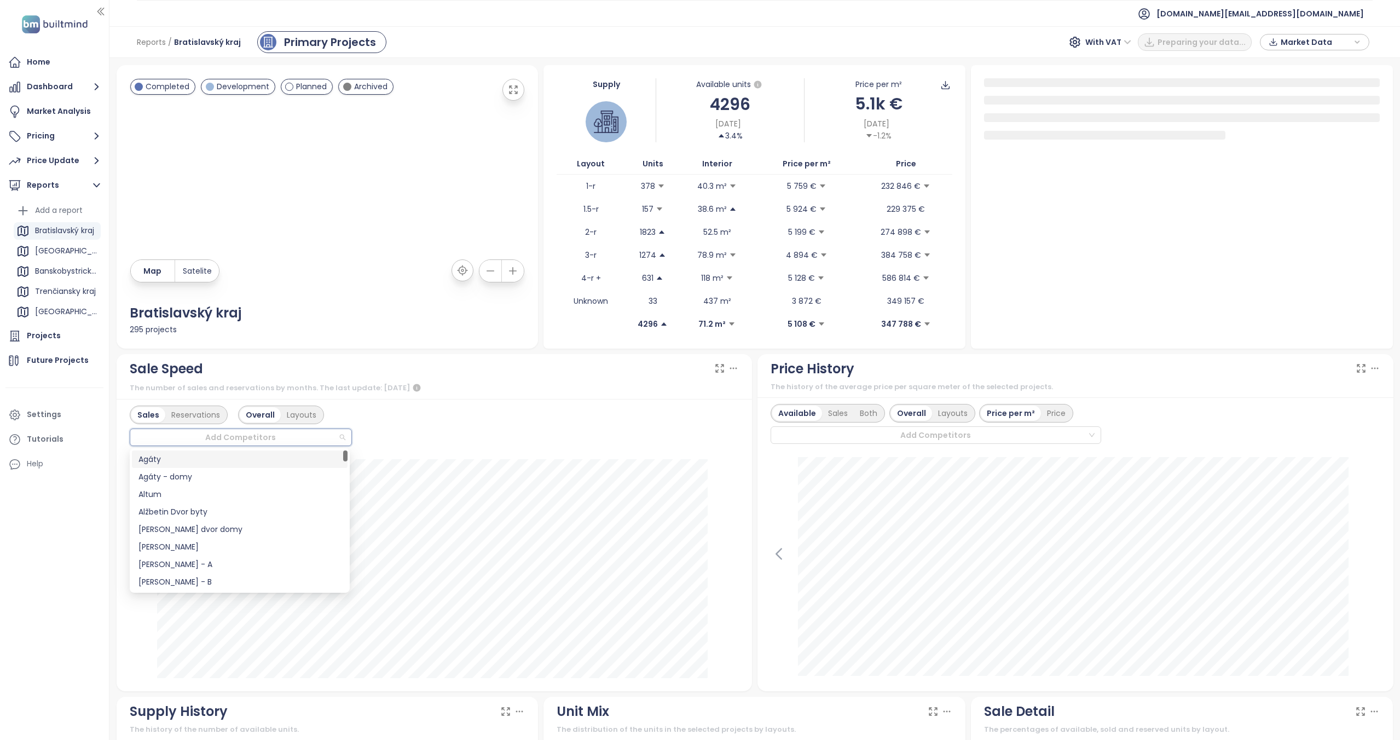
click at [170, 459] on div "Agáty" at bounding box center [239, 459] width 202 height 12
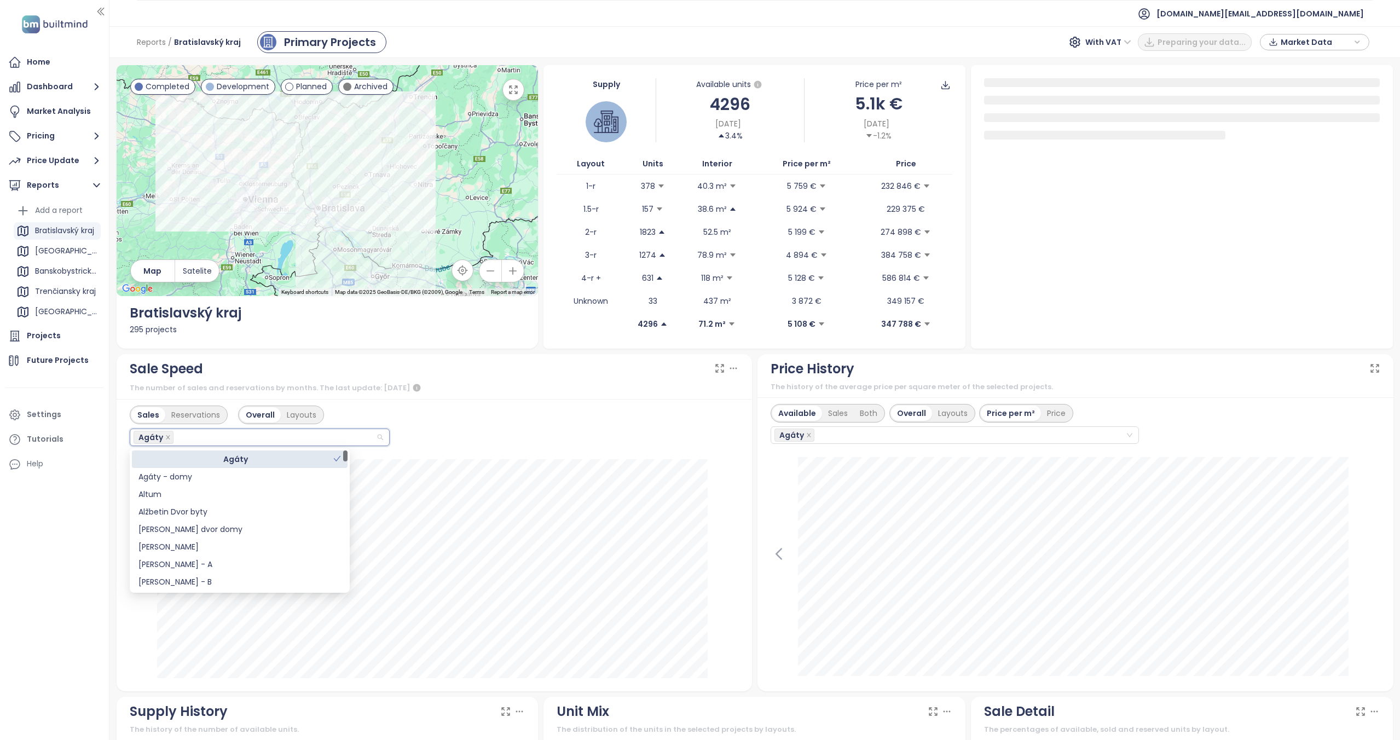
click at [426, 429] on div "Sales Reservations Overall Layouts Agáty" at bounding box center [435, 426] width 610 height 40
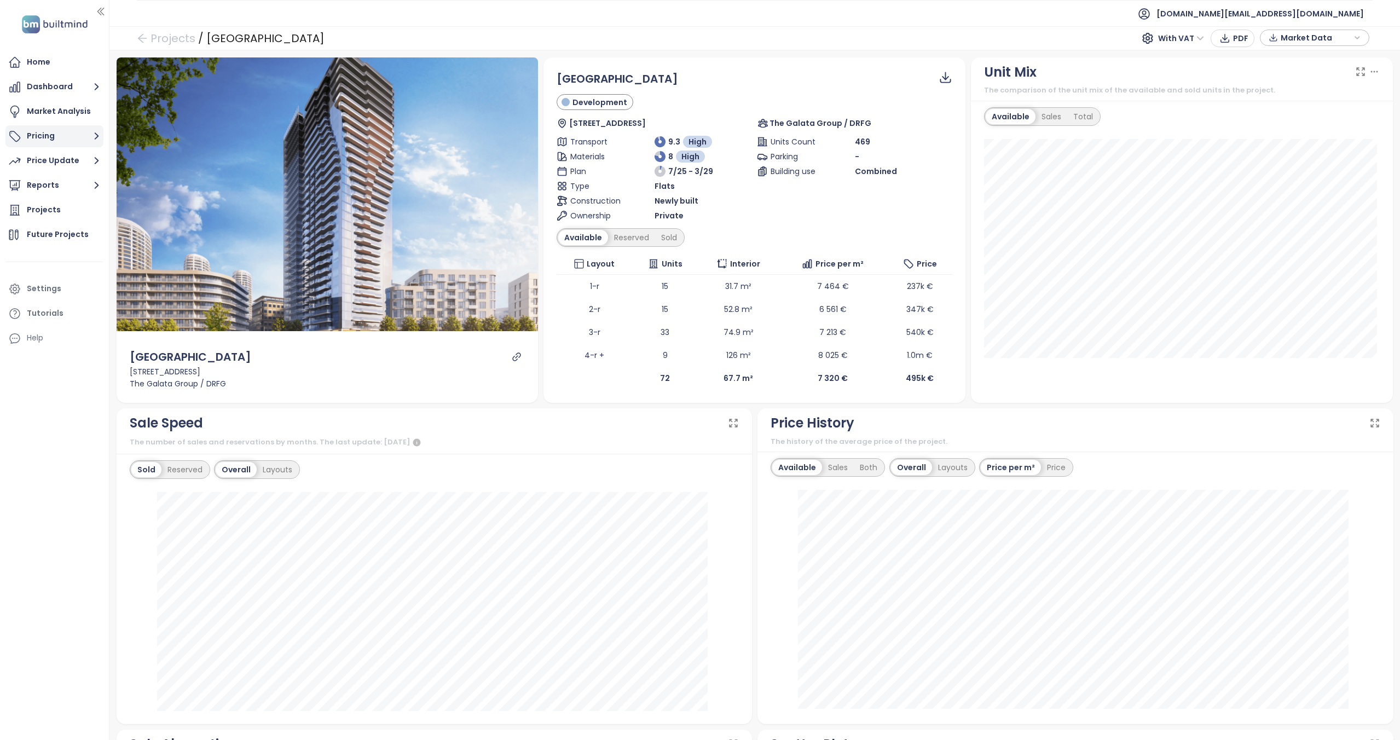
click at [68, 140] on button "Pricing" at bounding box center [54, 136] width 98 height 22
